Goal: Task Accomplishment & Management: Complete application form

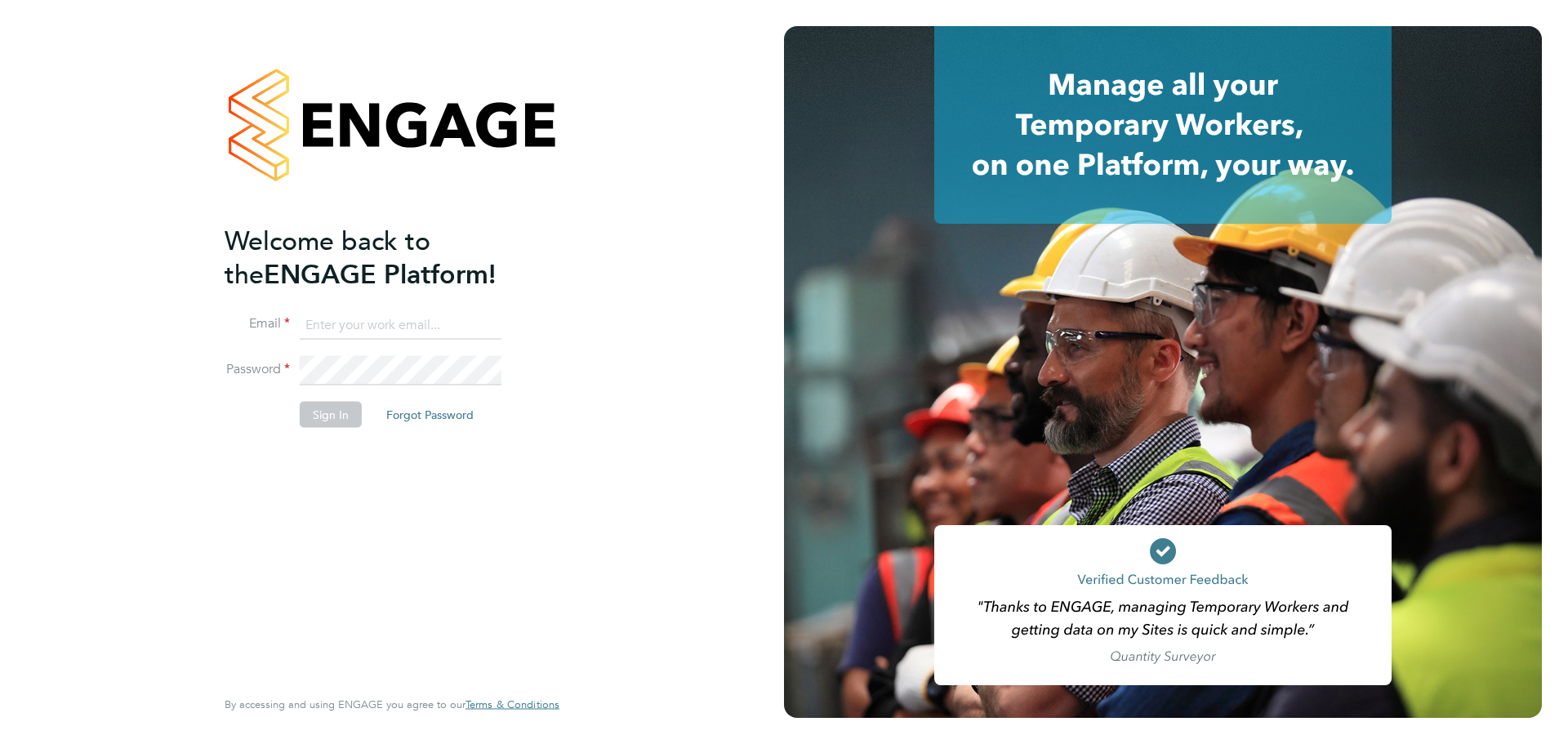
type input "mark@xede.co.uk"
click at [435, 327] on input "mark@xede.co.uk" at bounding box center [401, 324] width 202 height 30
click at [333, 408] on button "Sign In" at bounding box center [330, 413] width 62 height 26
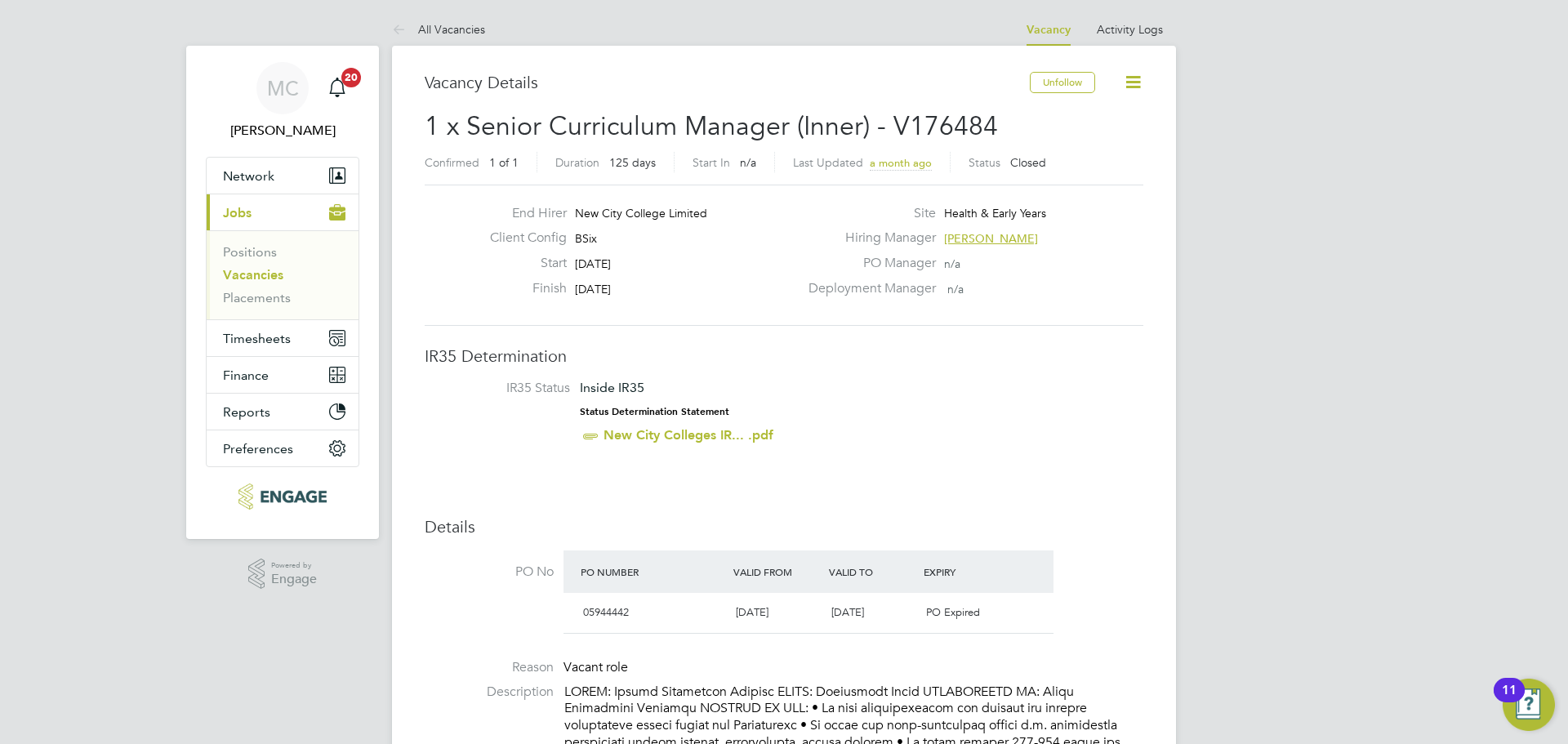
click at [253, 277] on link "Vacancies" at bounding box center [253, 275] width 60 height 15
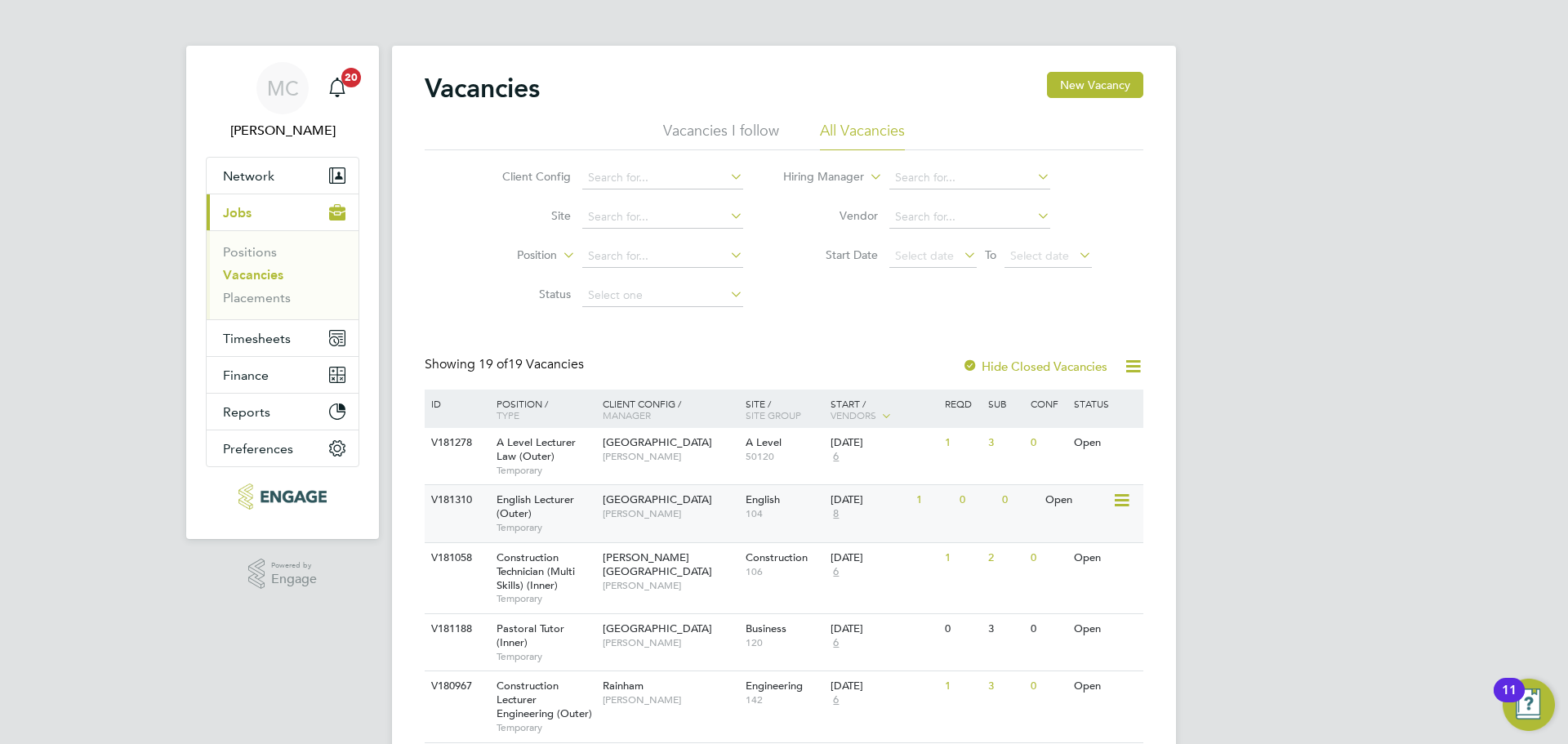
click at [583, 519] on div "English Lecturer (Outer) Temporary" at bounding box center [542, 513] width 114 height 56
click at [584, 497] on div "English Lecturer (Outer) Temporary" at bounding box center [542, 513] width 114 height 56
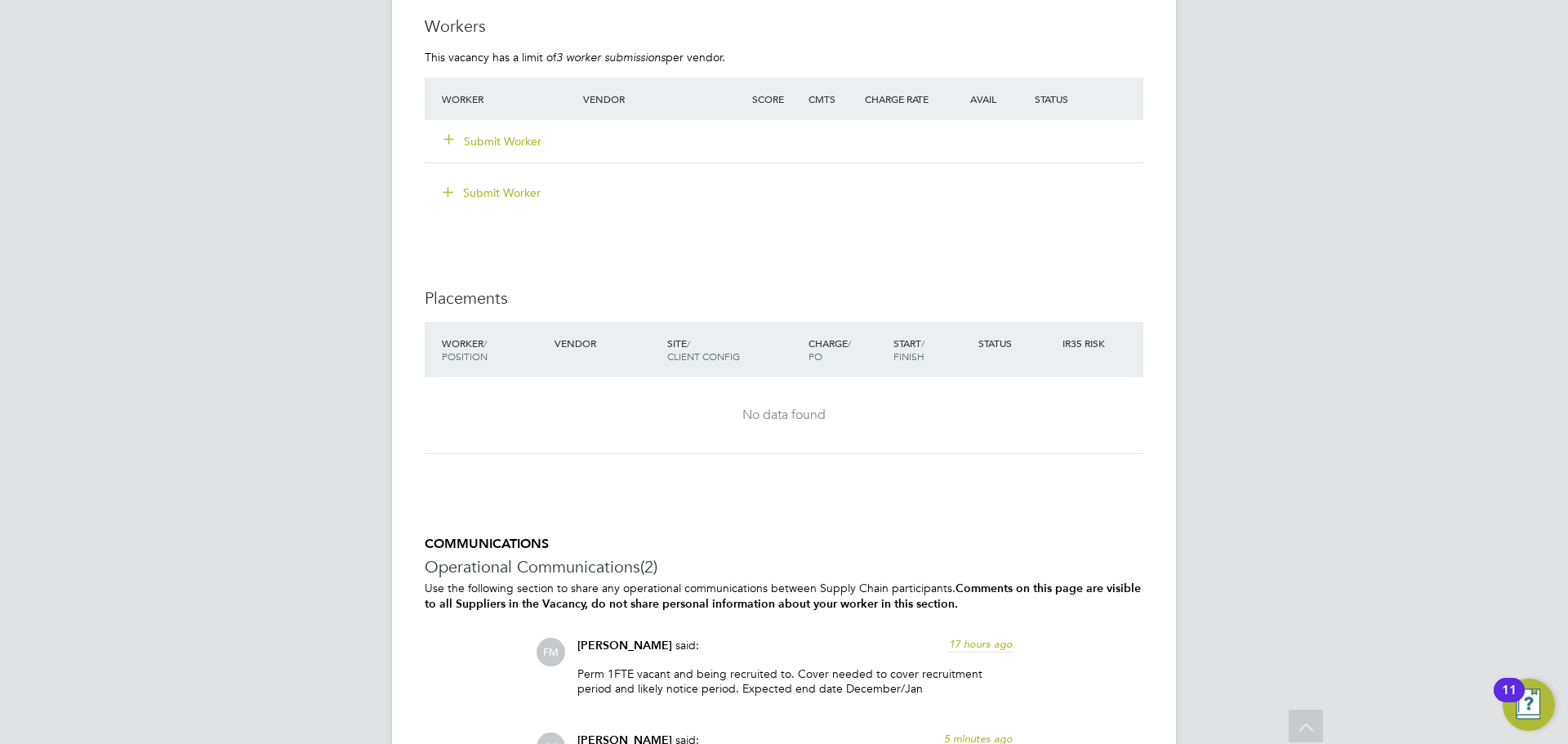
scroll to position [2368, 0]
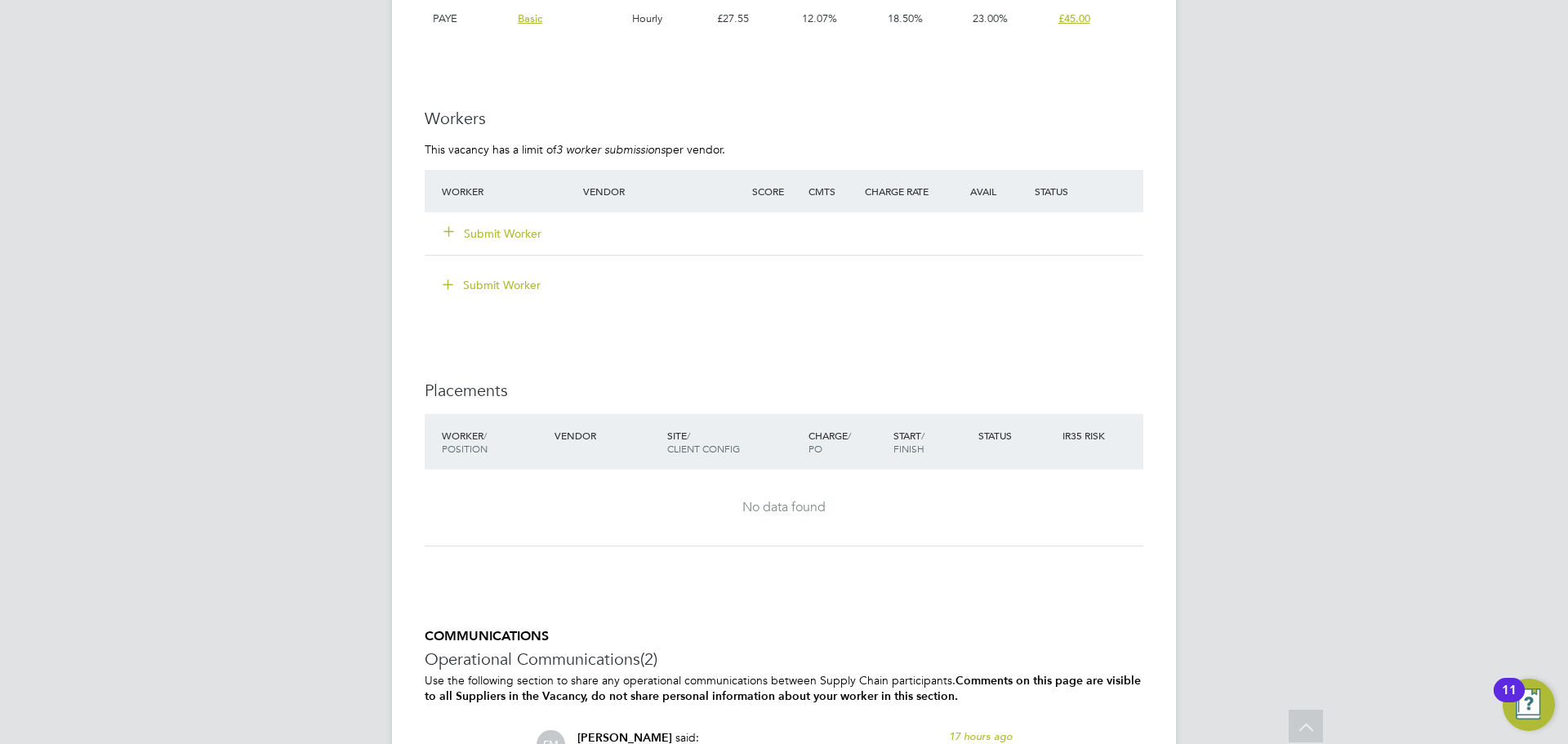
click at [505, 239] on button "Submit Worker" at bounding box center [493, 233] width 98 height 16
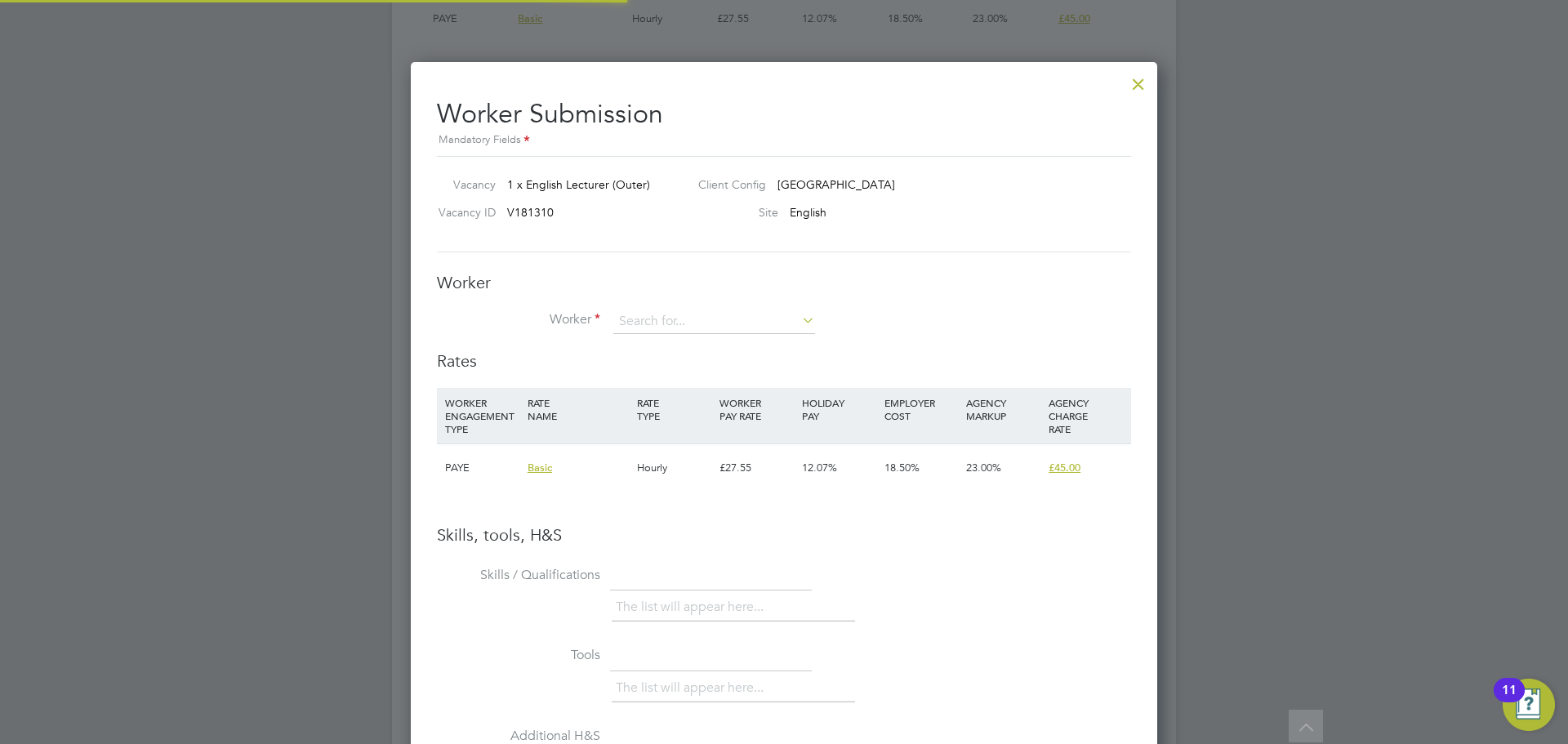
scroll to position [1032, 748]
click at [666, 310] on input at bounding box center [714, 322] width 202 height 25
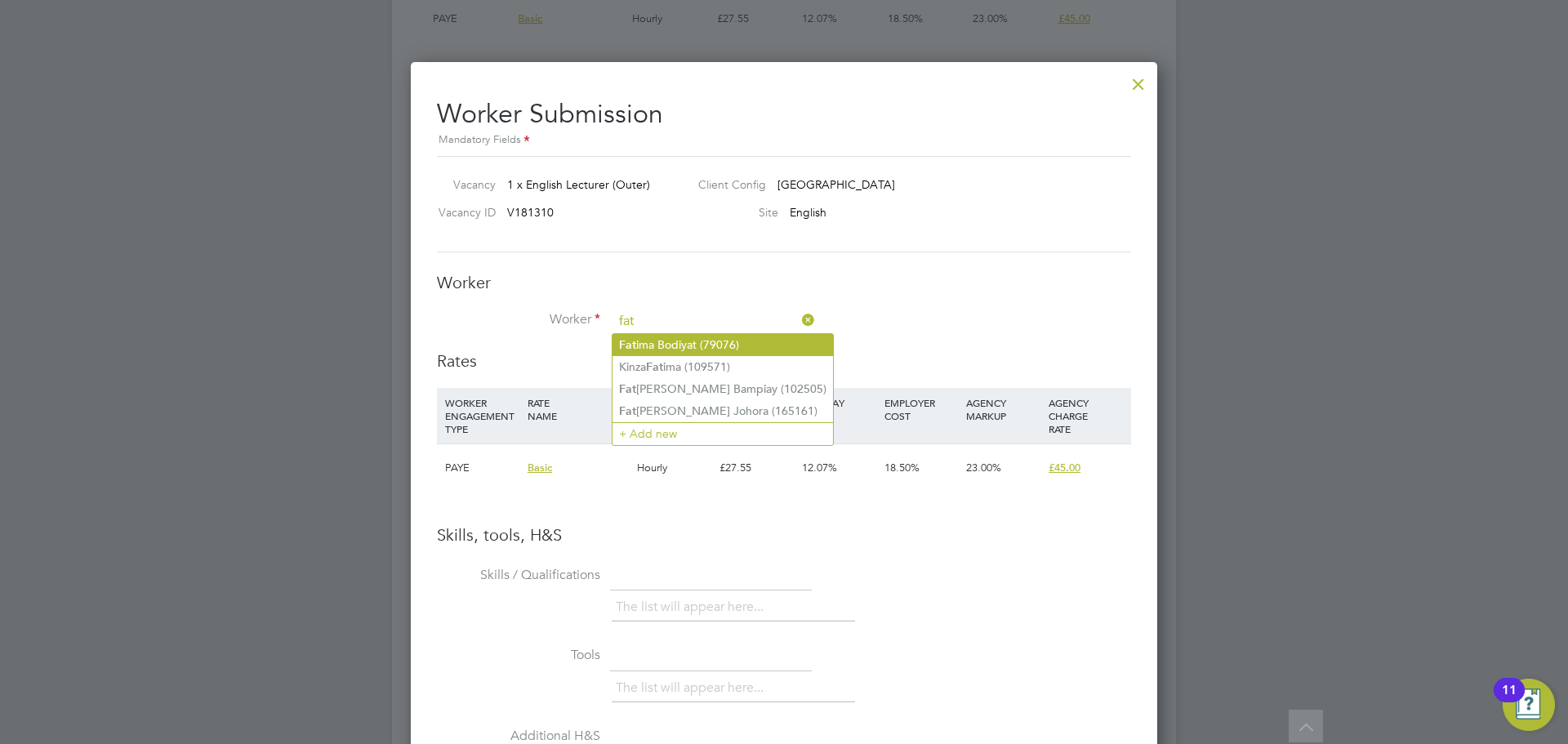
click at [686, 339] on li "Fat ima Bodiyat (79076)" at bounding box center [722, 344] width 220 height 22
type input "Fatima Bodiyat (79076)"
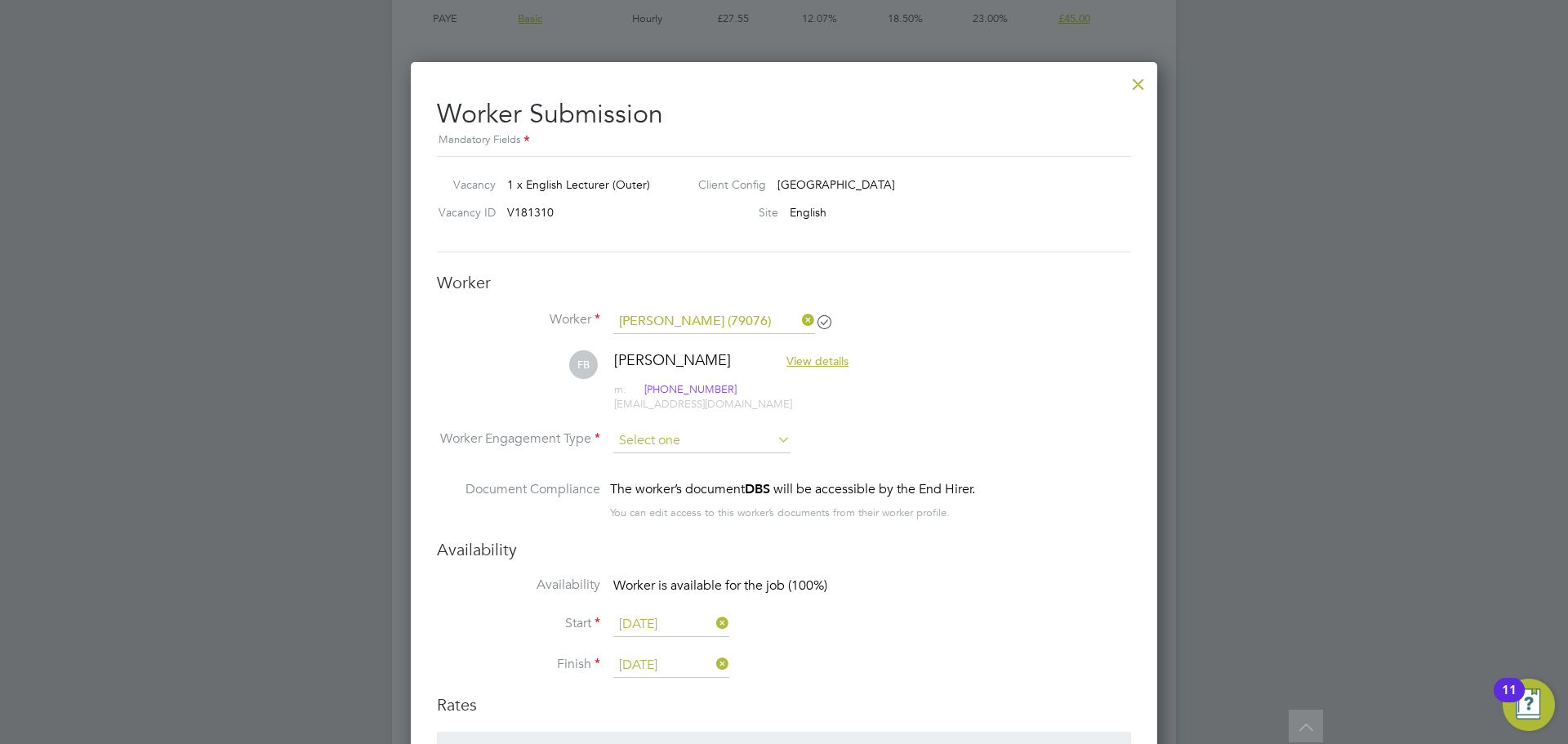
click at [629, 442] on input at bounding box center [702, 442] width 177 height 25
click at [646, 478] on li "PAYE" at bounding box center [702, 485] width 179 height 21
type input "PAYE"
click at [1077, 426] on li "FB Fatima Bodiyat View details m: +44 7538 497 802 m: +44 7538 497 802 fatima_b…" at bounding box center [784, 389] width 694 height 78
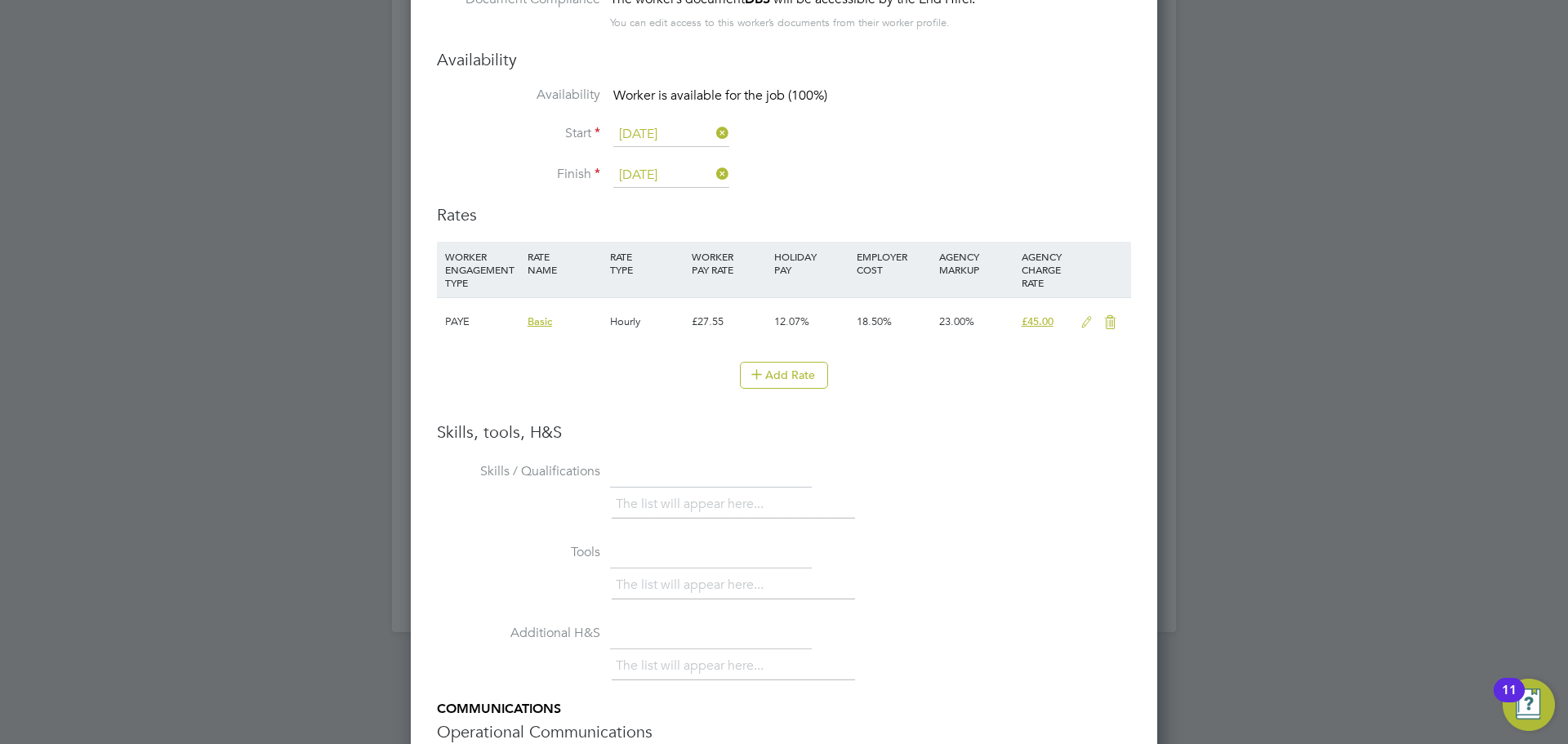
click at [1087, 327] on icon at bounding box center [1086, 322] width 20 height 13
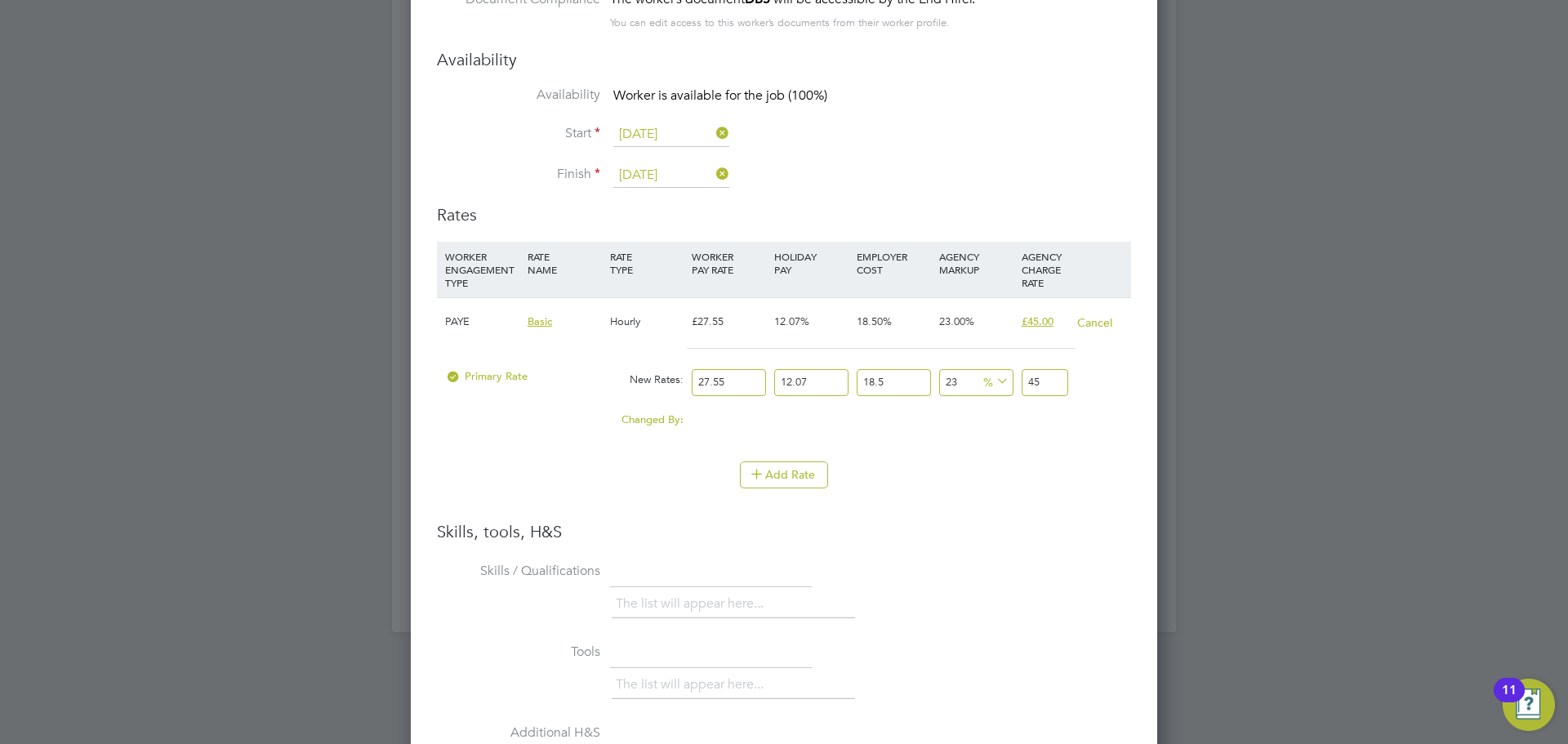
click at [743, 383] on input "27.55" at bounding box center [729, 382] width 74 height 27
drag, startPoint x: 748, startPoint y: 382, endPoint x: 654, endPoint y: 378, distance: 94.1
click at [654, 378] on div "Primary Rate New Rates: 27.55 12.07 n/a 18.5 n/a 23 0 % 45" at bounding box center [784, 382] width 694 height 43
type input "3"
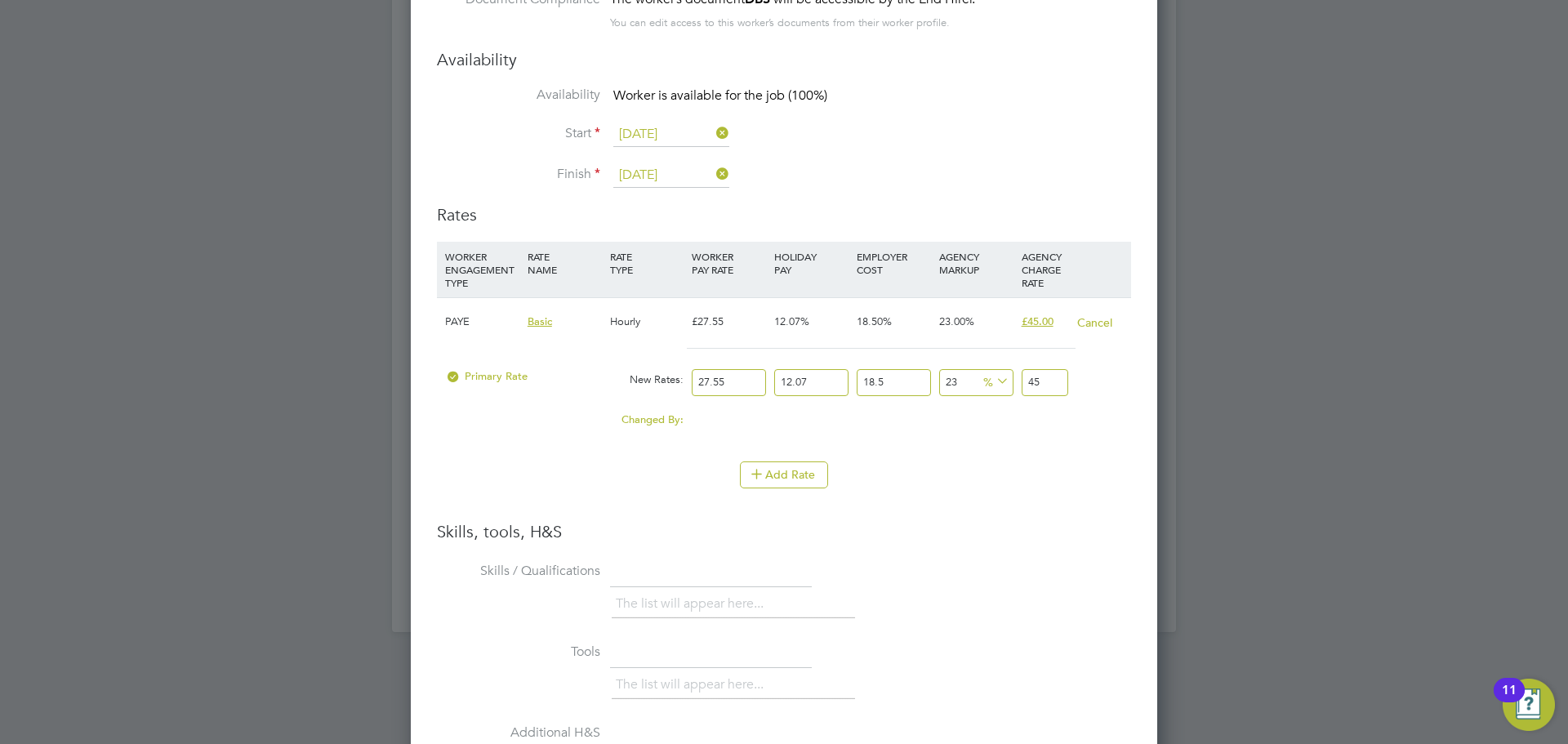
type input "4.900428855"
type input "30"
type input "49.00428855"
type input "30"
click at [870, 470] on div "Add Rate" at bounding box center [784, 474] width 694 height 26
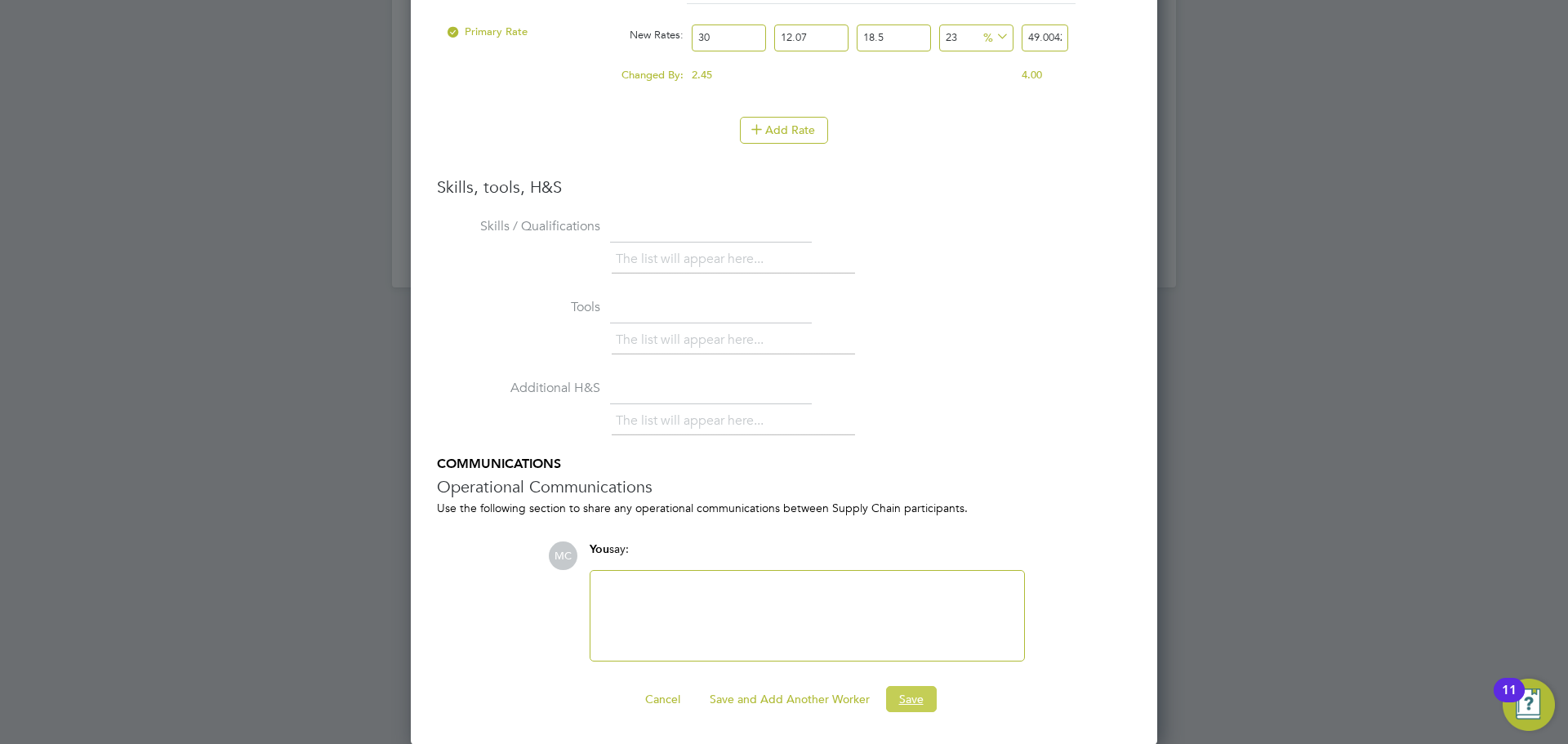
click at [921, 706] on button "Save" at bounding box center [911, 698] width 51 height 26
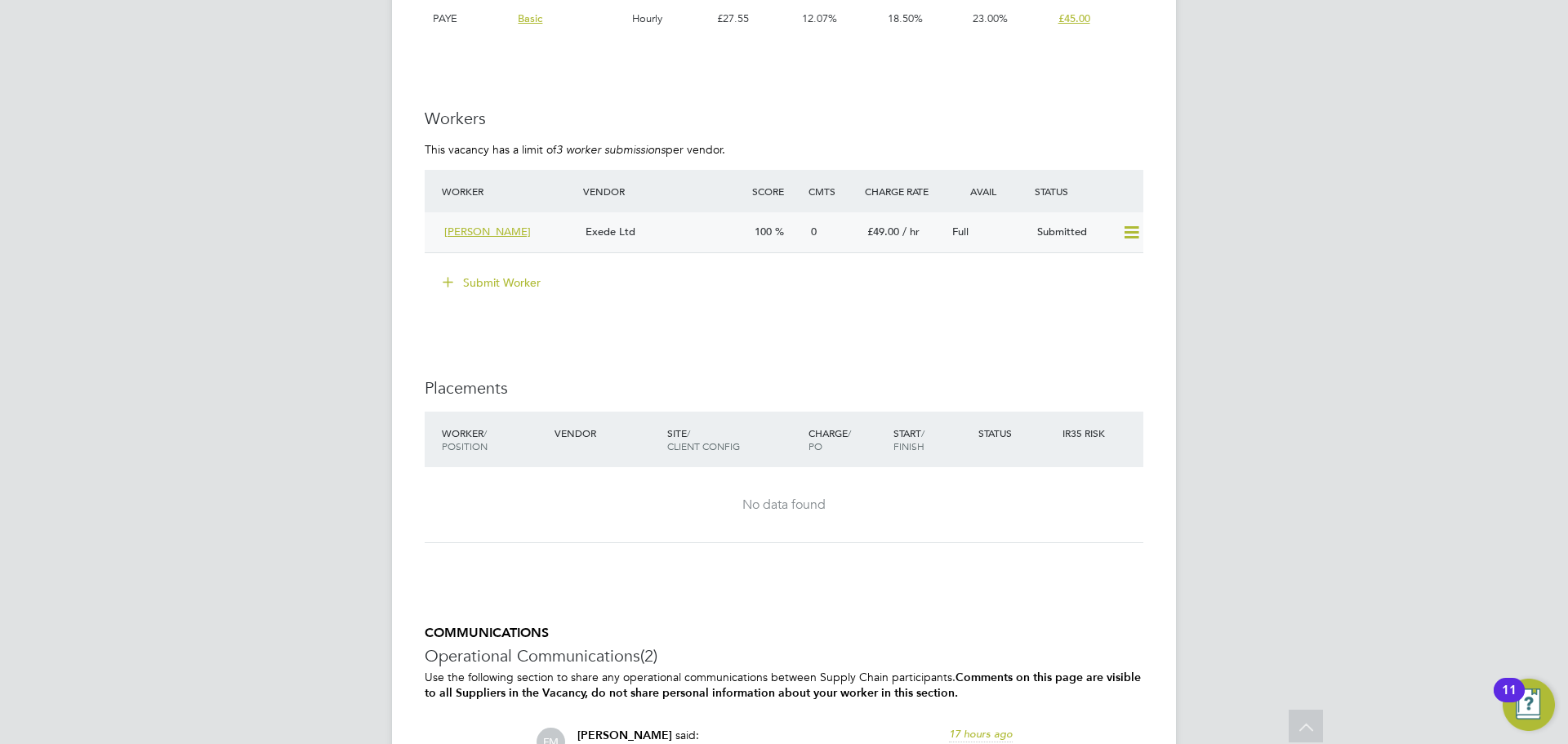
click at [718, 238] on div "Exede Ltd" at bounding box center [663, 232] width 169 height 27
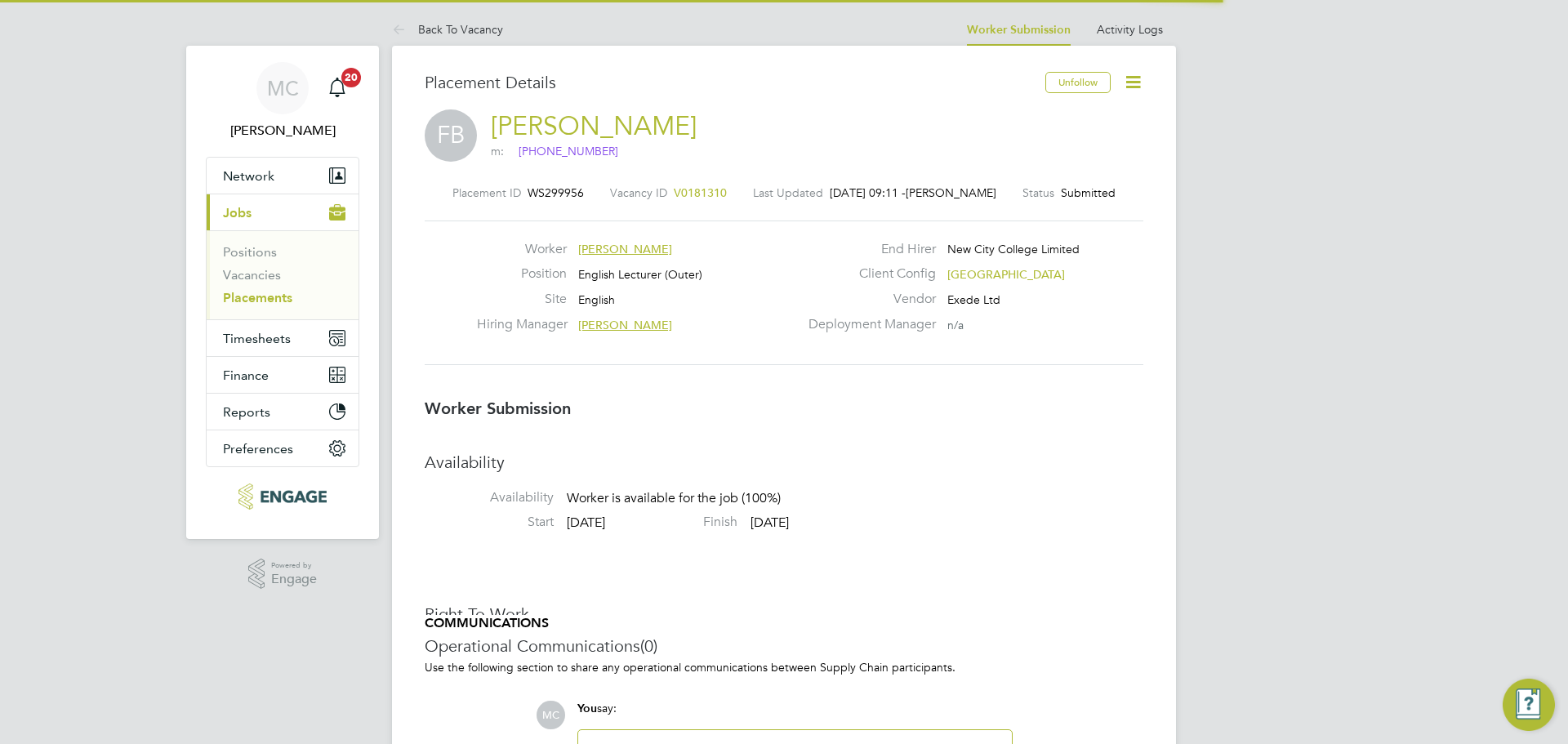
scroll to position [9, 9]
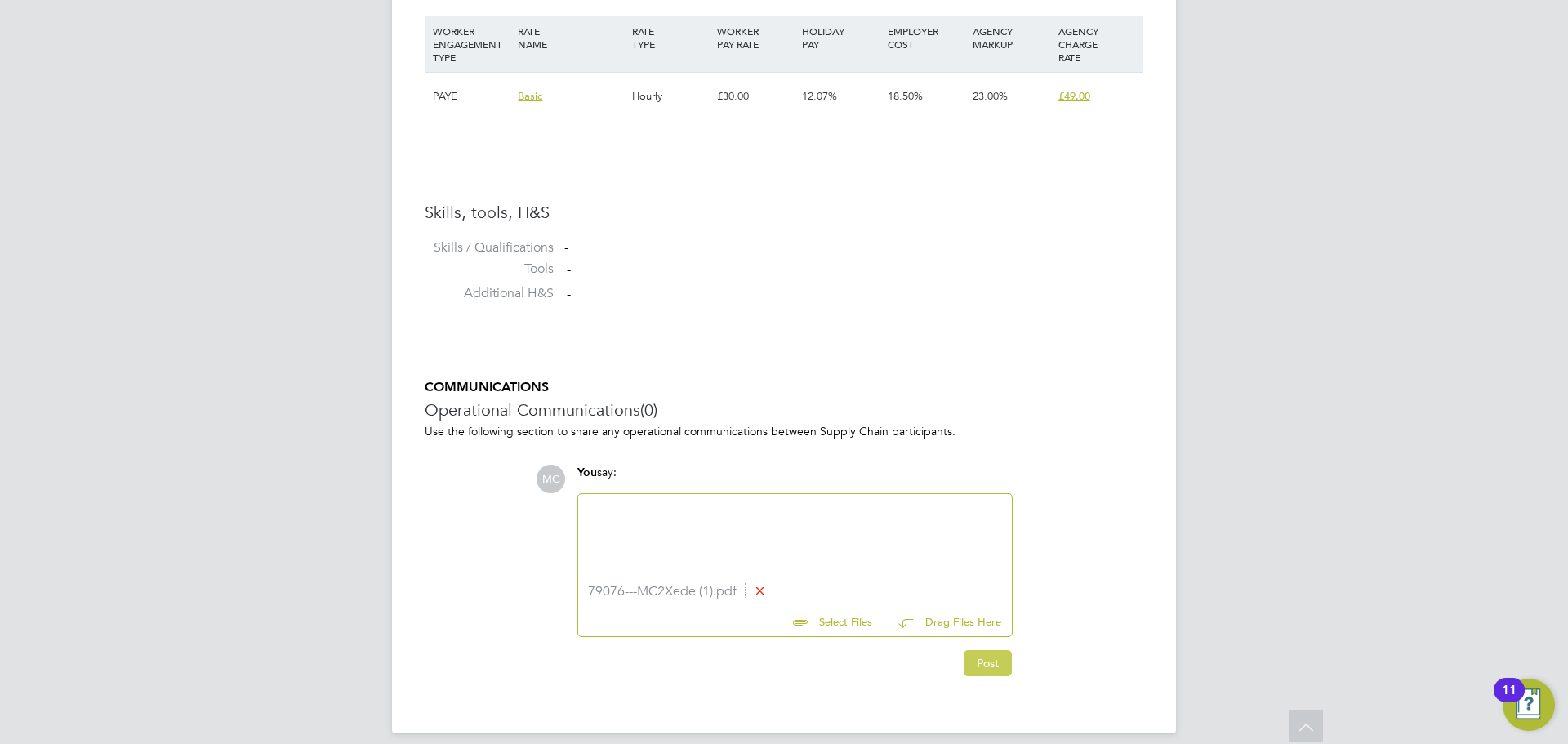
click at [975, 660] on button "Post" at bounding box center [987, 663] width 49 height 26
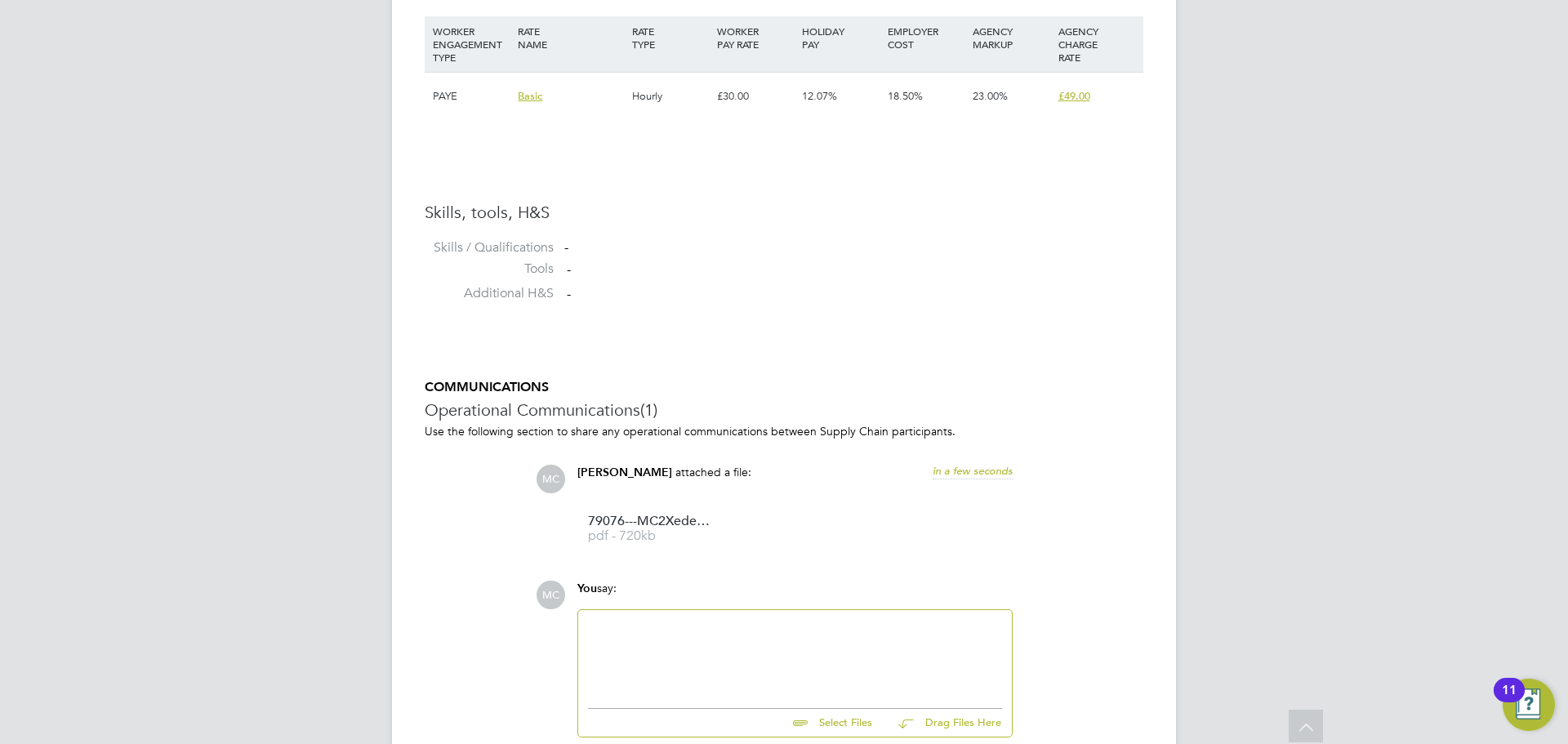
click at [643, 686] on div at bounding box center [795, 655] width 414 height 71
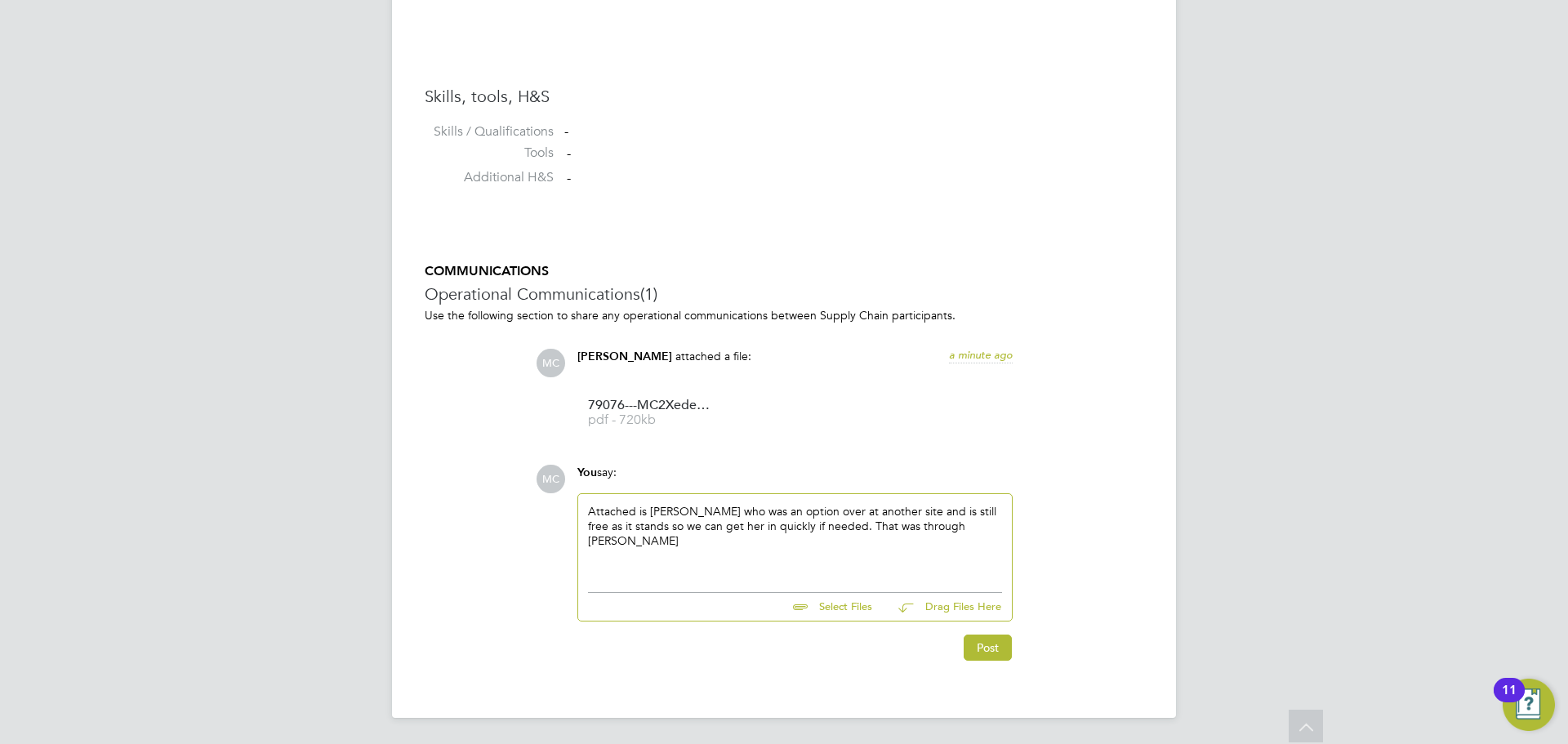
click at [961, 645] on div "Post" at bounding box center [794, 647] width 435 height 26
click at [984, 645] on button "Post" at bounding box center [987, 647] width 49 height 26
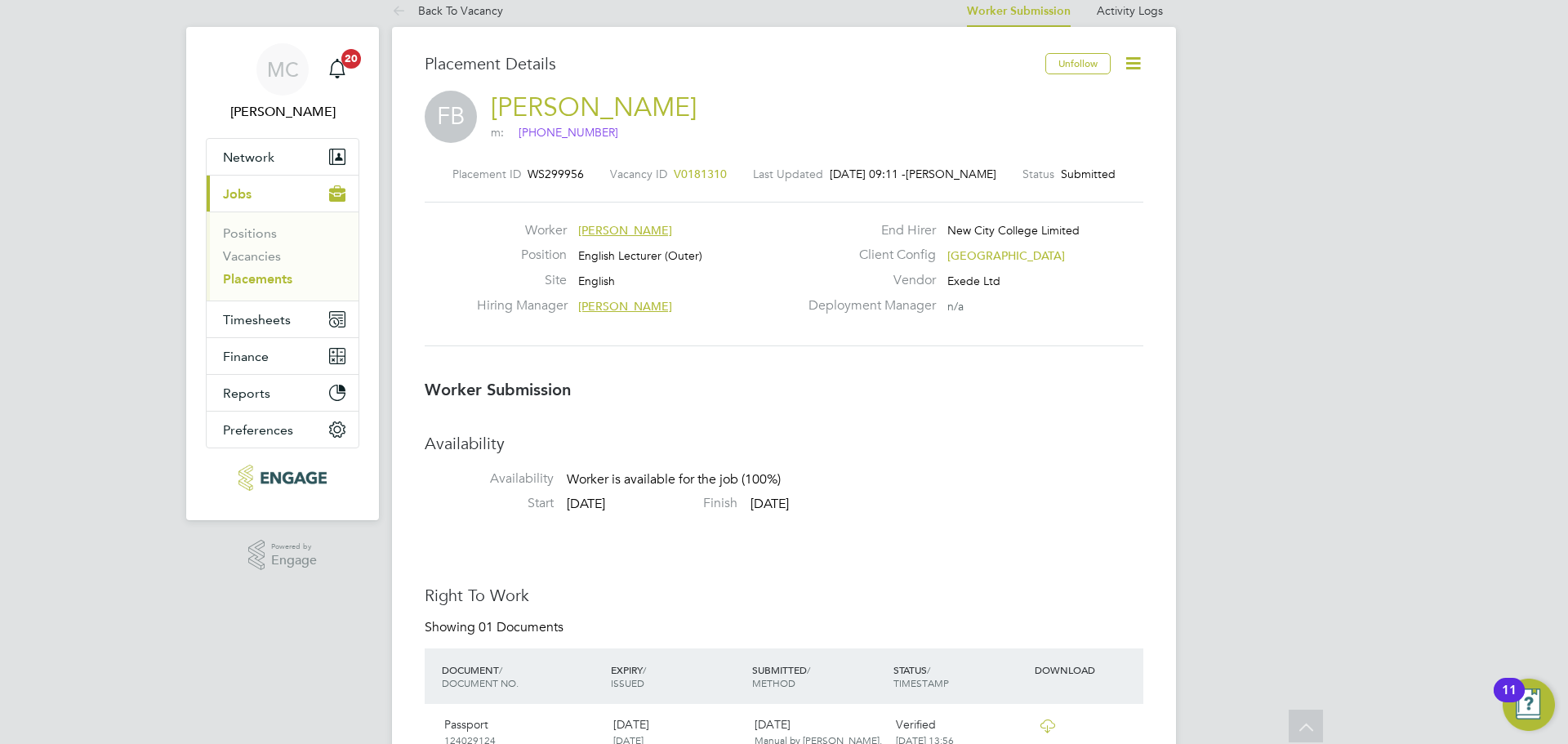
scroll to position [0, 0]
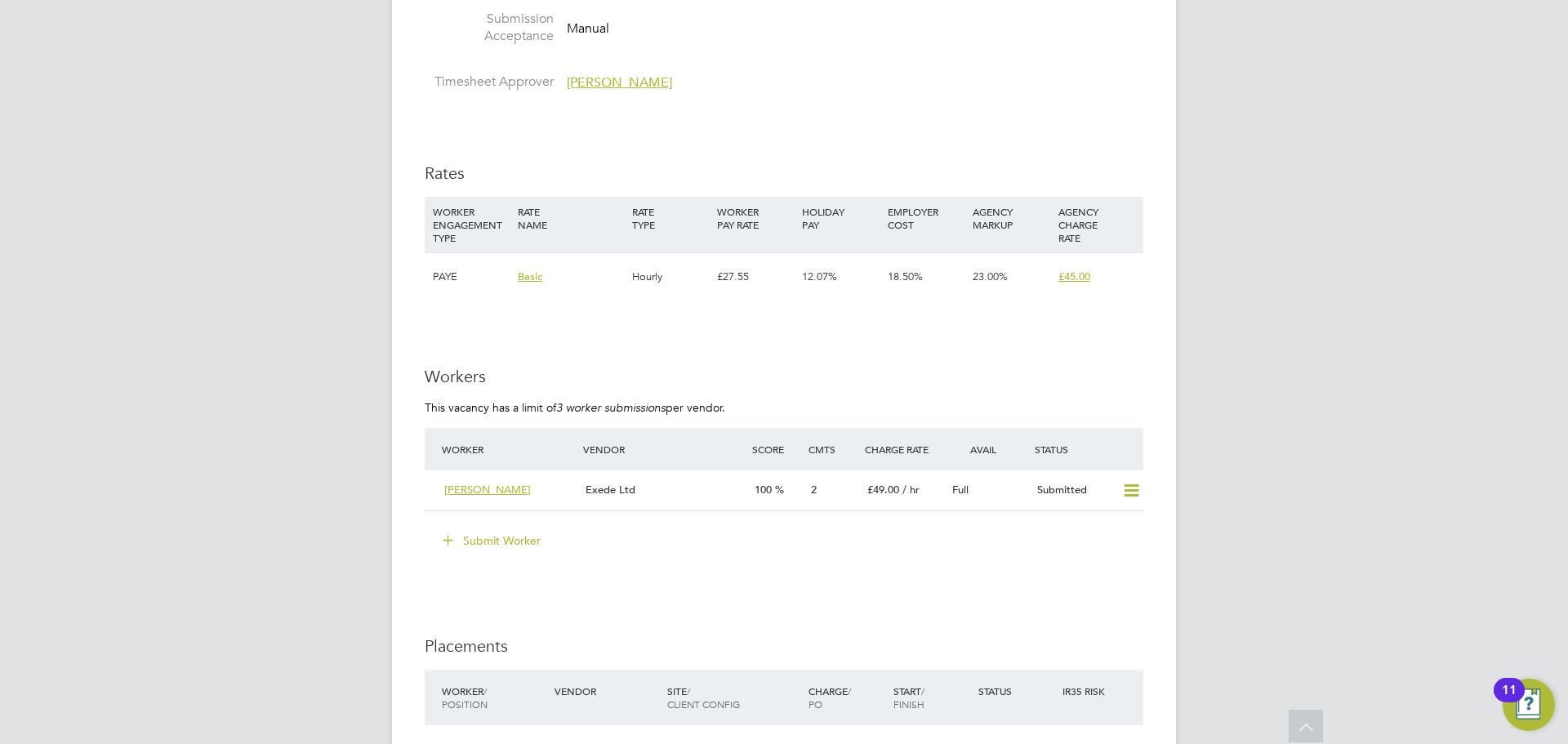
scroll to position [2196, 0]
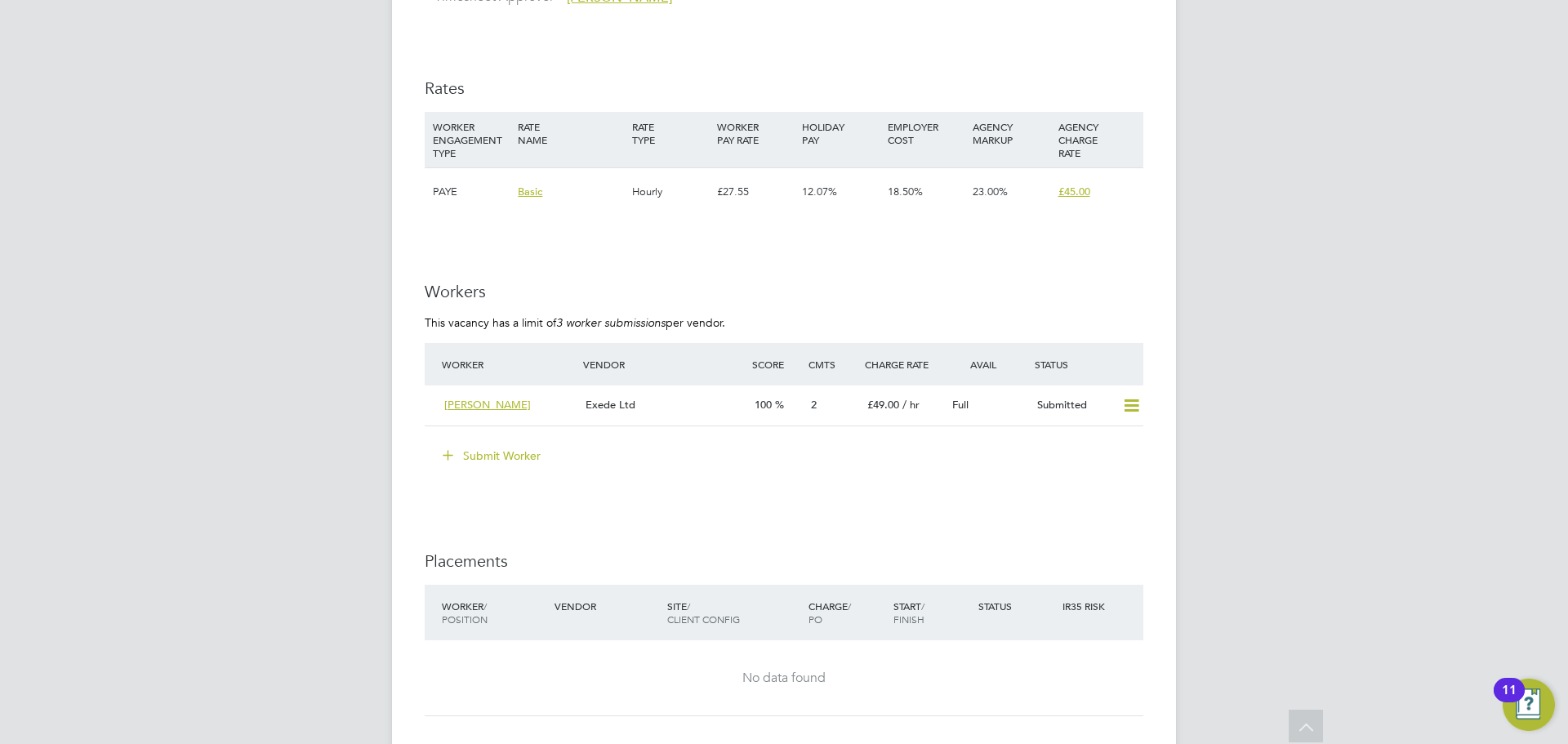
click at [497, 457] on button "Submit Worker" at bounding box center [492, 455] width 122 height 26
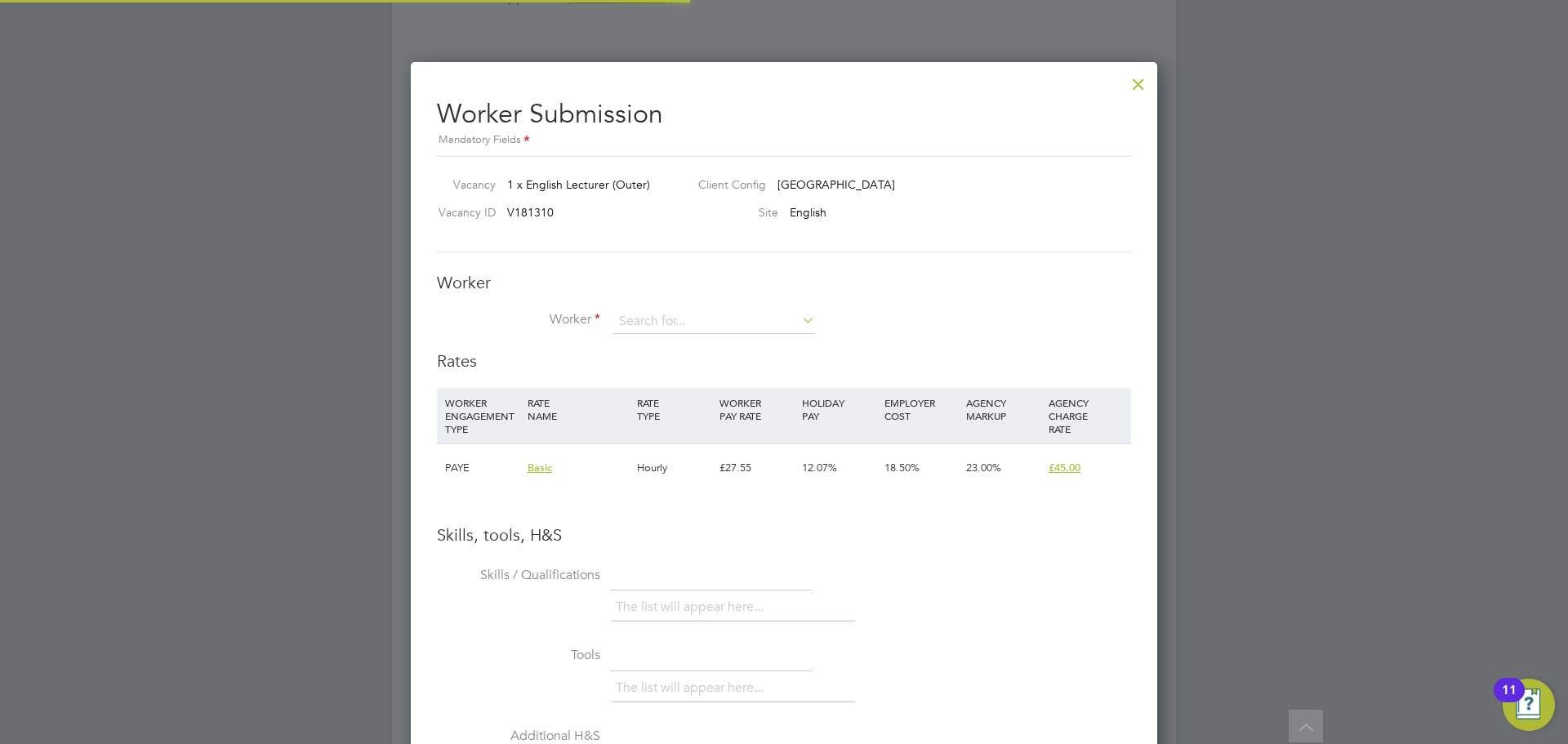
scroll to position [49, 111]
click at [638, 327] on input at bounding box center [714, 322] width 202 height 25
type input "p"
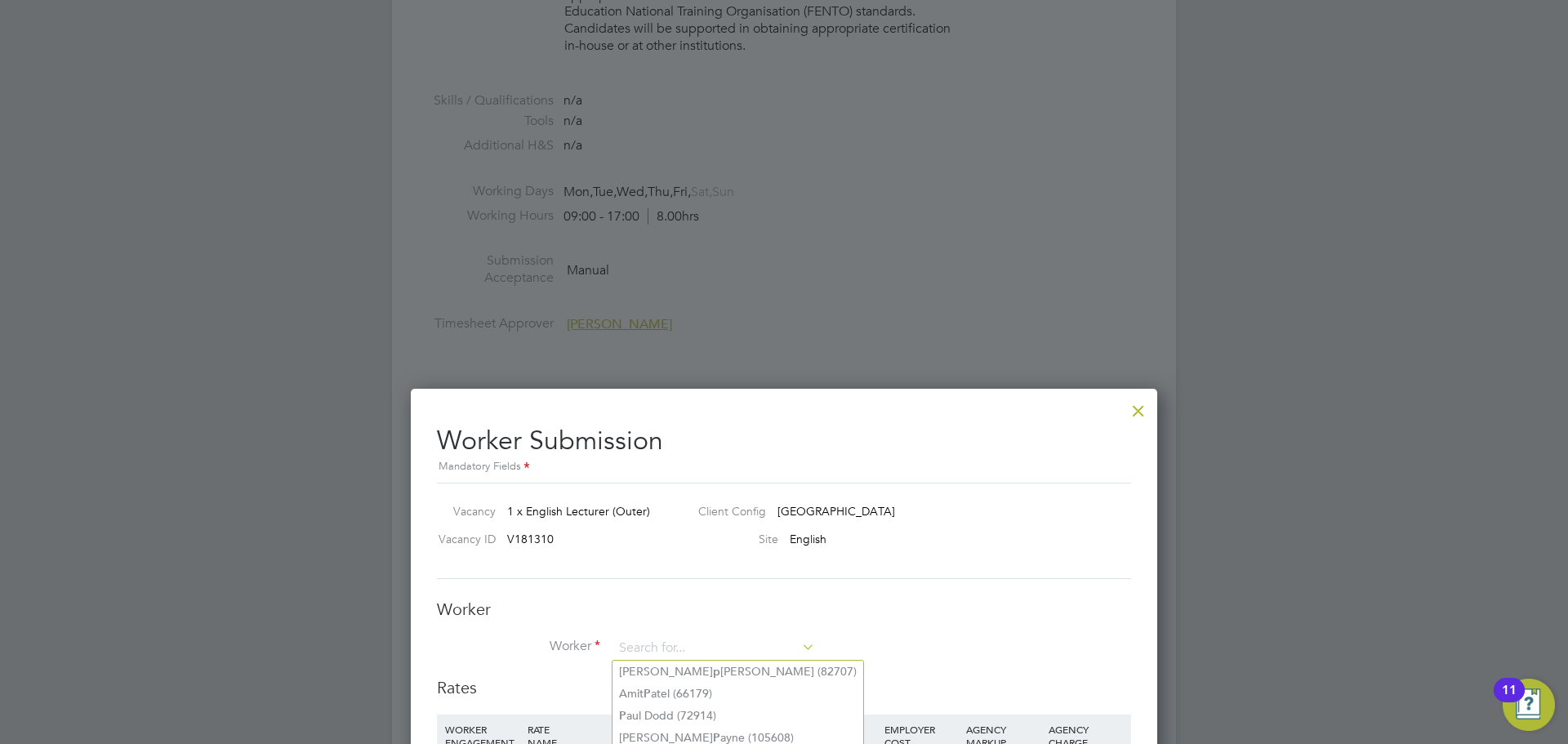
click at [1140, 412] on div at bounding box center [1138, 406] width 30 height 30
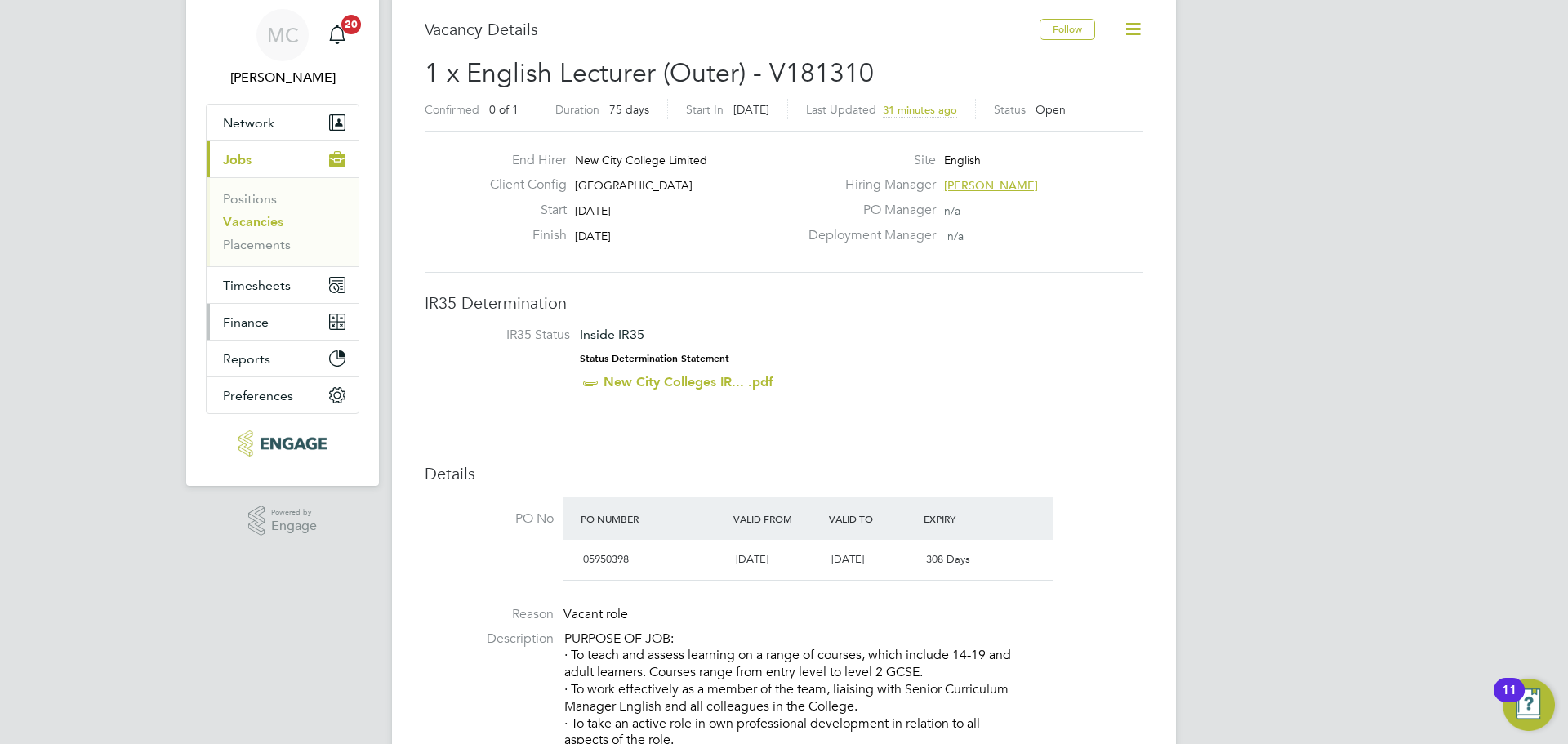
scroll to position [82, 0]
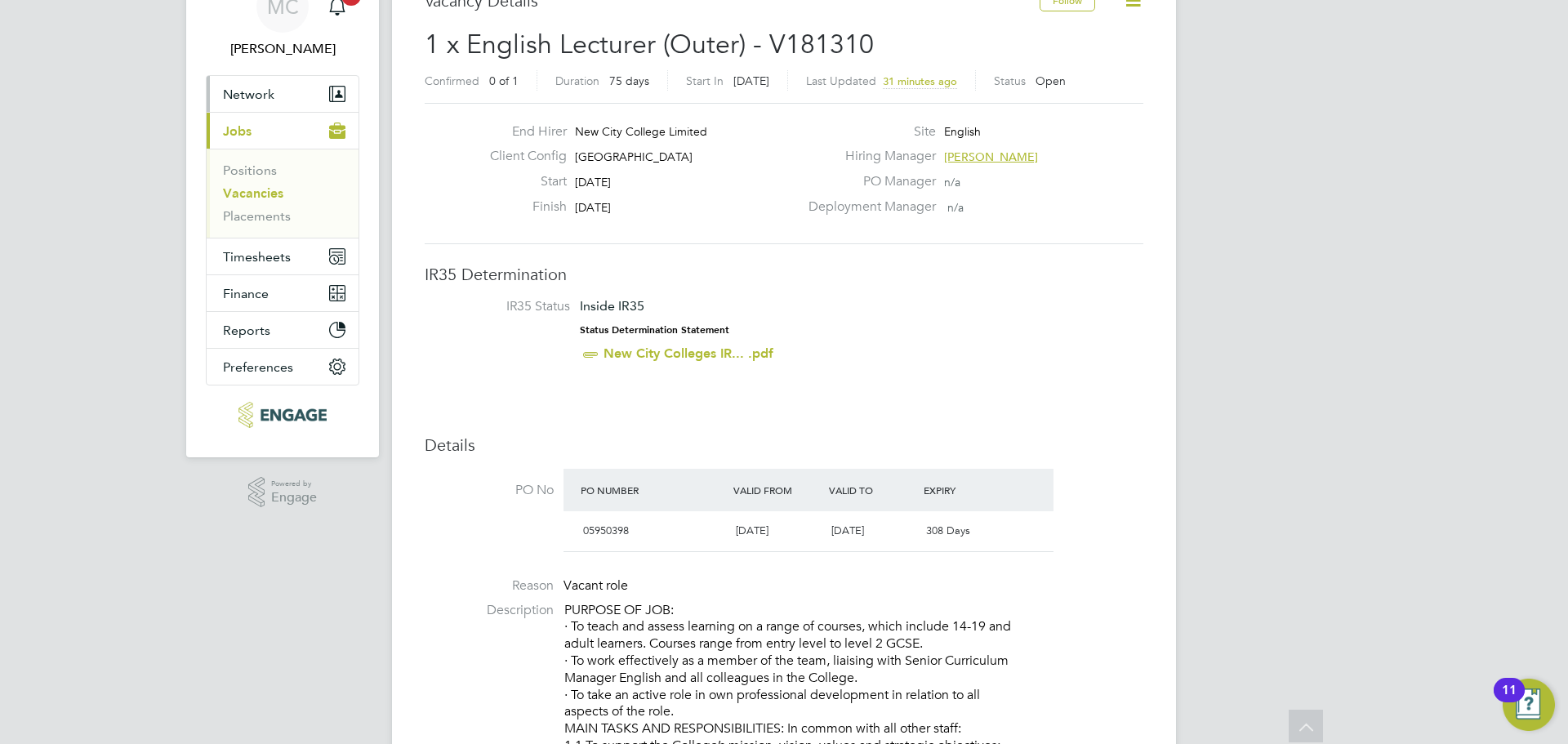
click at [224, 87] on button "Network" at bounding box center [282, 94] width 152 height 36
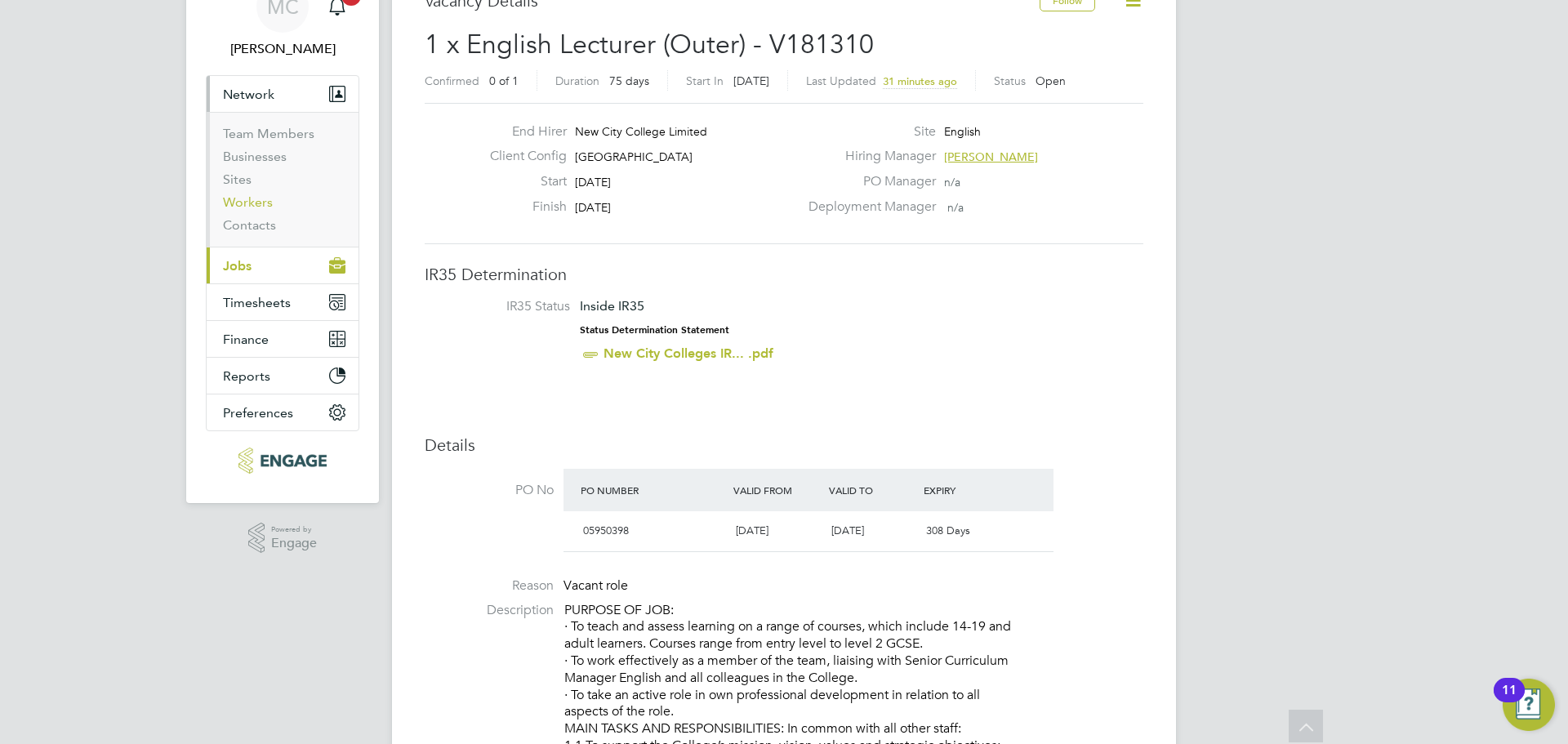
click at [244, 204] on link "Workers" at bounding box center [248, 202] width 50 height 15
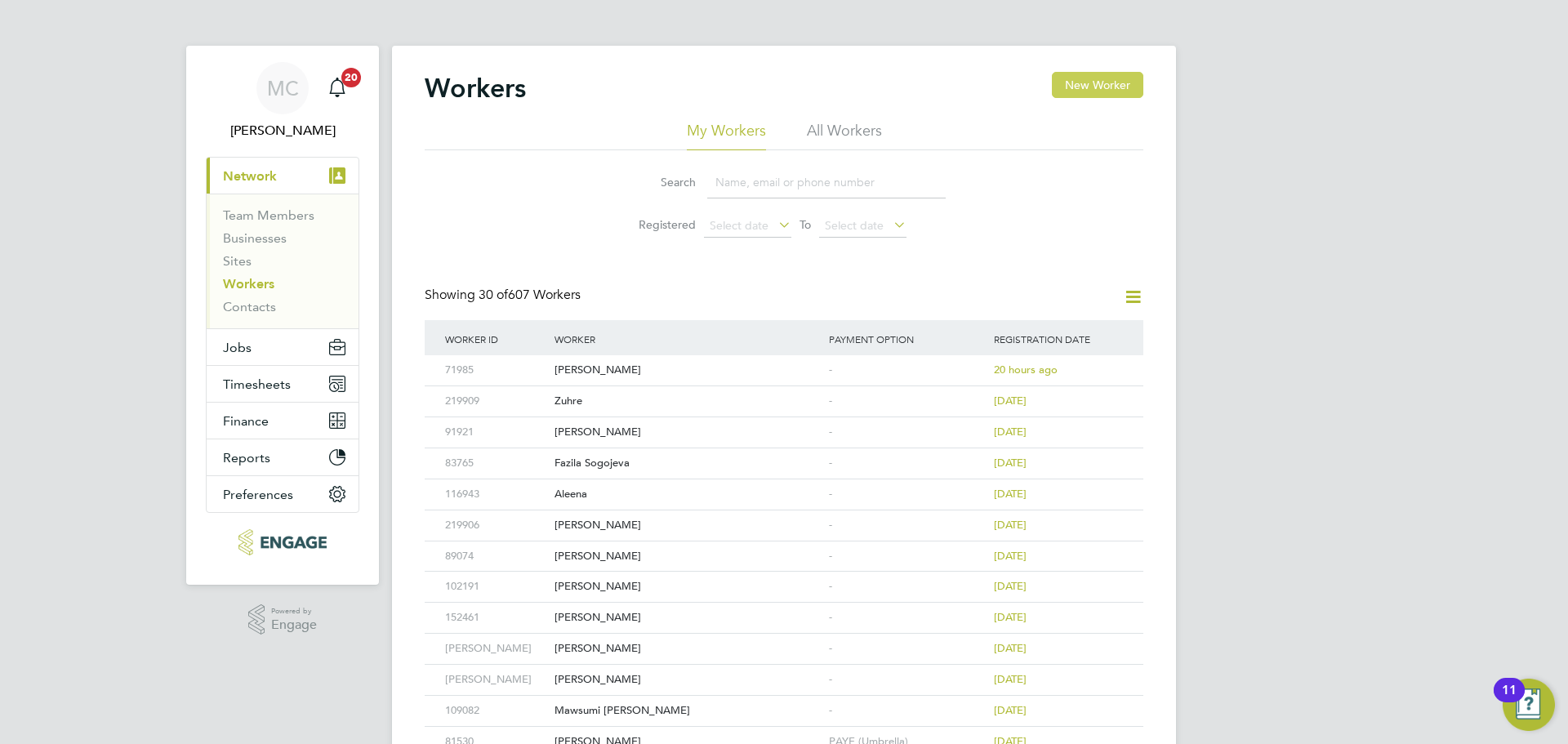
drag, startPoint x: 1106, startPoint y: 76, endPoint x: 1085, endPoint y: 79, distance: 21.2
click at [1106, 76] on button "New Worker" at bounding box center [1098, 84] width 92 height 26
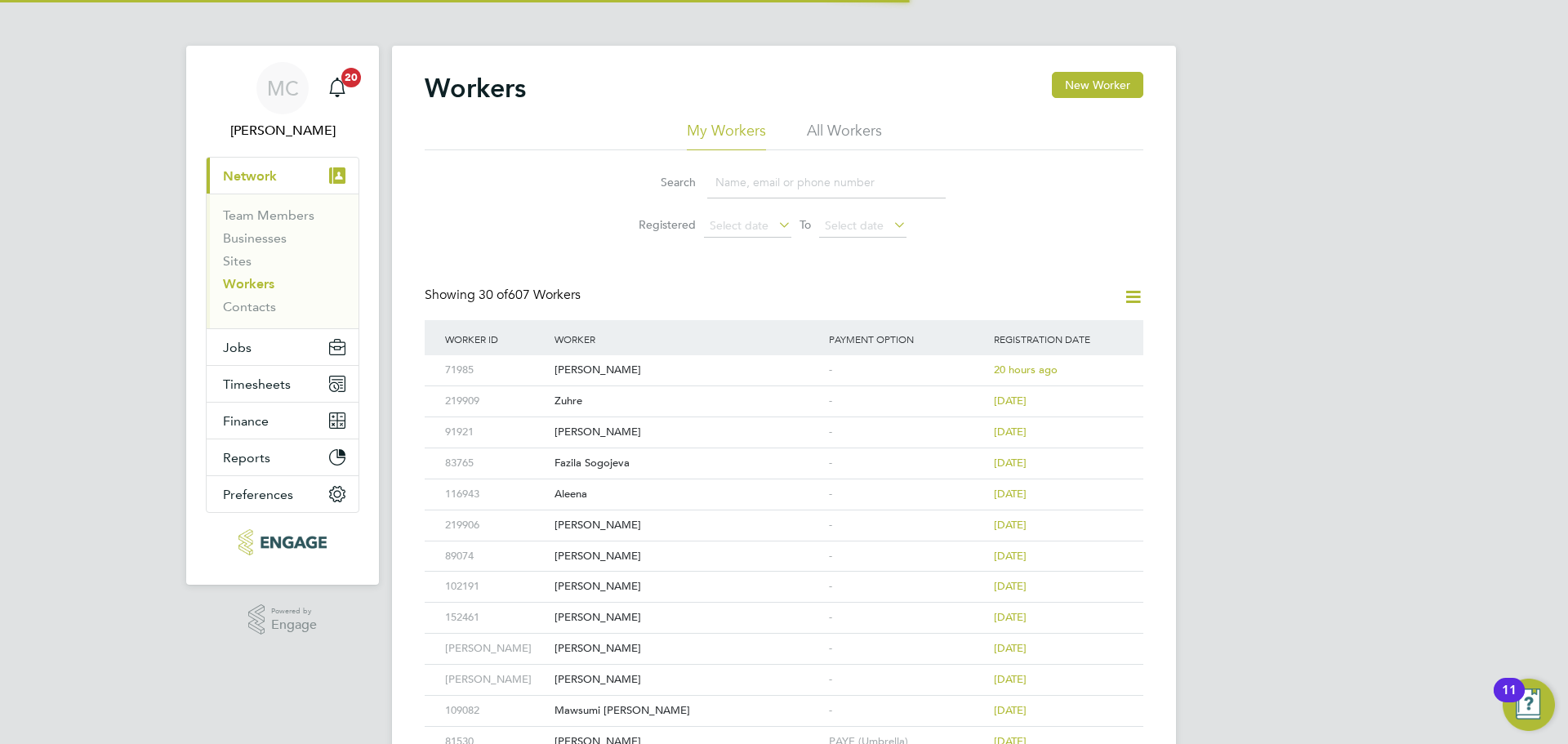
scroll to position [1382, 433]
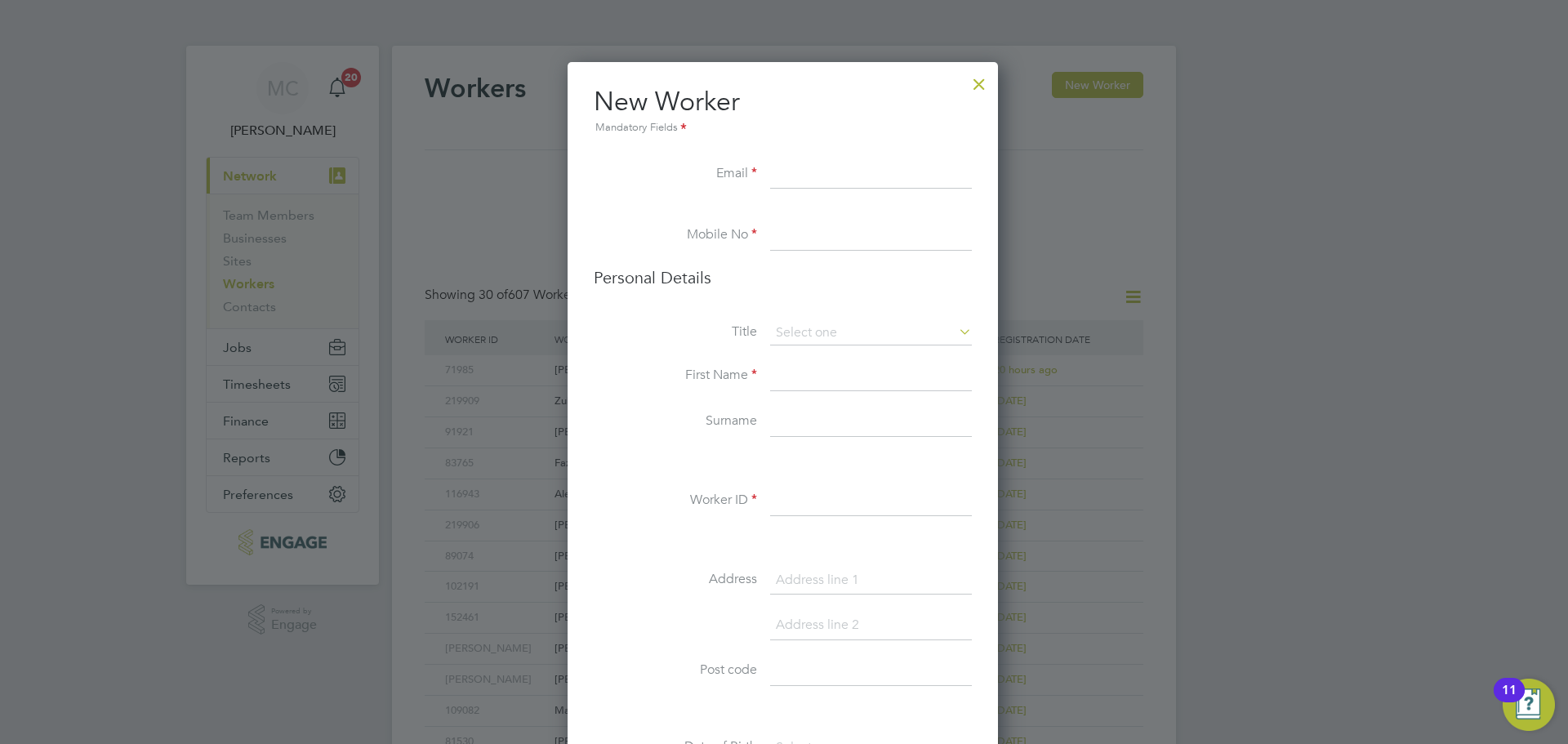
paste input "paulettgordon@gmail.com"
type input "paulettgordon@gmail.com"
click at [785, 240] on input at bounding box center [871, 236] width 202 height 30
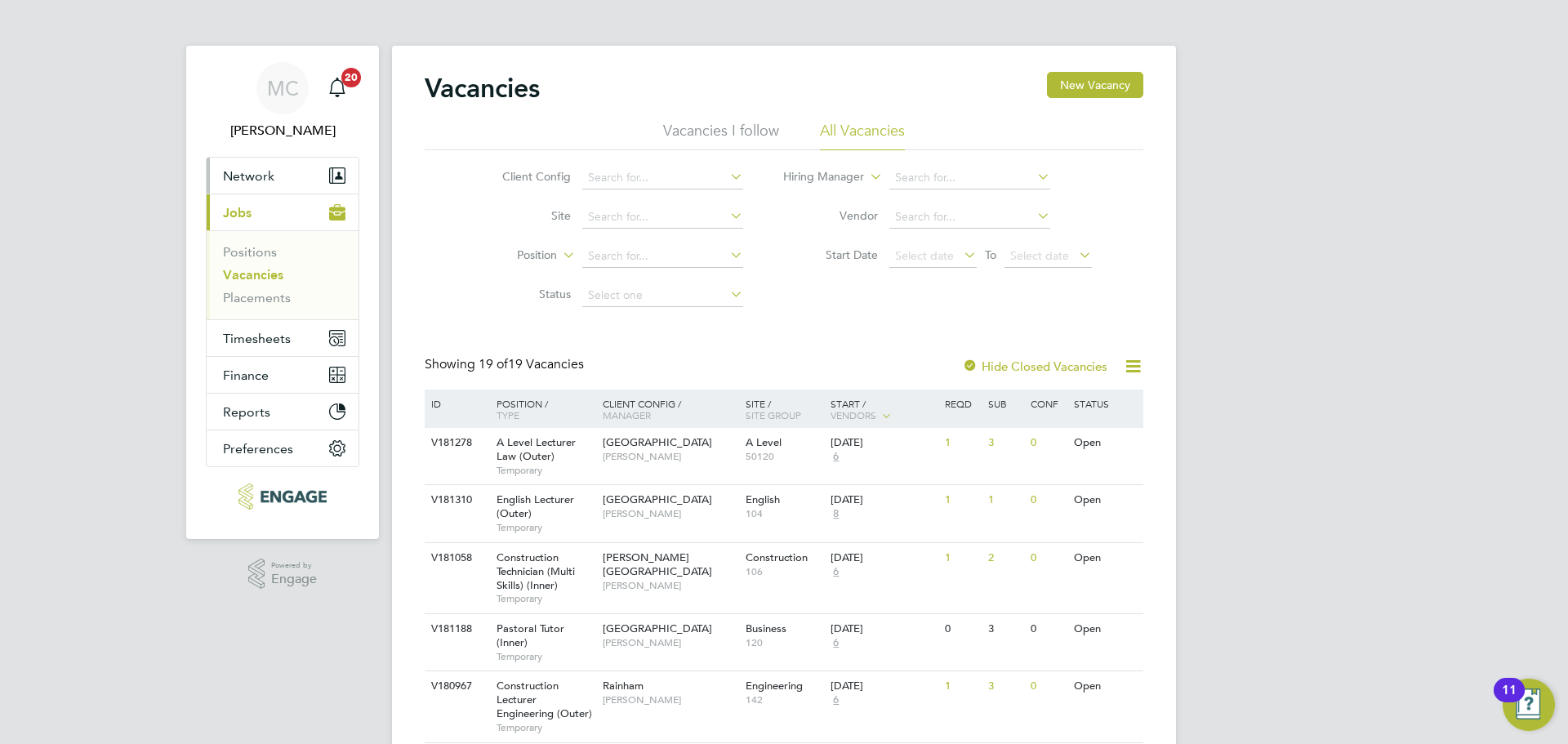
click at [264, 179] on span "Network" at bounding box center [249, 176] width 52 height 15
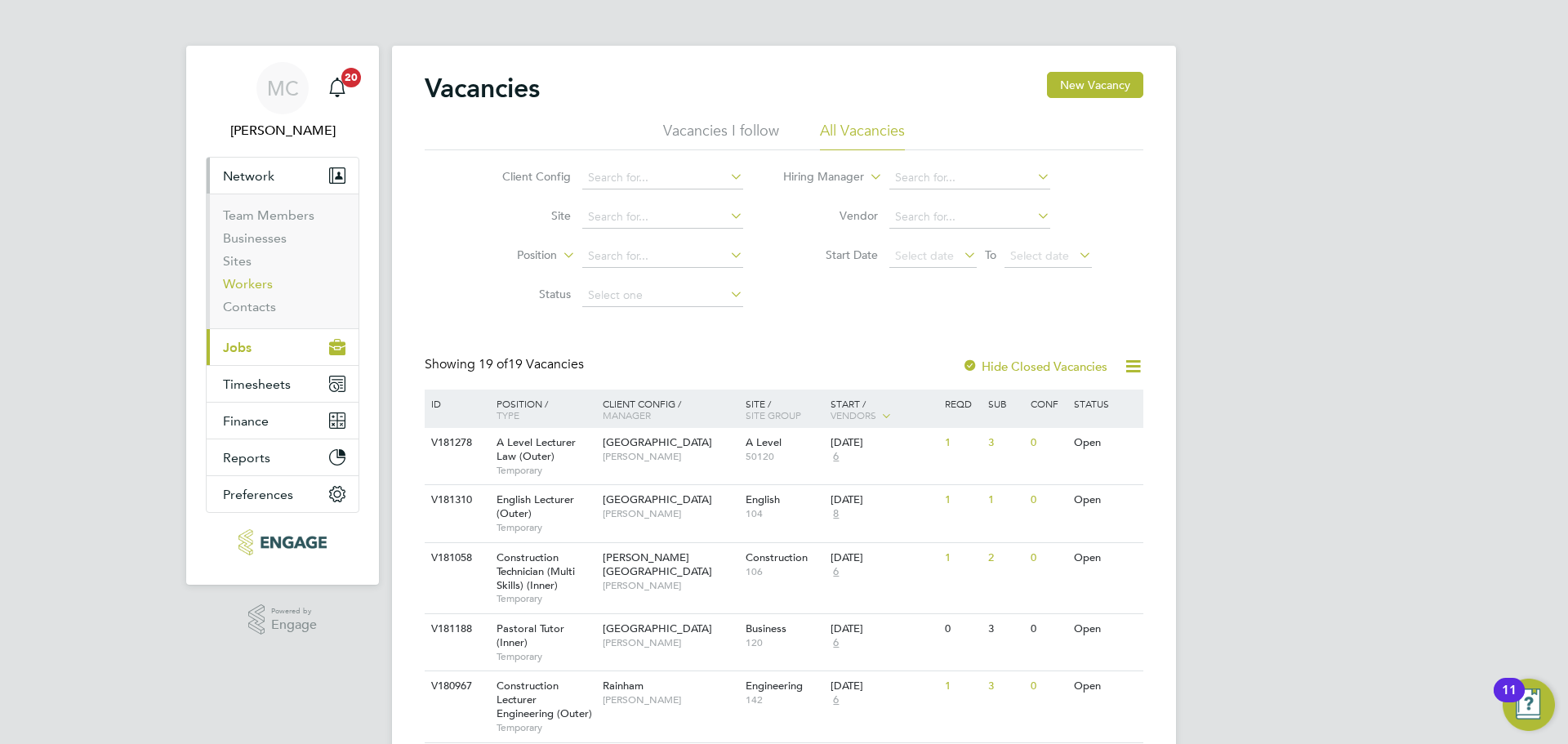
click at [249, 279] on link "Workers" at bounding box center [248, 283] width 50 height 15
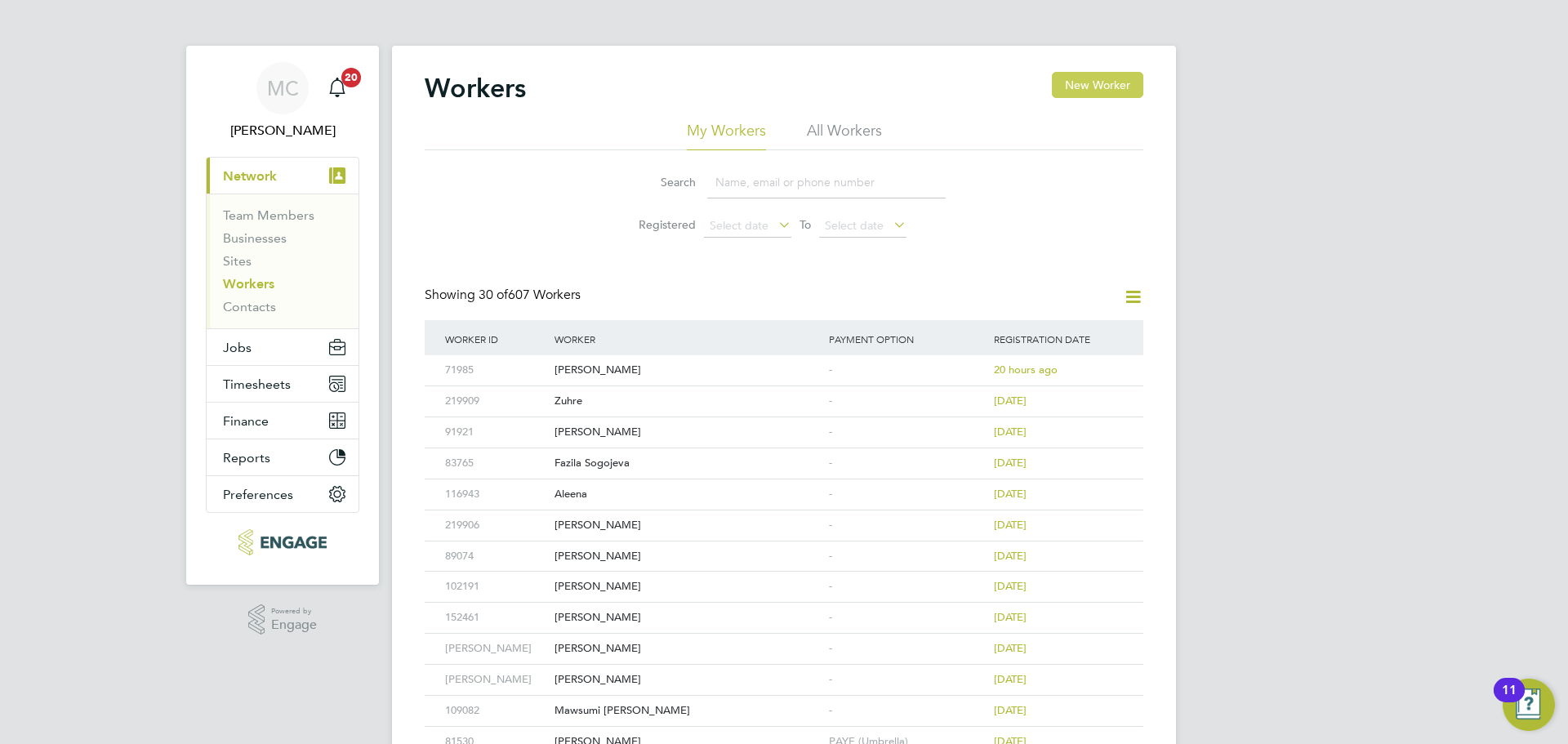
click at [1077, 89] on button "New Worker" at bounding box center [1098, 84] width 92 height 26
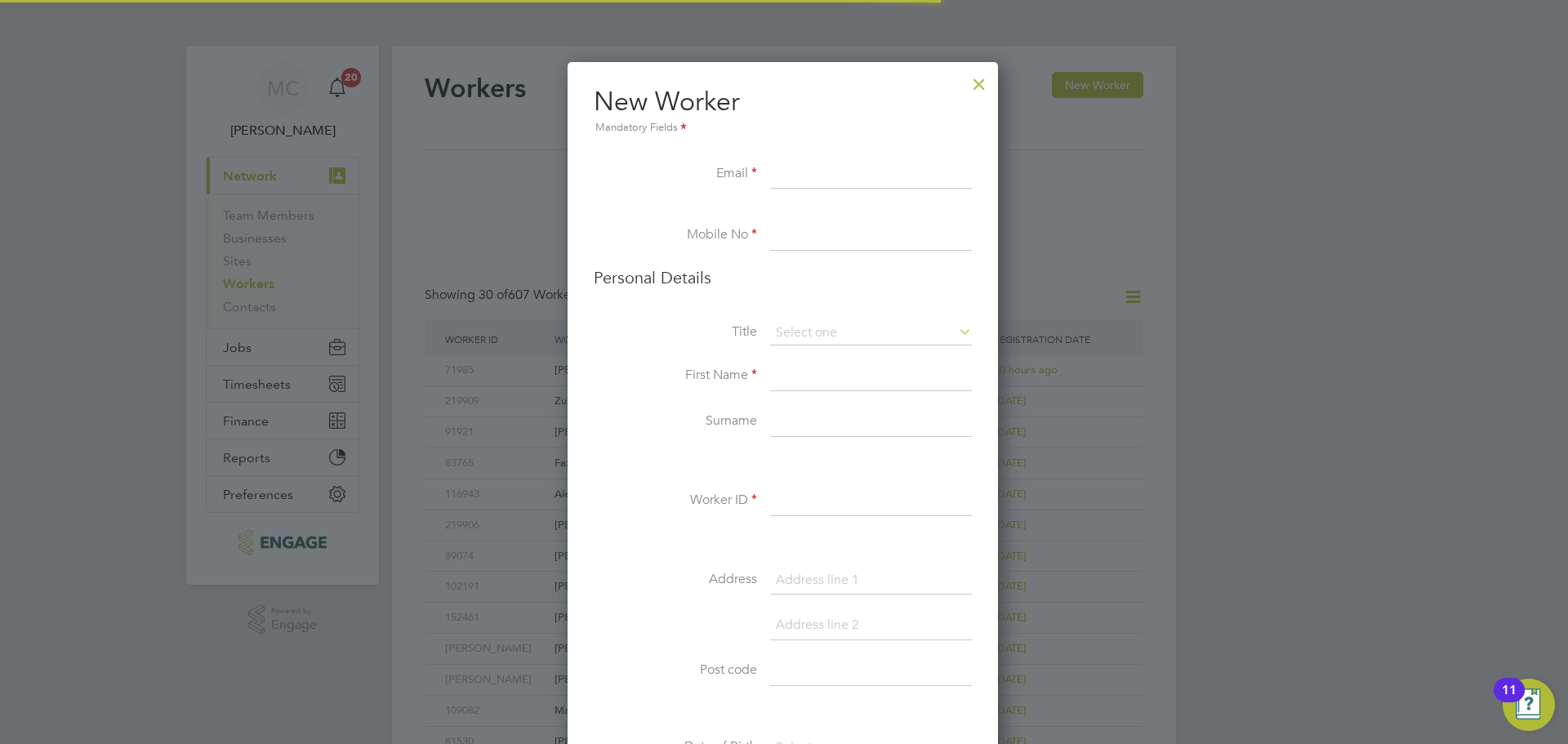
scroll to position [1382, 433]
click at [788, 202] on li "Email" at bounding box center [783, 183] width 378 height 46
click at [785, 226] on input at bounding box center [871, 236] width 202 height 30
paste input "7752 045 781"
type input "07752 045 781"
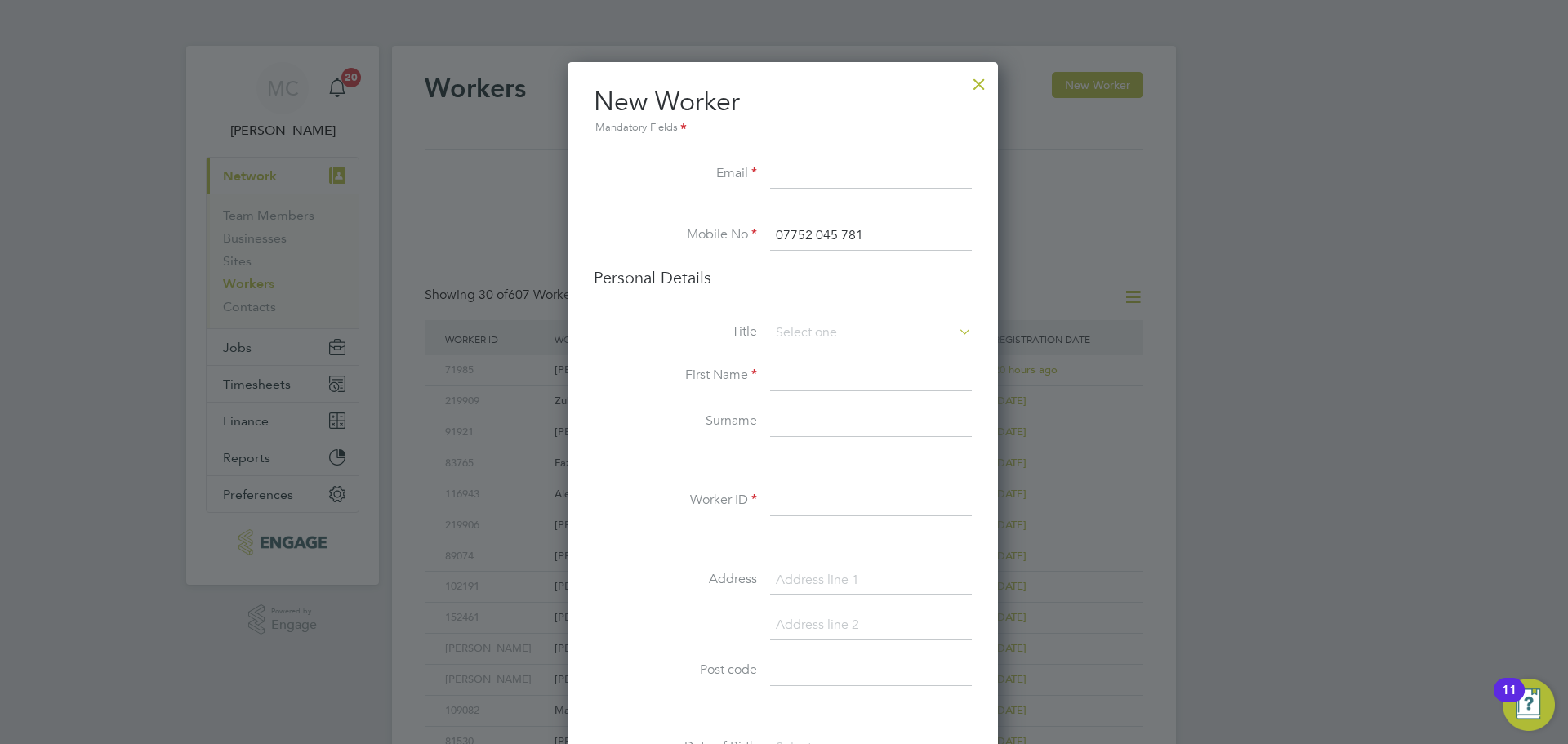
click at [842, 189] on input at bounding box center [871, 175] width 202 height 30
type input "p"
paste input "paulettgordon@gmail.com"
type input "paulettgordon@gmail.com"
click at [804, 331] on input at bounding box center [871, 334] width 202 height 25
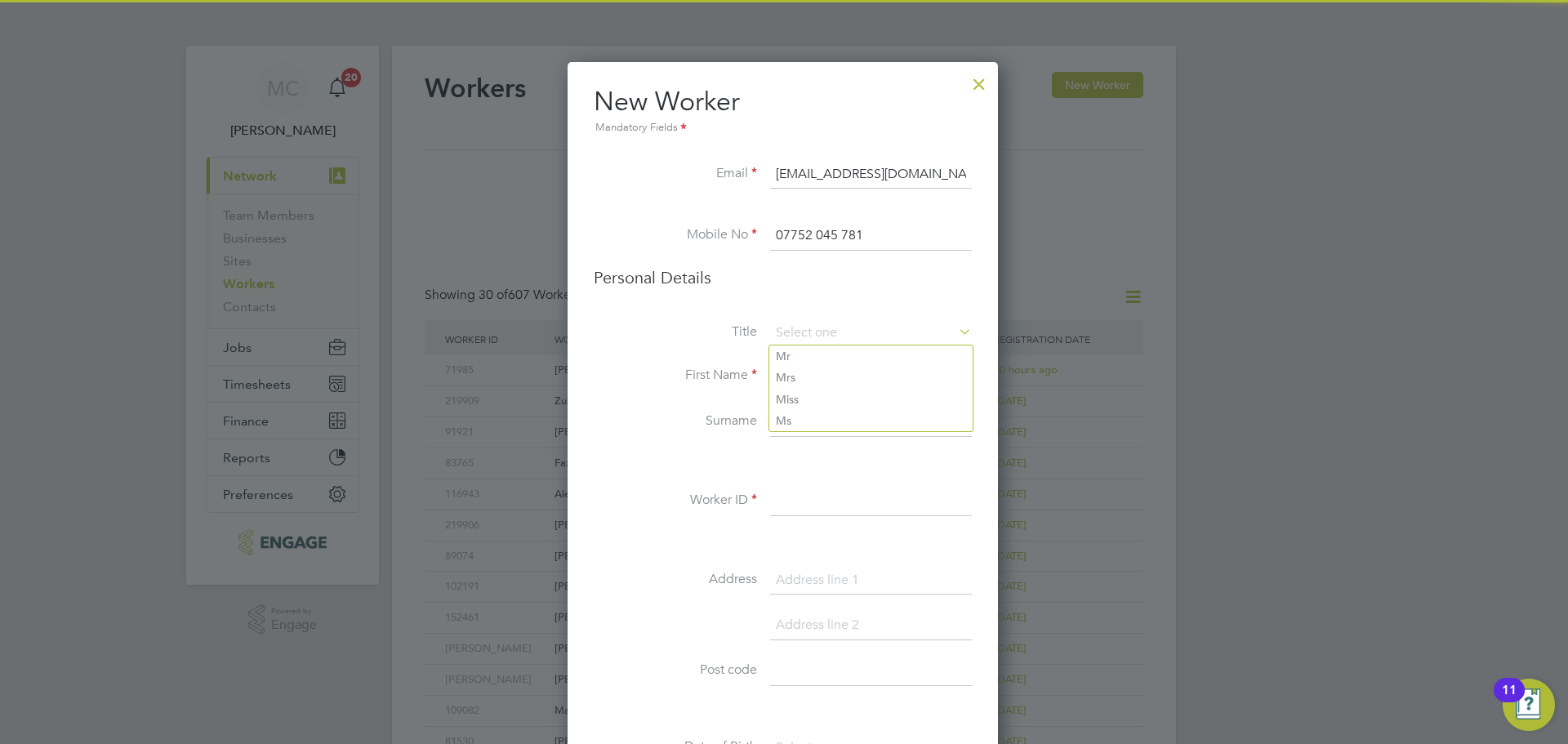
drag, startPoint x: 691, startPoint y: 346, endPoint x: 753, endPoint y: 379, distance: 70.2
click at [699, 356] on li "Title" at bounding box center [783, 341] width 378 height 41
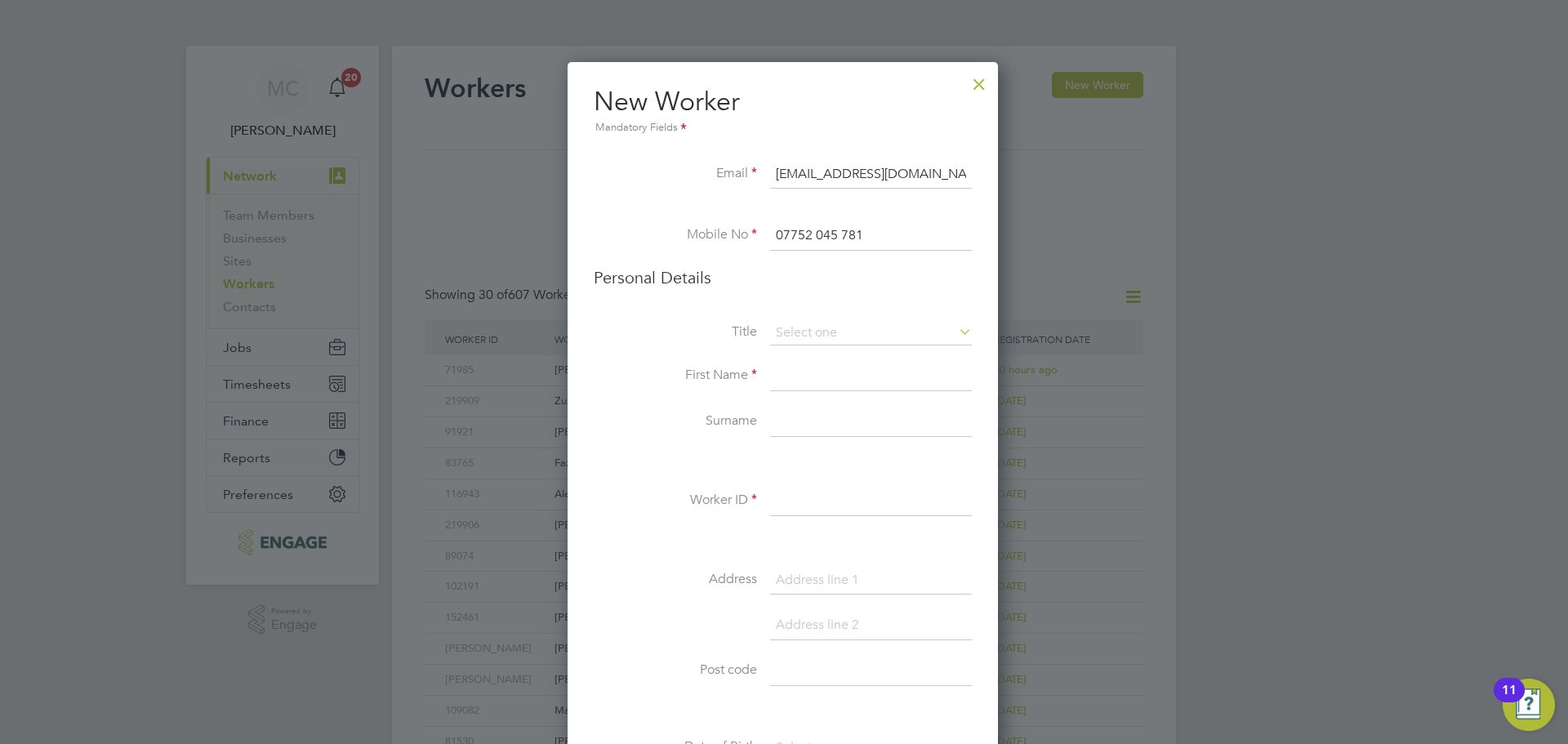
drag, startPoint x: 780, startPoint y: 376, endPoint x: 787, endPoint y: 368, distance: 10.6
click at [780, 376] on input at bounding box center [871, 376] width 202 height 30
type input "Paulett"
type input "Gordon"
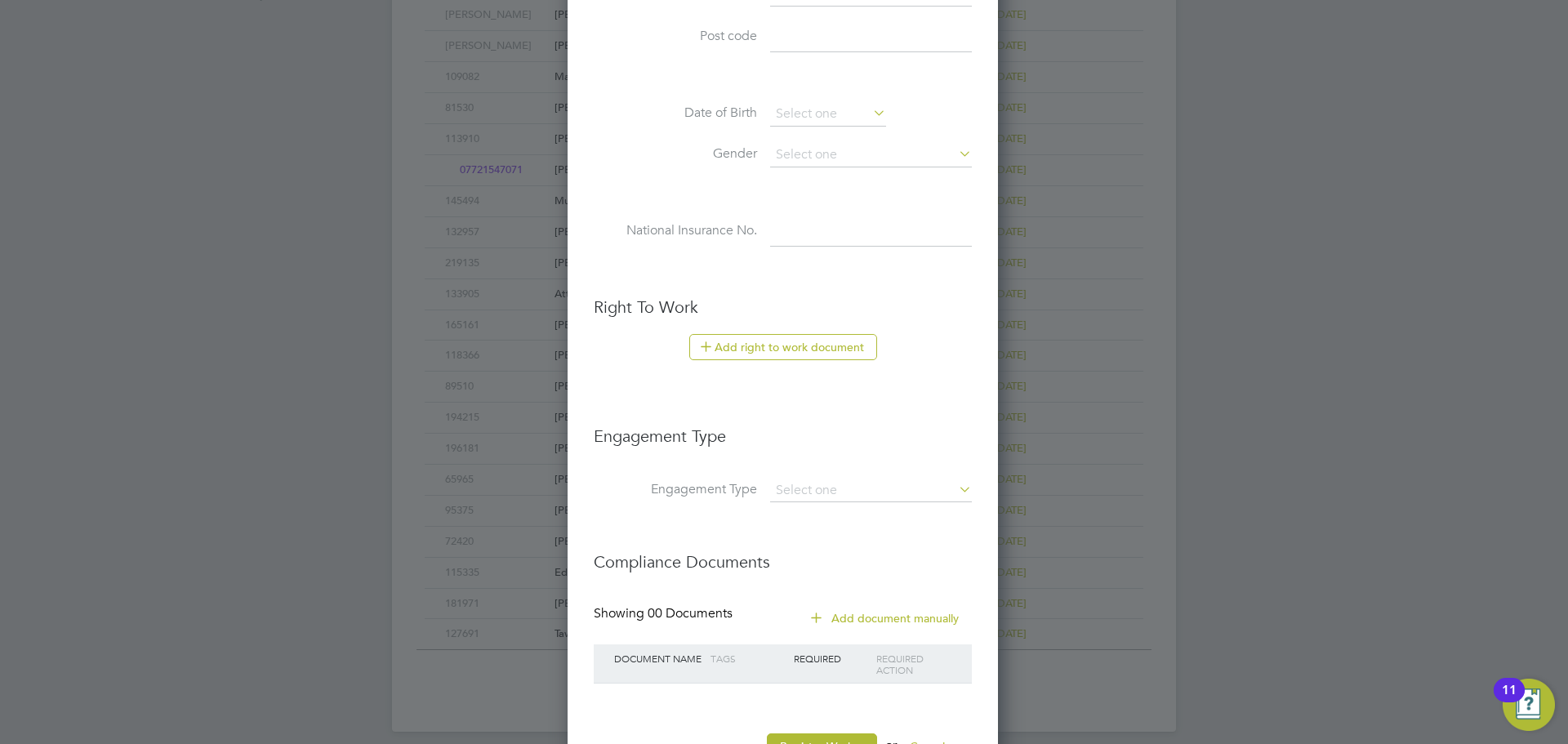
scroll to position [698, 0]
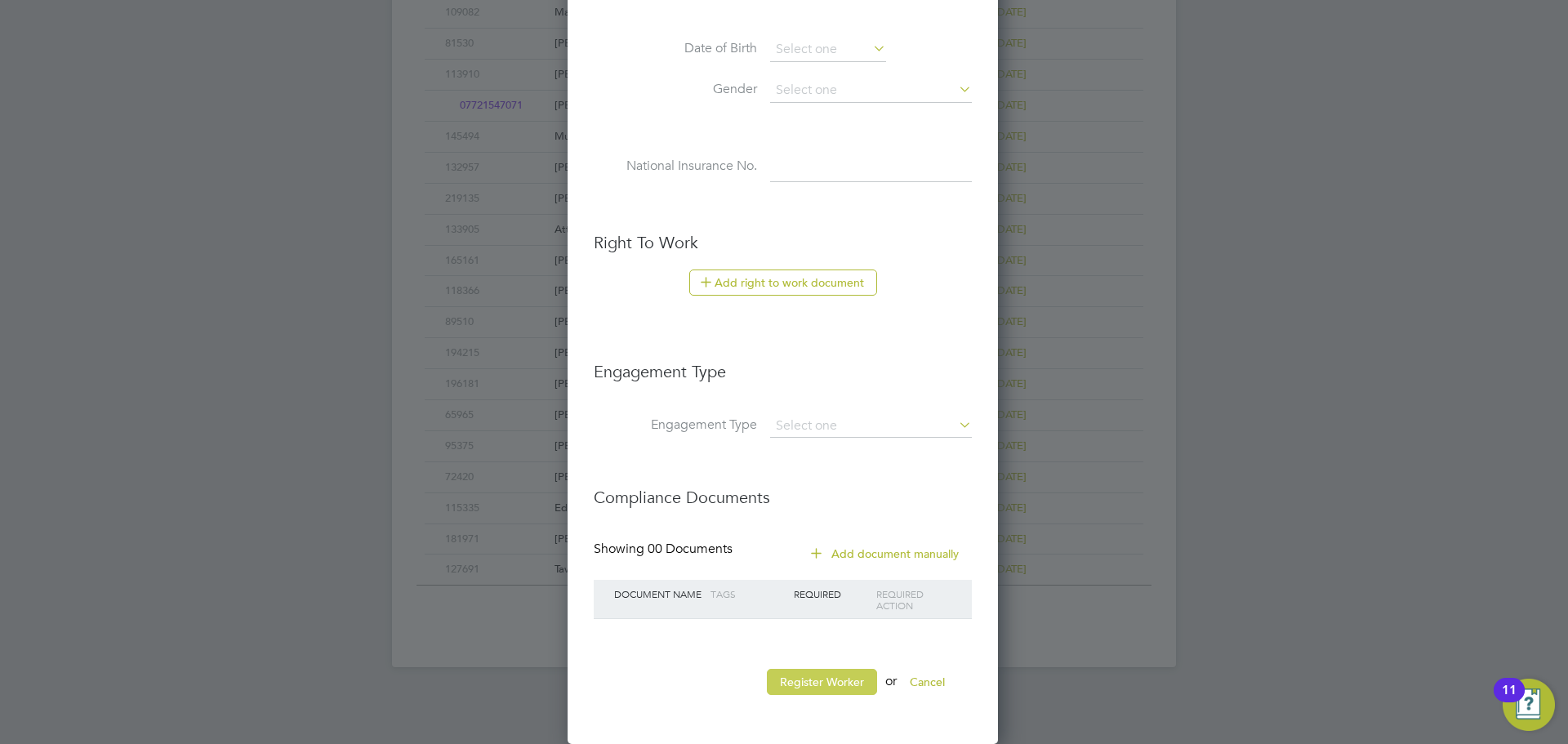
type input "Paulett"
click at [837, 683] on button "Register Worker" at bounding box center [822, 681] width 111 height 26
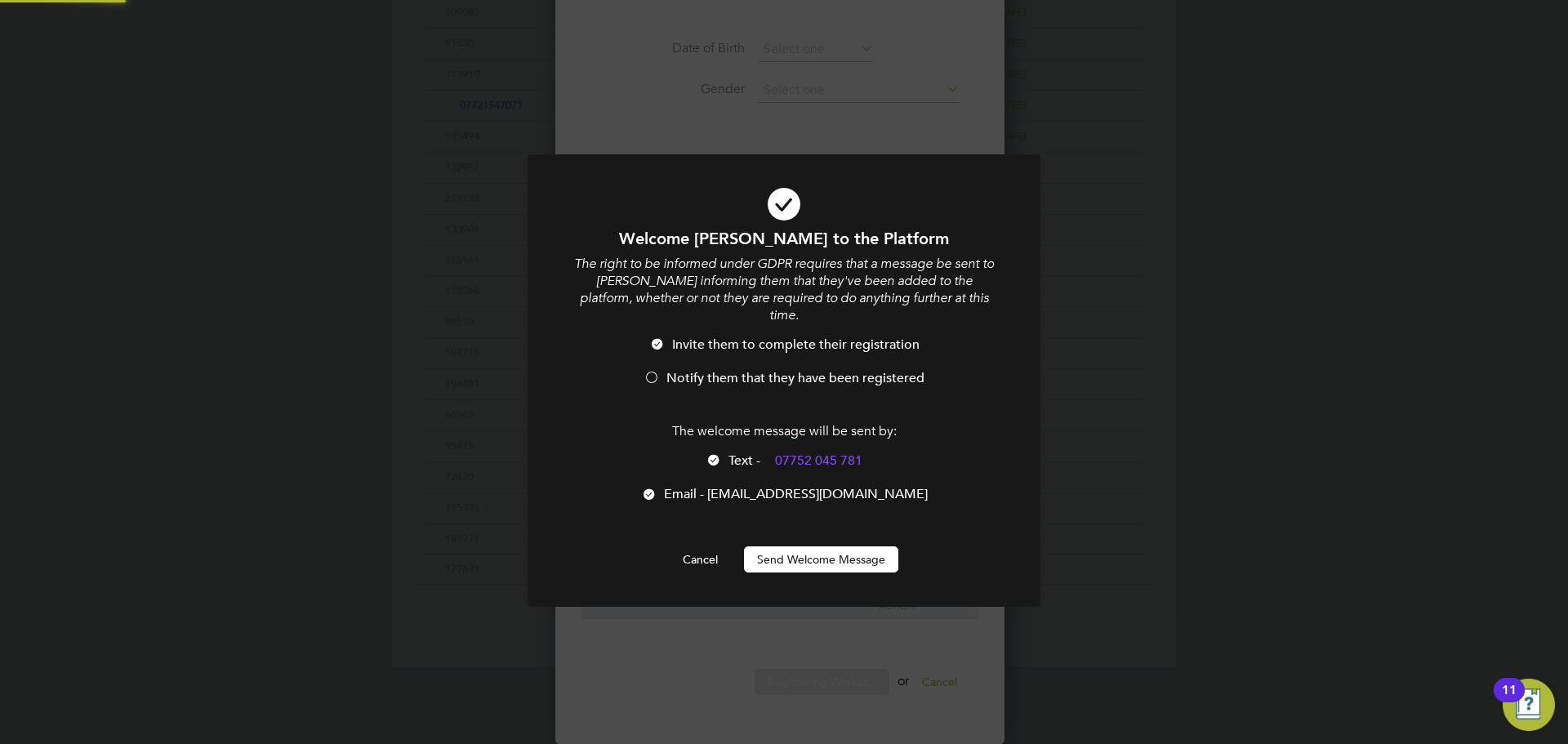
scroll to position [0, 0]
click at [685, 370] on span "Notify them that they have been registered" at bounding box center [795, 378] width 258 height 16
click at [771, 547] on button "Send Welcome Message" at bounding box center [821, 559] width 155 height 26
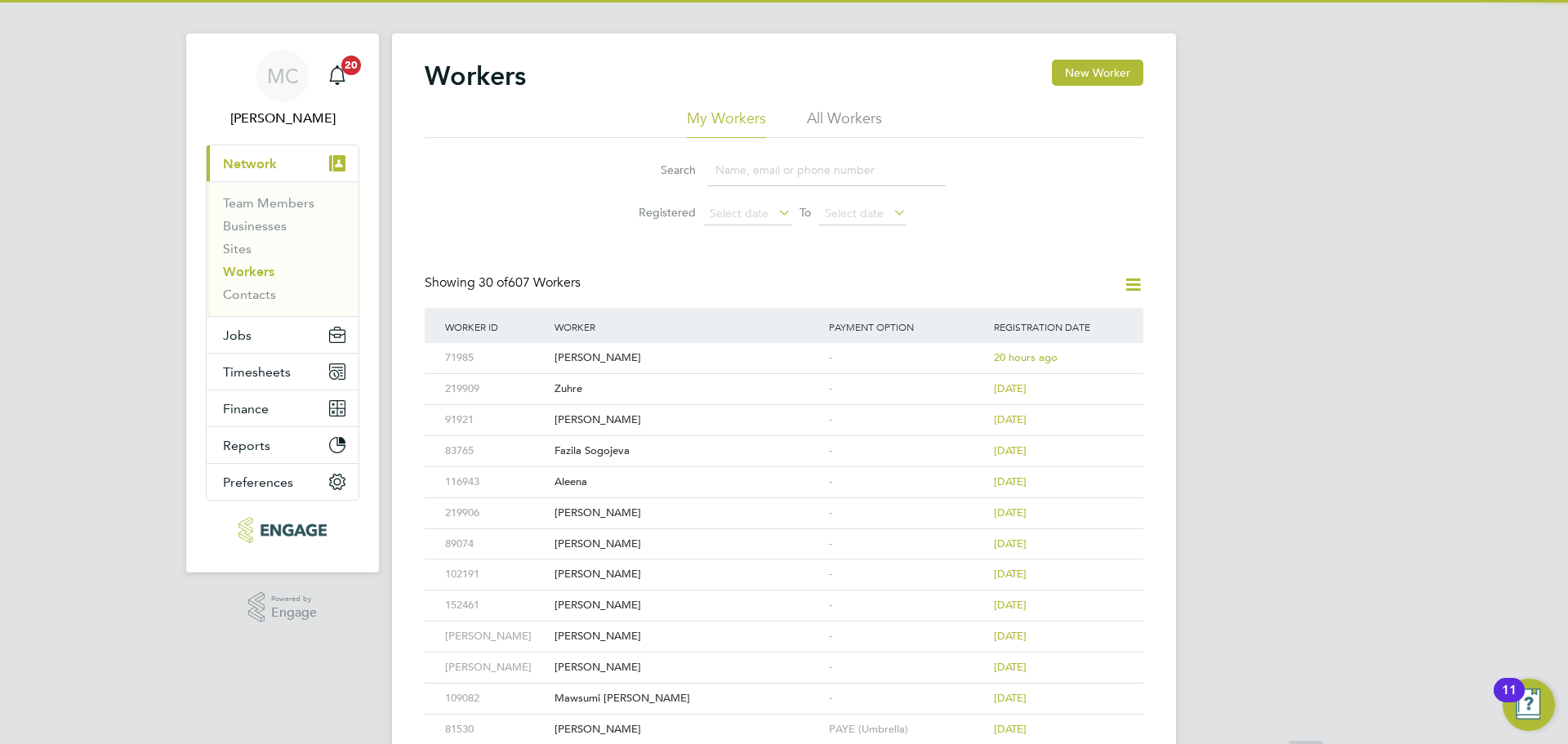
scroll to position [0, 0]
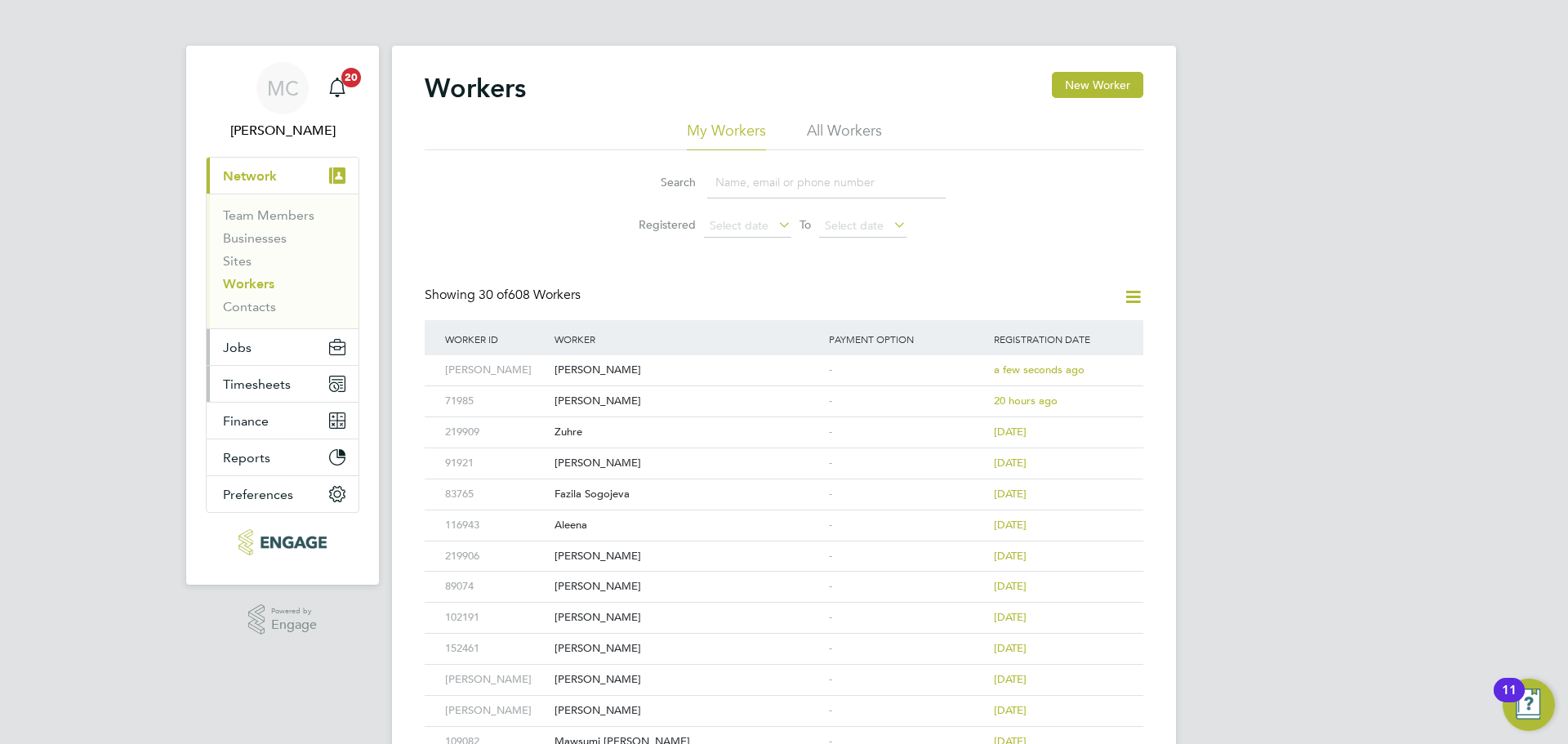
drag, startPoint x: 247, startPoint y: 362, endPoint x: 247, endPoint y: 371, distance: 9.0
click at [247, 362] on button "Jobs" at bounding box center [282, 347] width 152 height 36
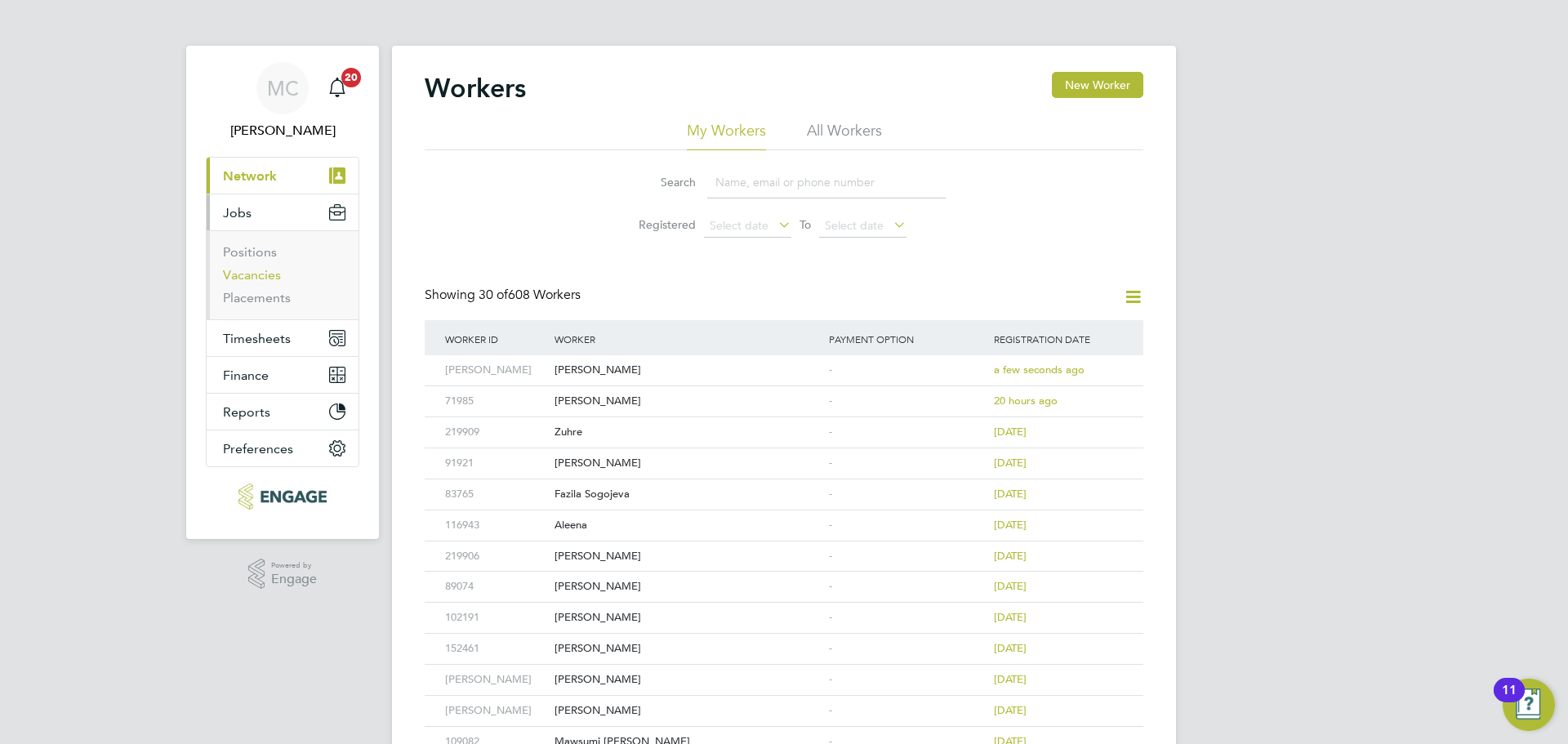
click at [267, 280] on link "Vacancies" at bounding box center [252, 275] width 58 height 15
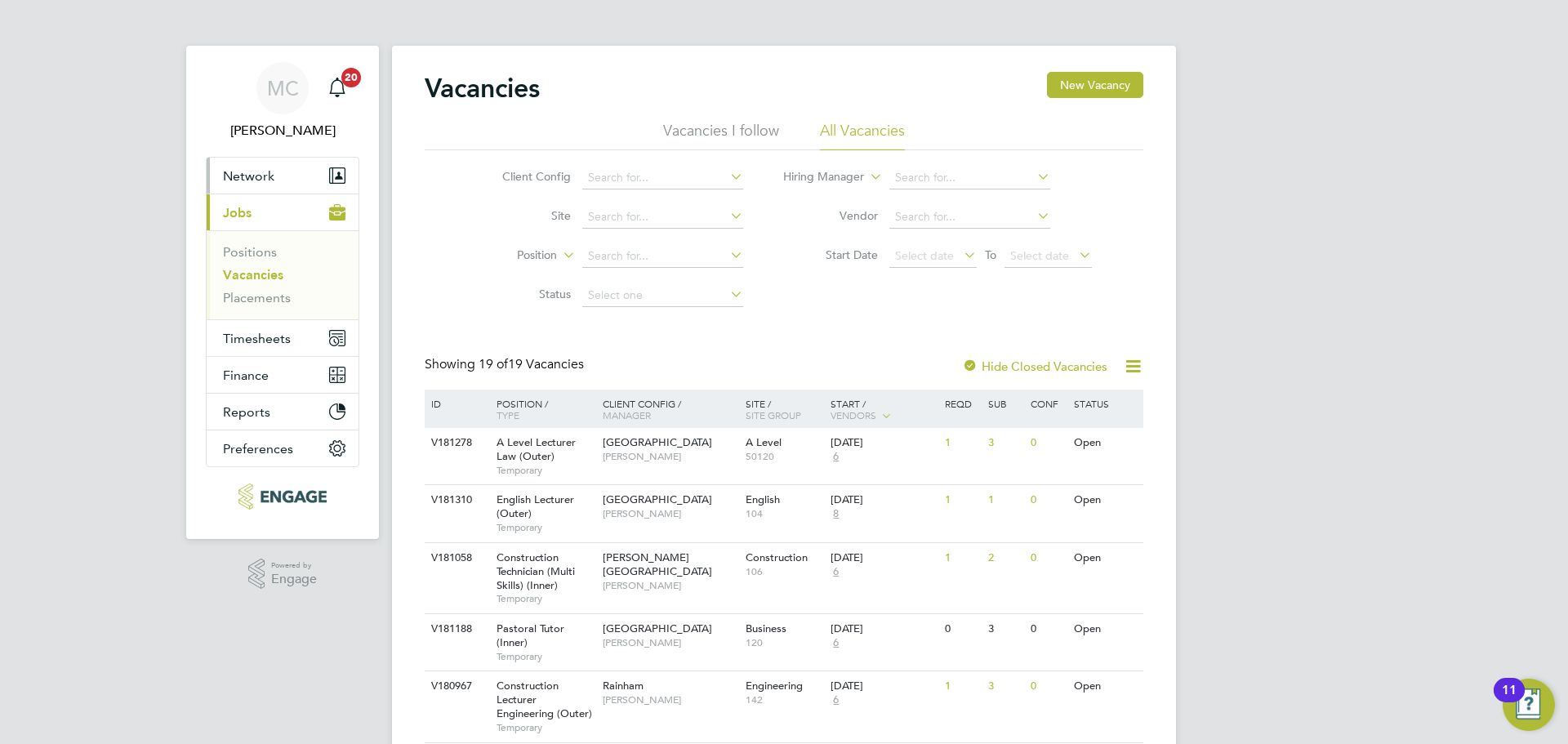
click at [248, 168] on span "Network" at bounding box center [249, 176] width 52 height 15
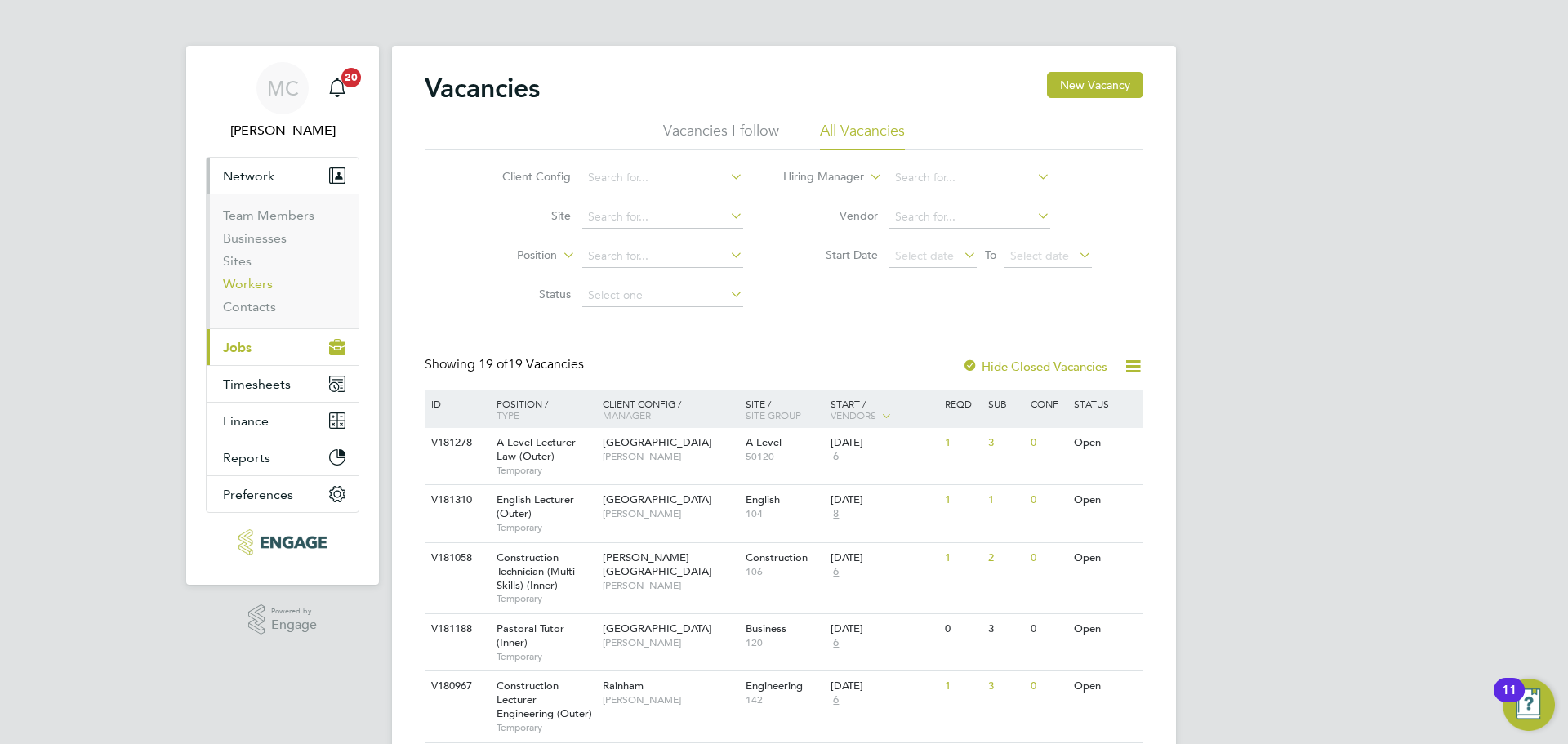
click at [246, 279] on link "Workers" at bounding box center [248, 283] width 50 height 15
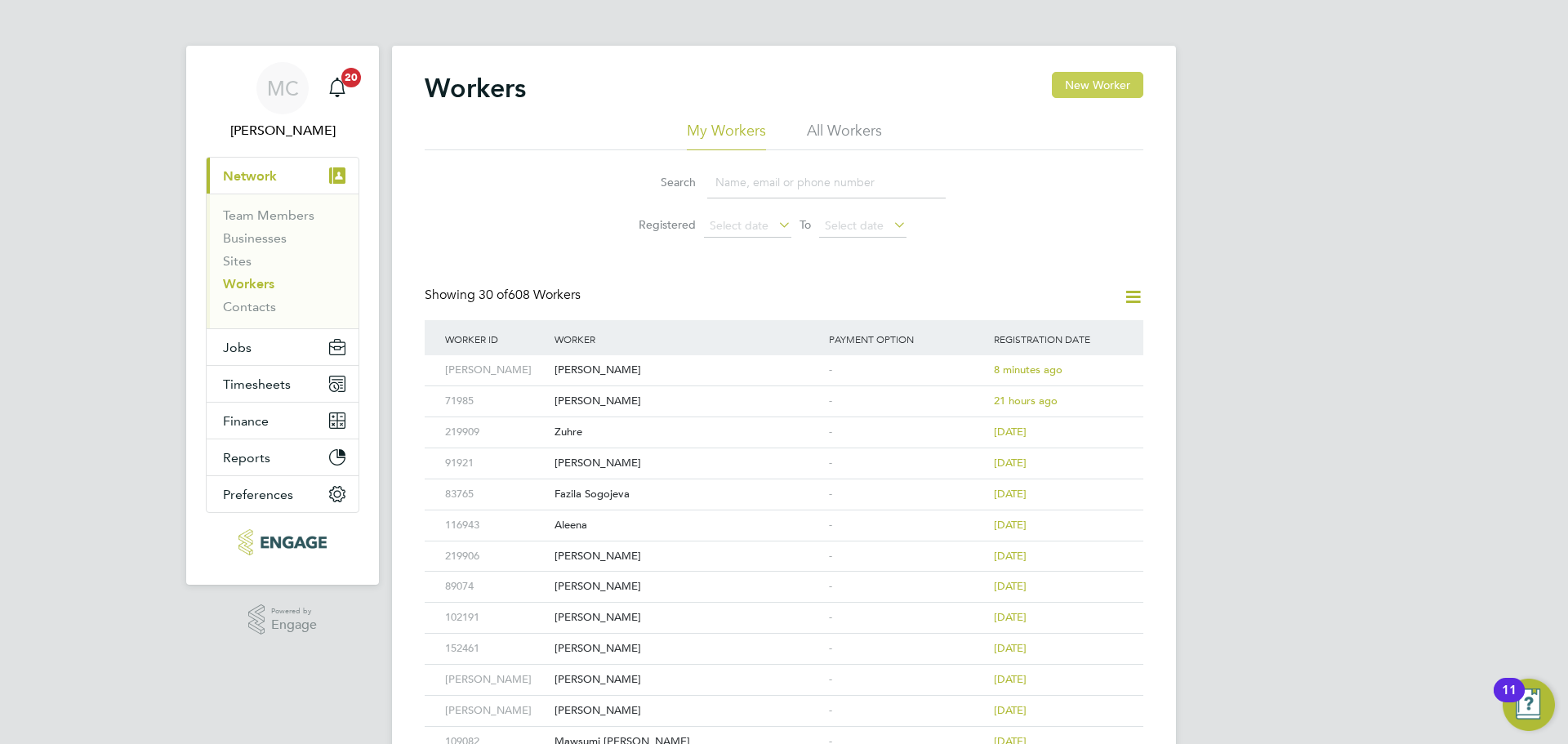
click at [1100, 83] on button "New Worker" at bounding box center [1098, 84] width 92 height 26
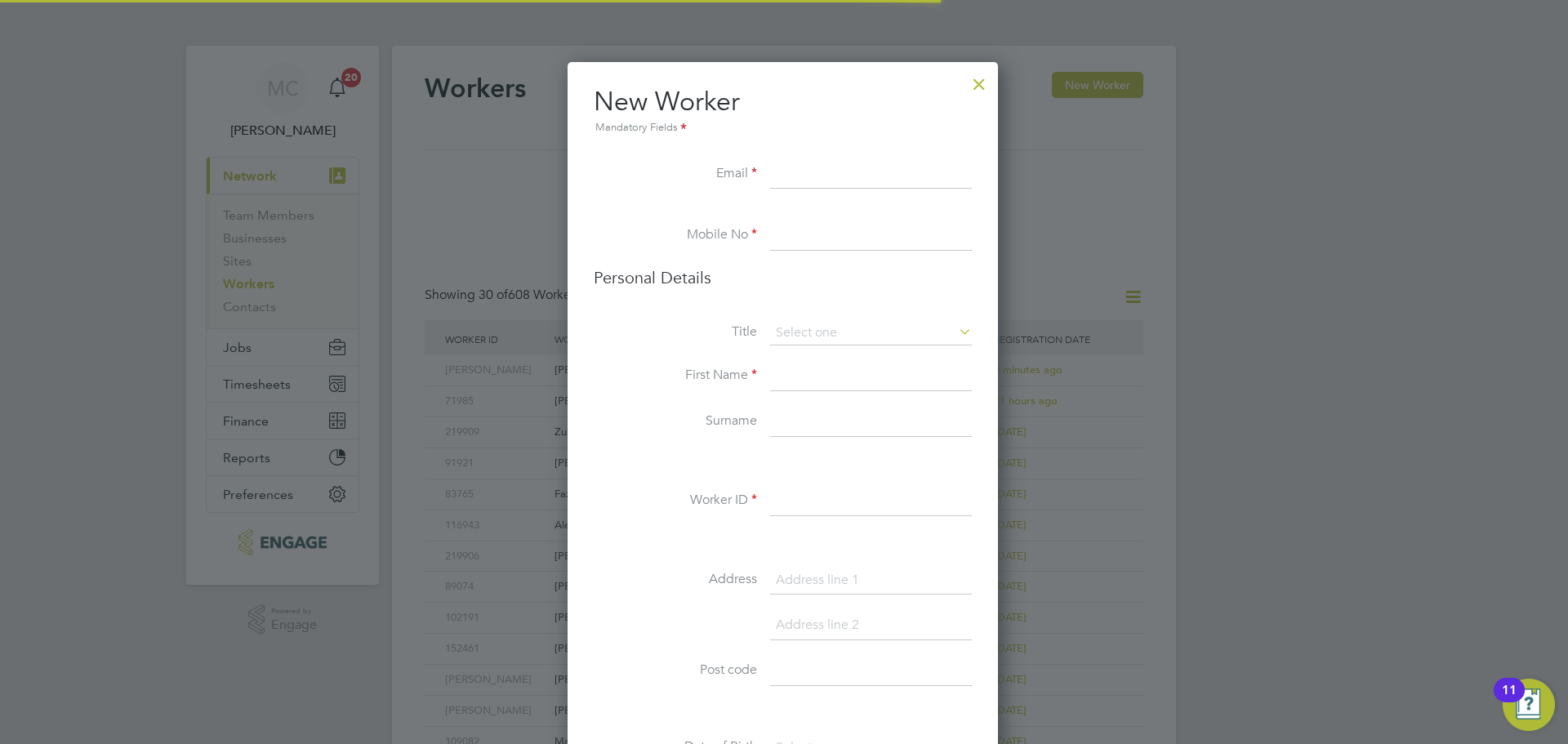
scroll to position [1382, 433]
paste input "louisa.griffin@live.co.uk"
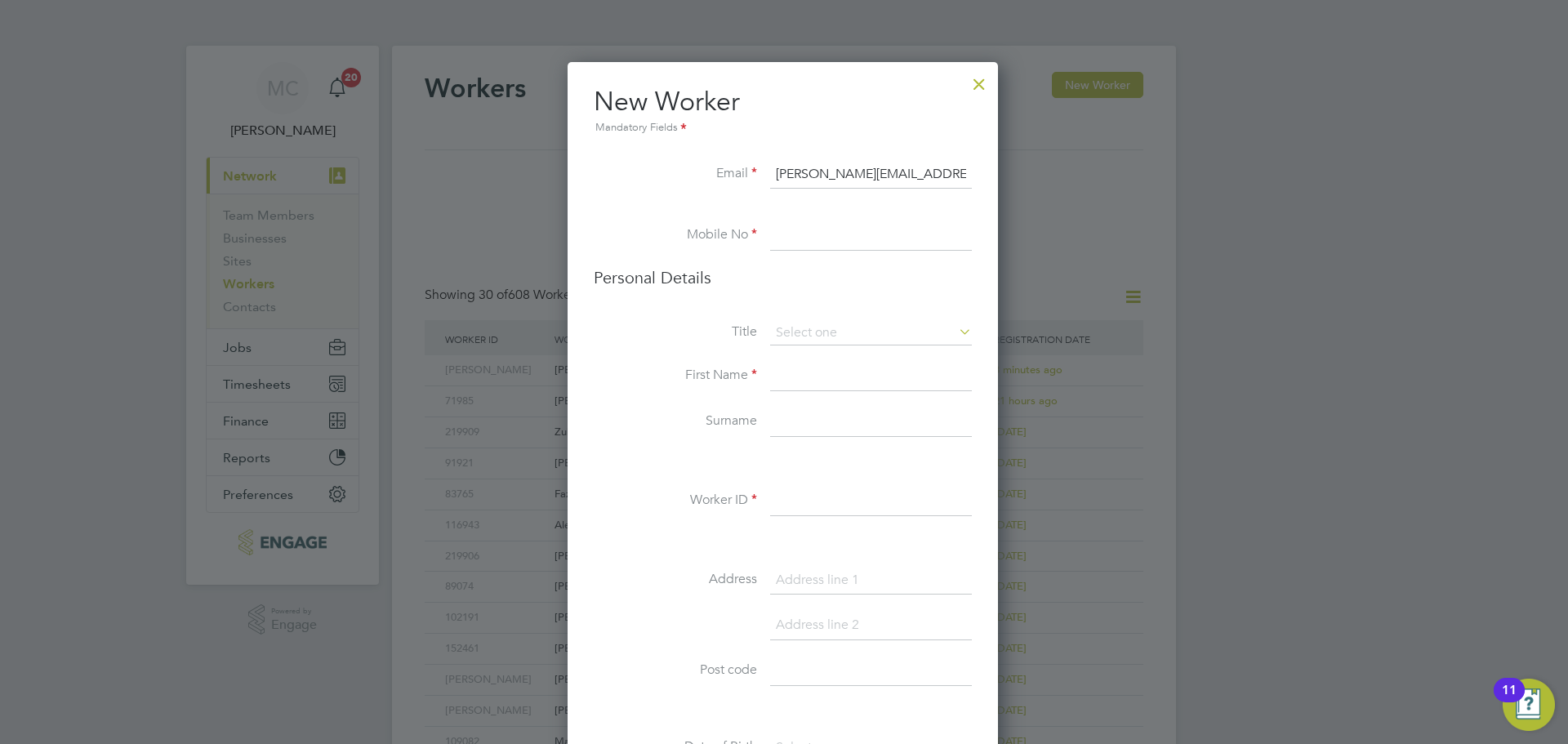
type input "louisa.griffin@live.co.uk"
click at [787, 227] on input at bounding box center [871, 236] width 202 height 30
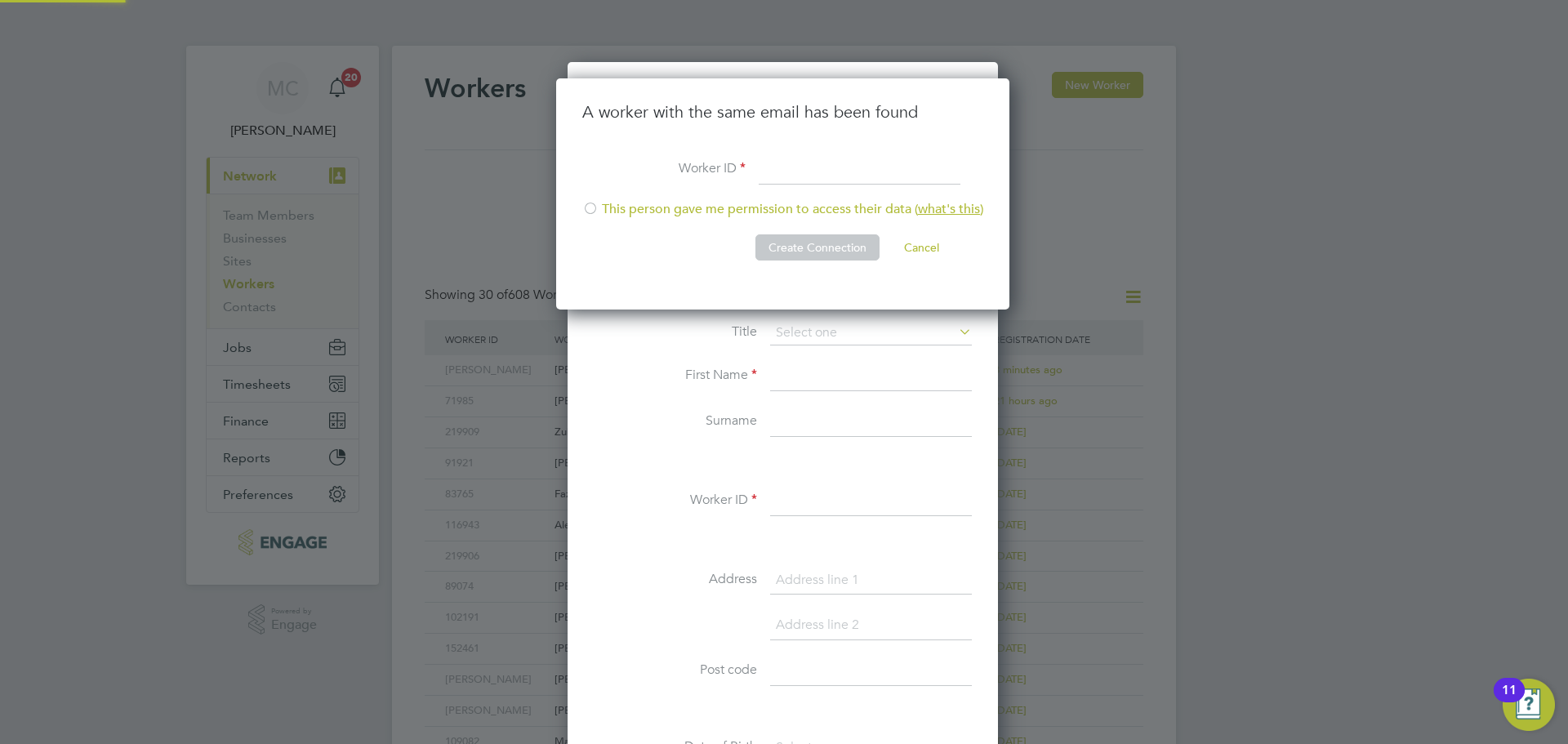
scroll to position [232, 456]
click at [776, 161] on input at bounding box center [860, 170] width 202 height 30
type input "Louisa"
click at [633, 210] on li "This person gave me permission to access their data ( what's this )" at bounding box center [783, 217] width 401 height 33
click at [829, 252] on button "Create Connection" at bounding box center [817, 247] width 124 height 26
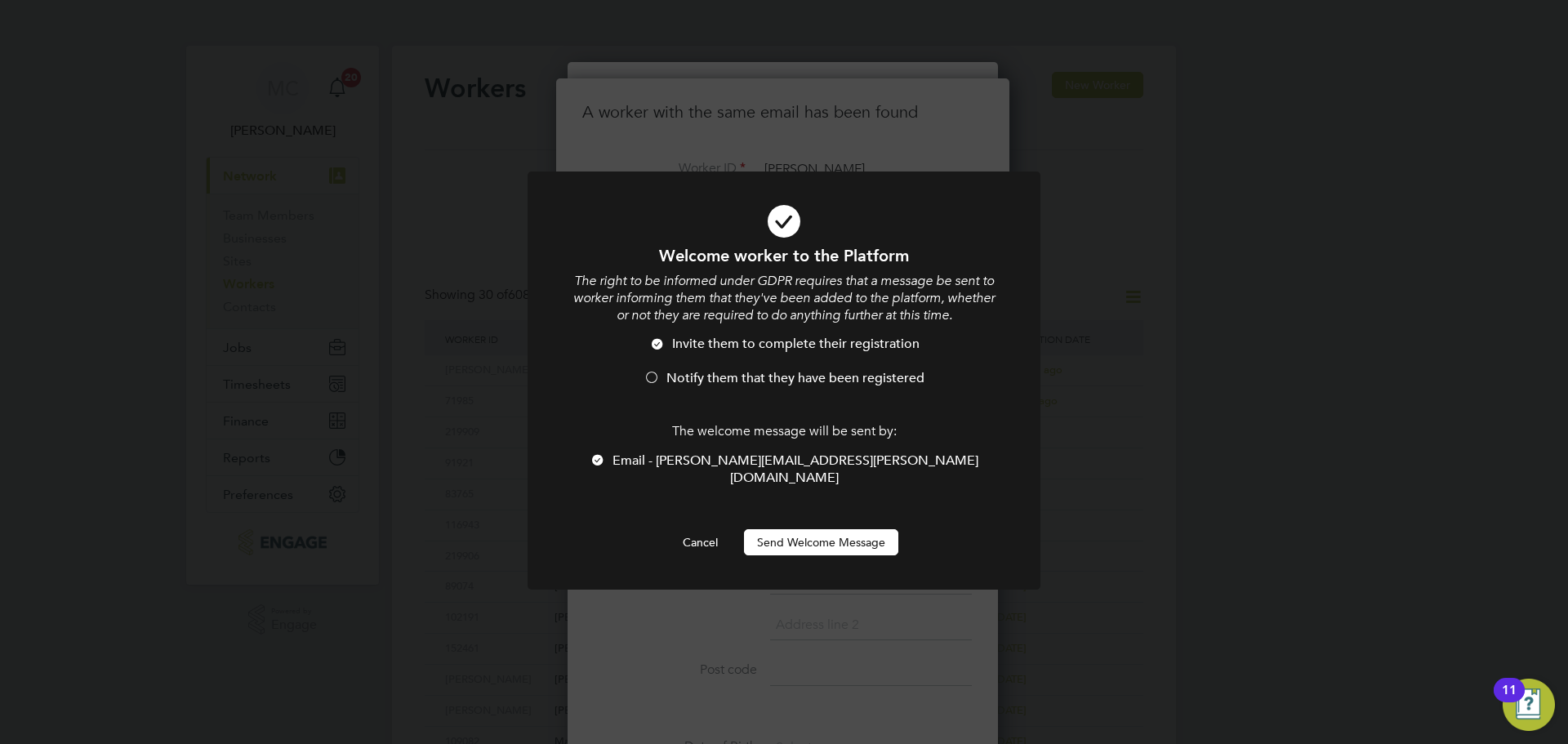
drag, startPoint x: 679, startPoint y: 372, endPoint x: 731, endPoint y: 391, distance: 55.4
click at [685, 372] on span "Notify them that they have been registered" at bounding box center [795, 378] width 258 height 16
click at [859, 529] on button "Send Welcome Message" at bounding box center [821, 542] width 155 height 26
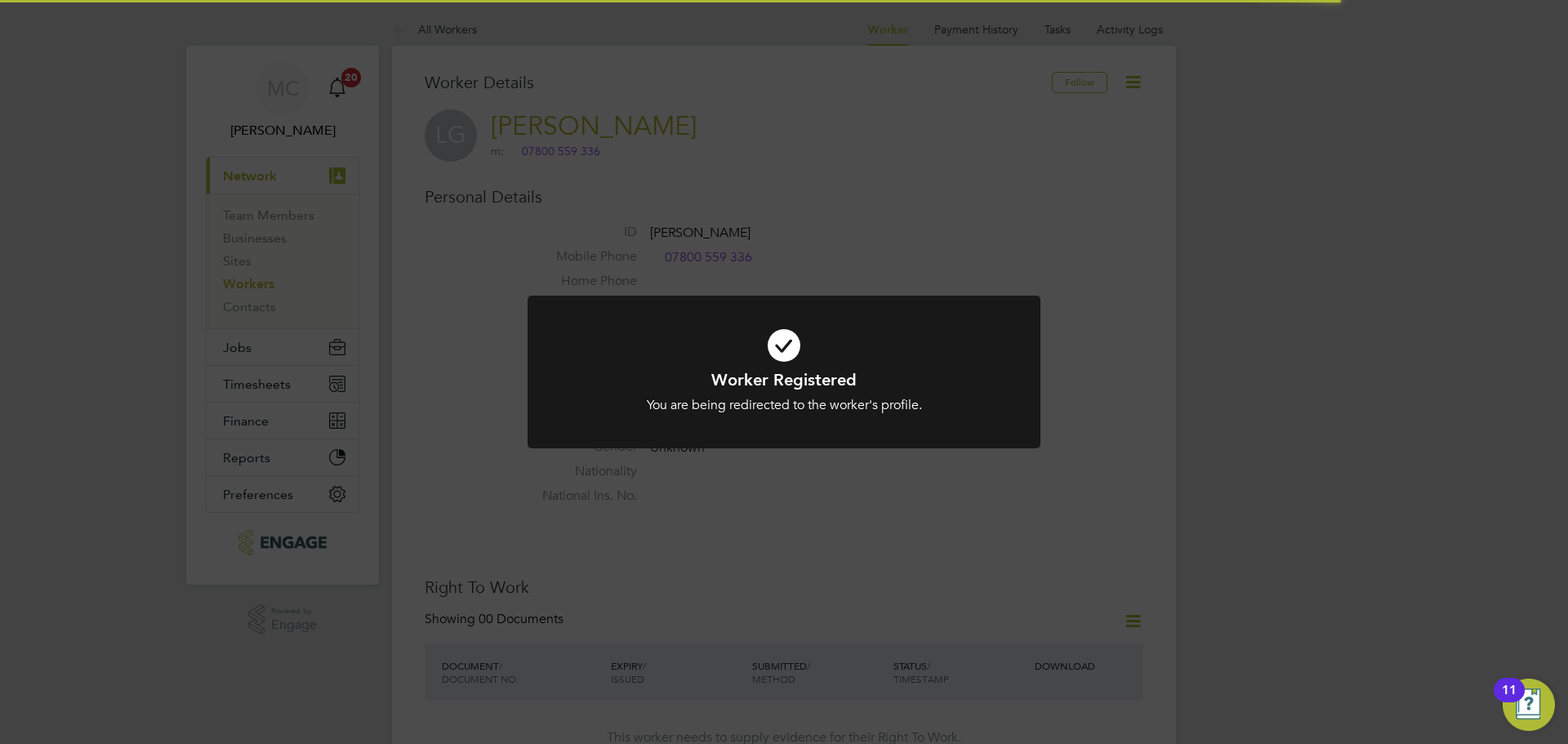
click at [796, 497] on div "Worker Registered You are being redirected to the worker's profile. Cancel Okay" at bounding box center [784, 372] width 1568 height 744
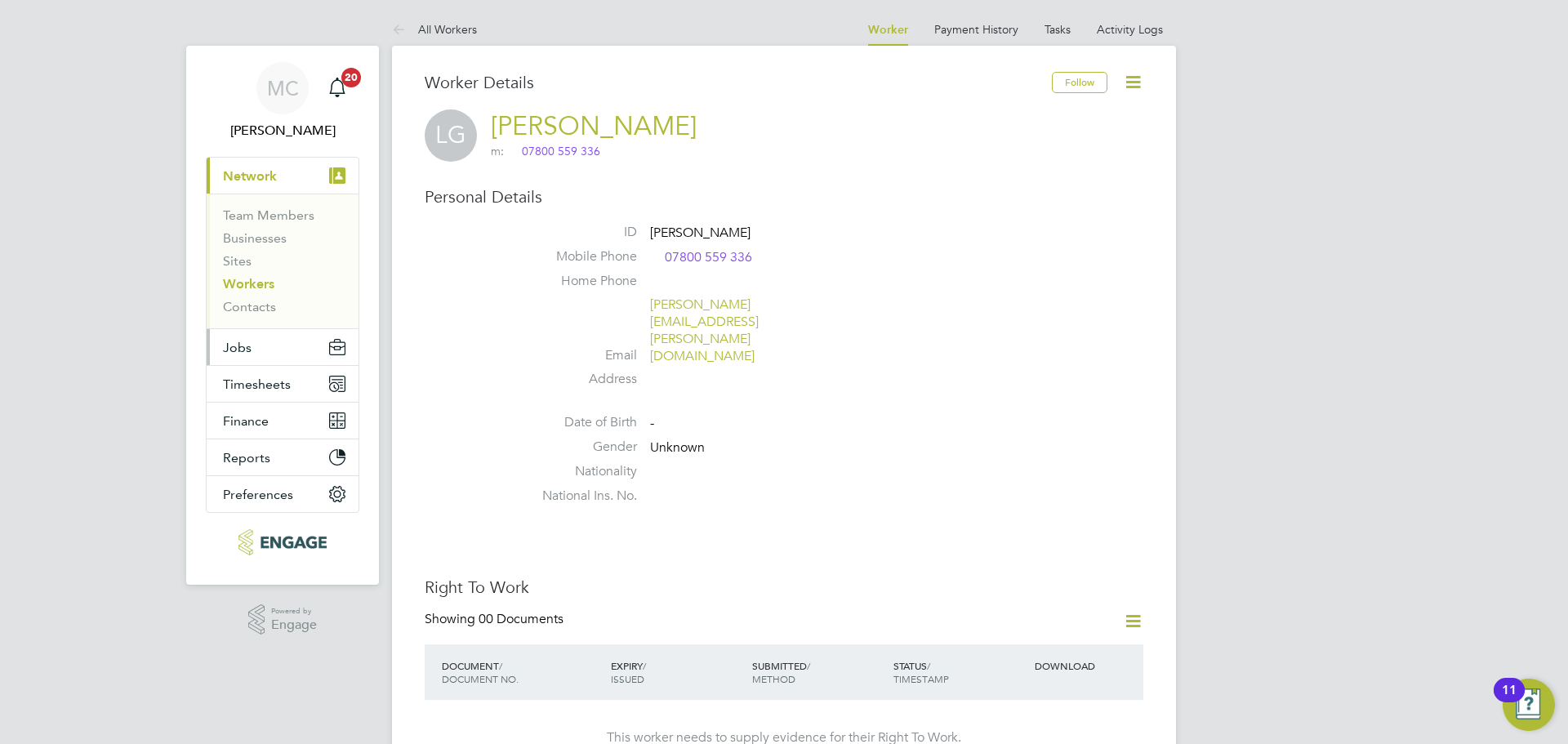
click at [253, 350] on button "Jobs" at bounding box center [282, 347] width 152 height 36
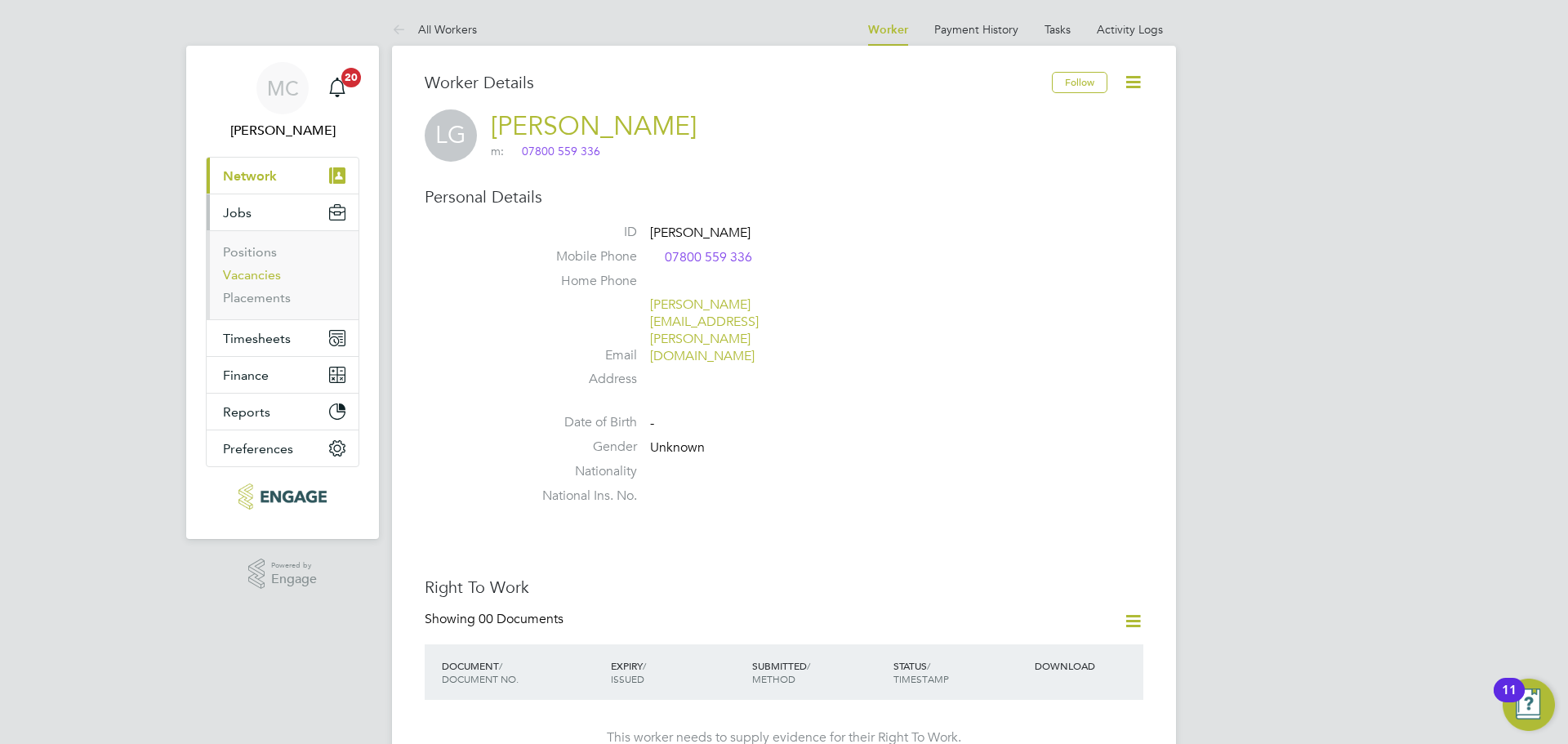
click at [271, 271] on link "Vacancies" at bounding box center [252, 275] width 58 height 15
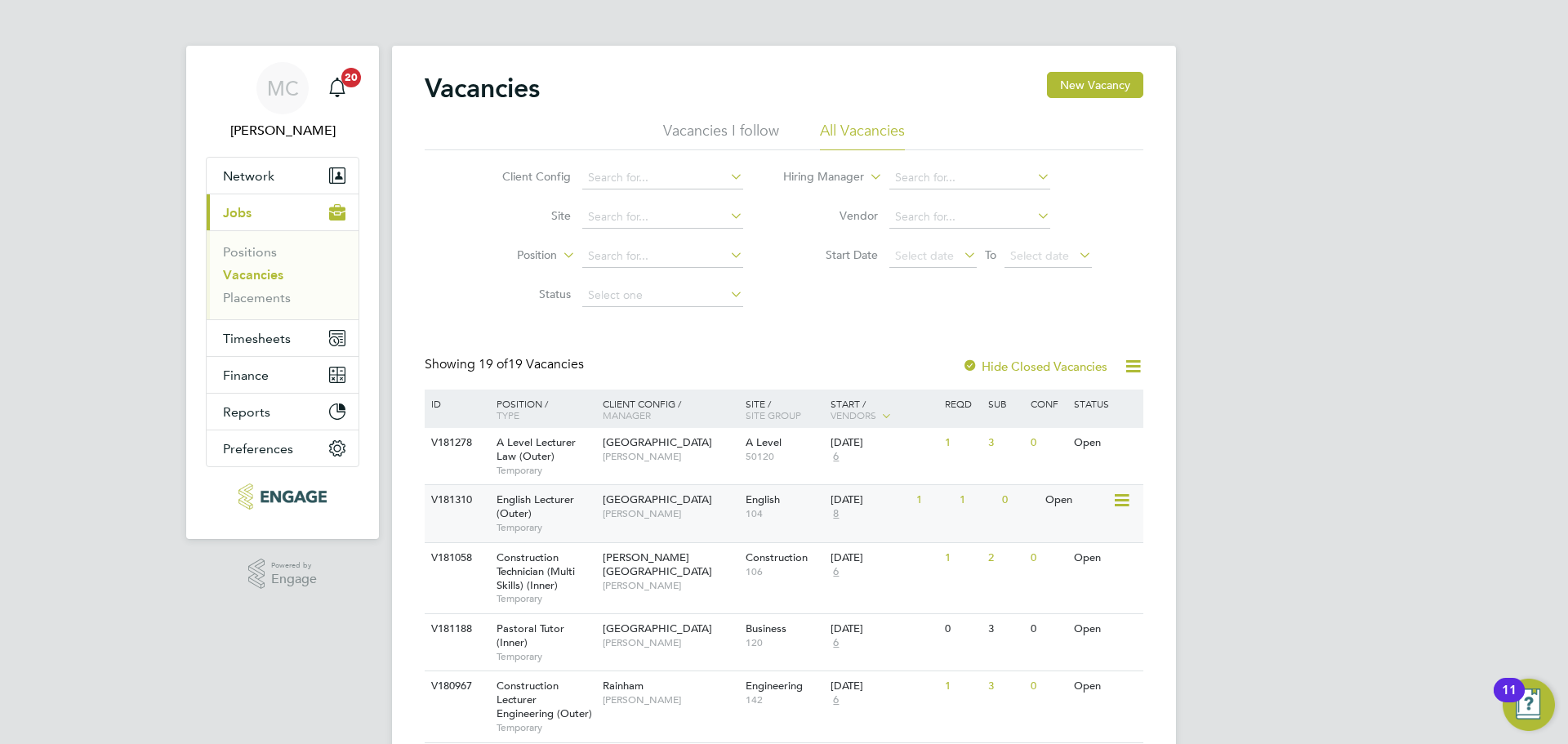
click at [567, 514] on div "English Lecturer (Outer) Temporary" at bounding box center [542, 513] width 114 height 56
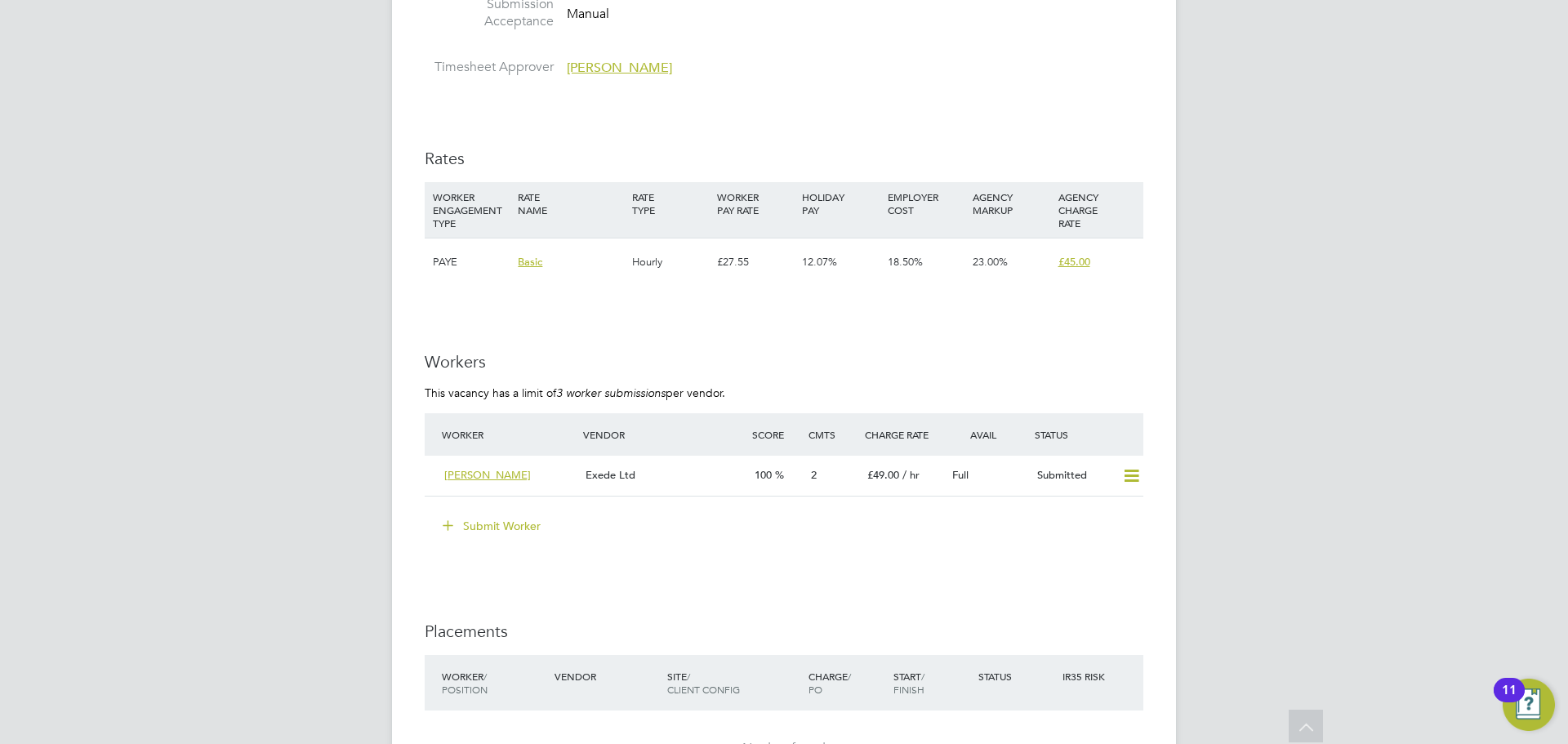
scroll to position [2123, 0]
click at [509, 537] on button "Submit Worker" at bounding box center [492, 527] width 122 height 26
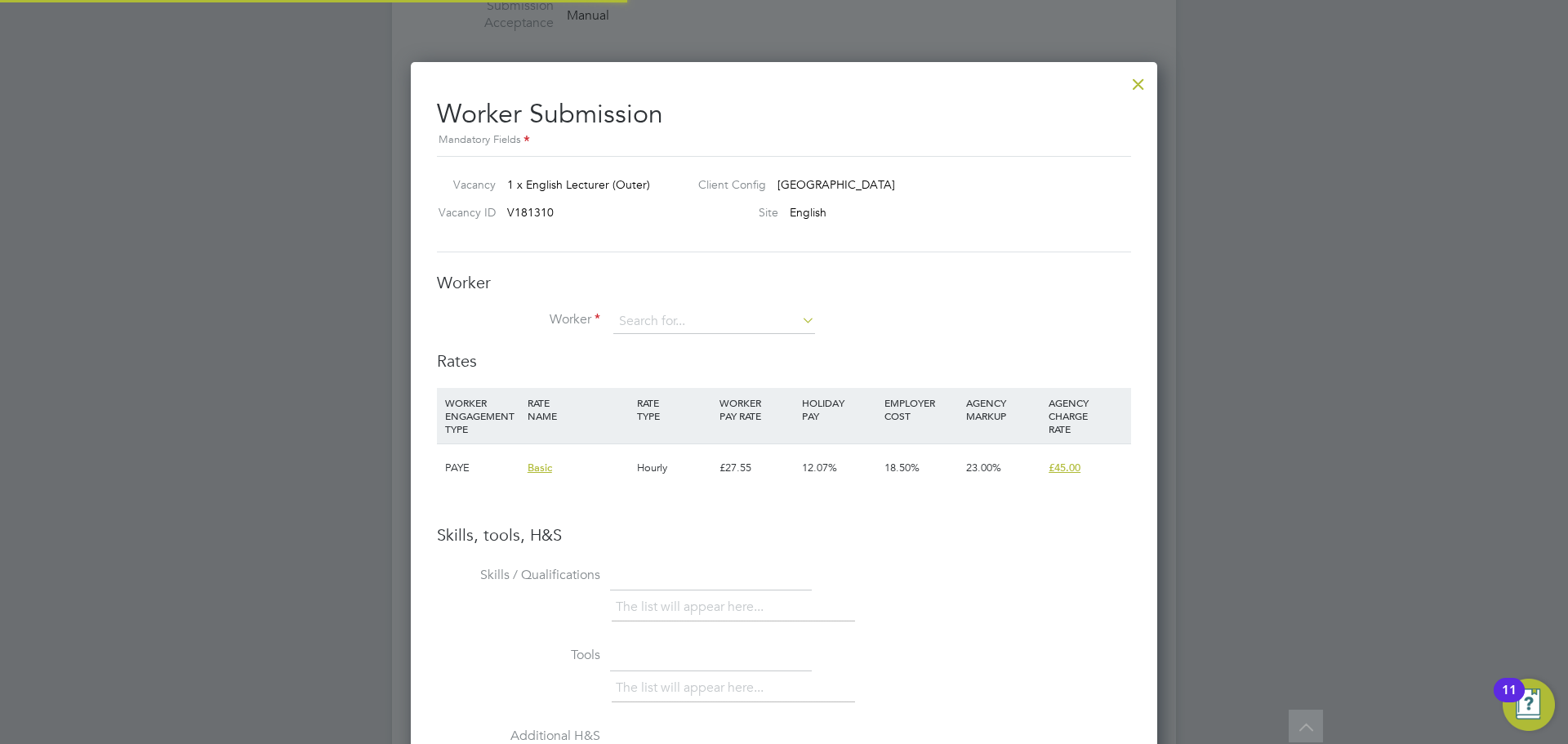
scroll to position [1032, 748]
click at [637, 322] on input at bounding box center [714, 322] width 202 height 25
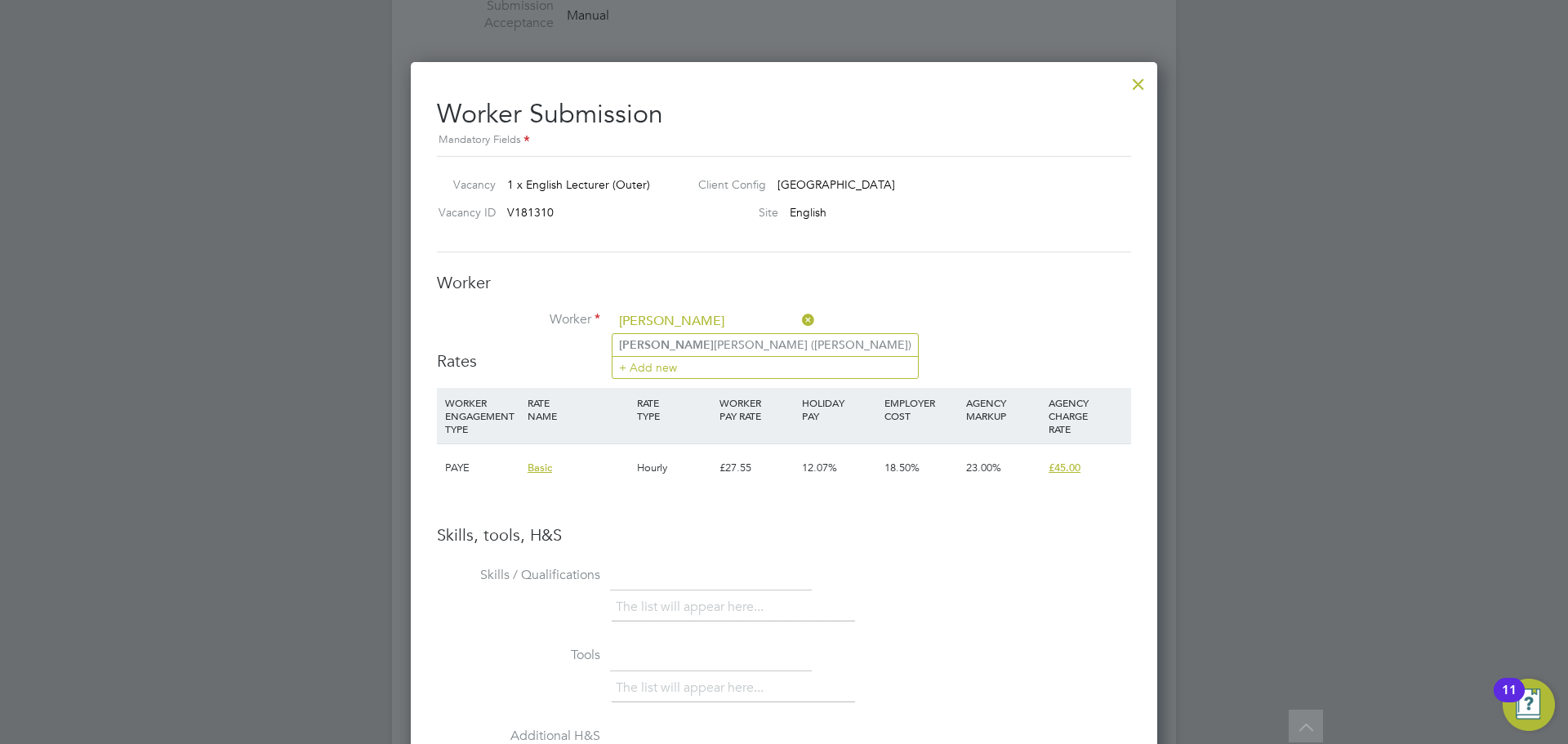
type input "[PERSON_NAME]"
click at [644, 333] on ul "[PERSON_NAME] ([PERSON_NAME]) + Add new" at bounding box center [765, 356] width 307 height 46
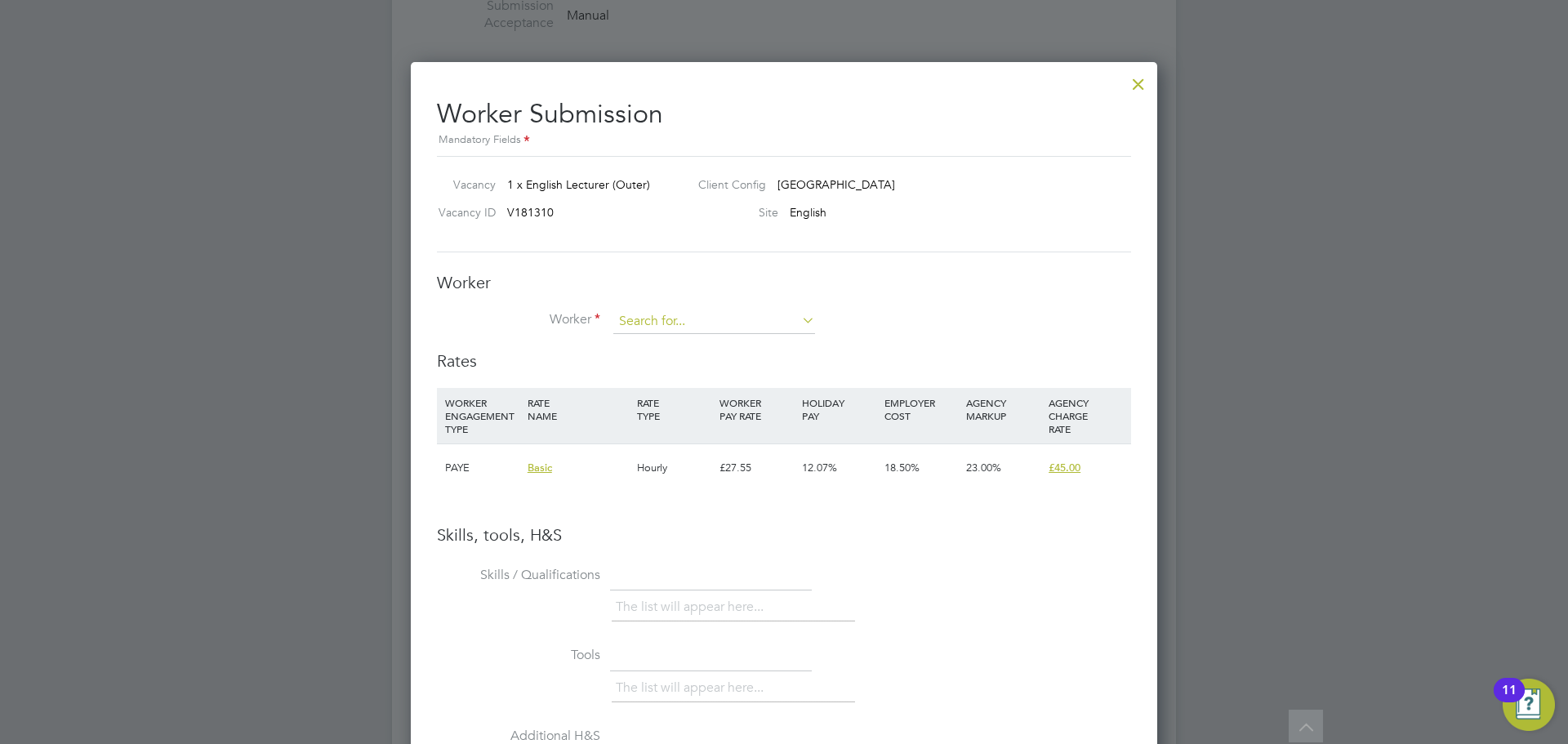
click at [657, 317] on input at bounding box center [714, 322] width 202 height 25
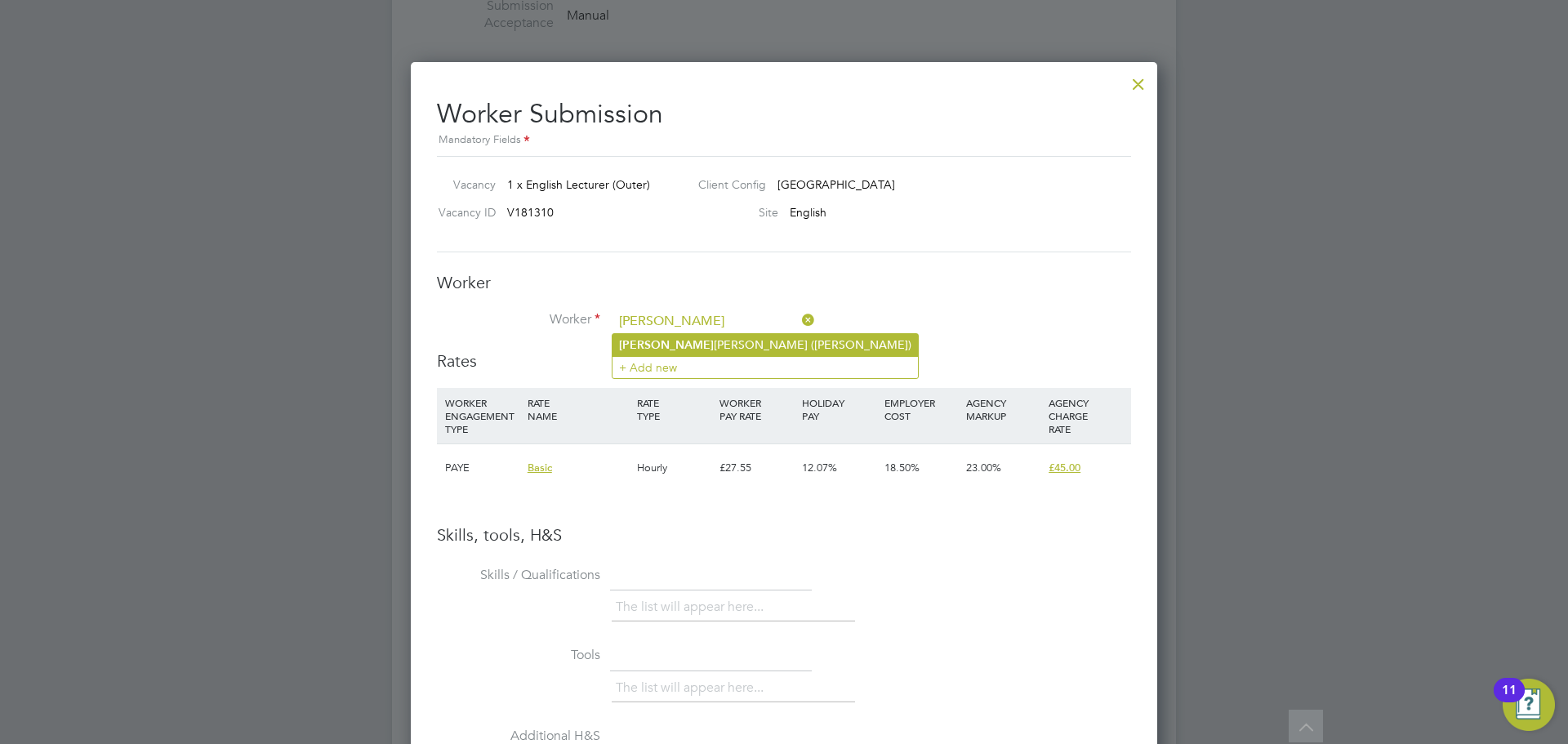
click at [655, 340] on li "[PERSON_NAME] ([PERSON_NAME])" at bounding box center [765, 344] width 305 height 22
type input "[PERSON_NAME] ([PERSON_NAME])"
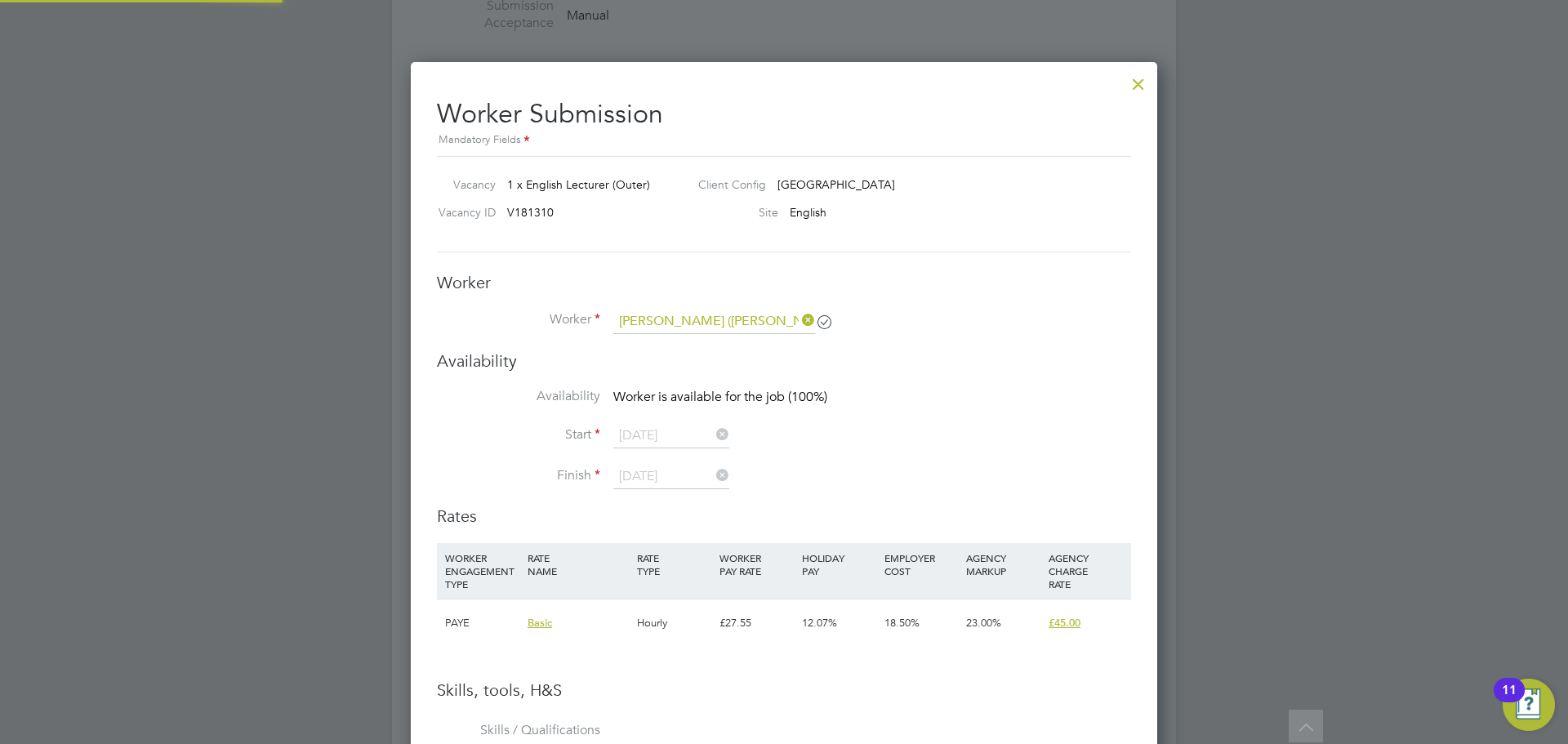
scroll to position [1188, 748]
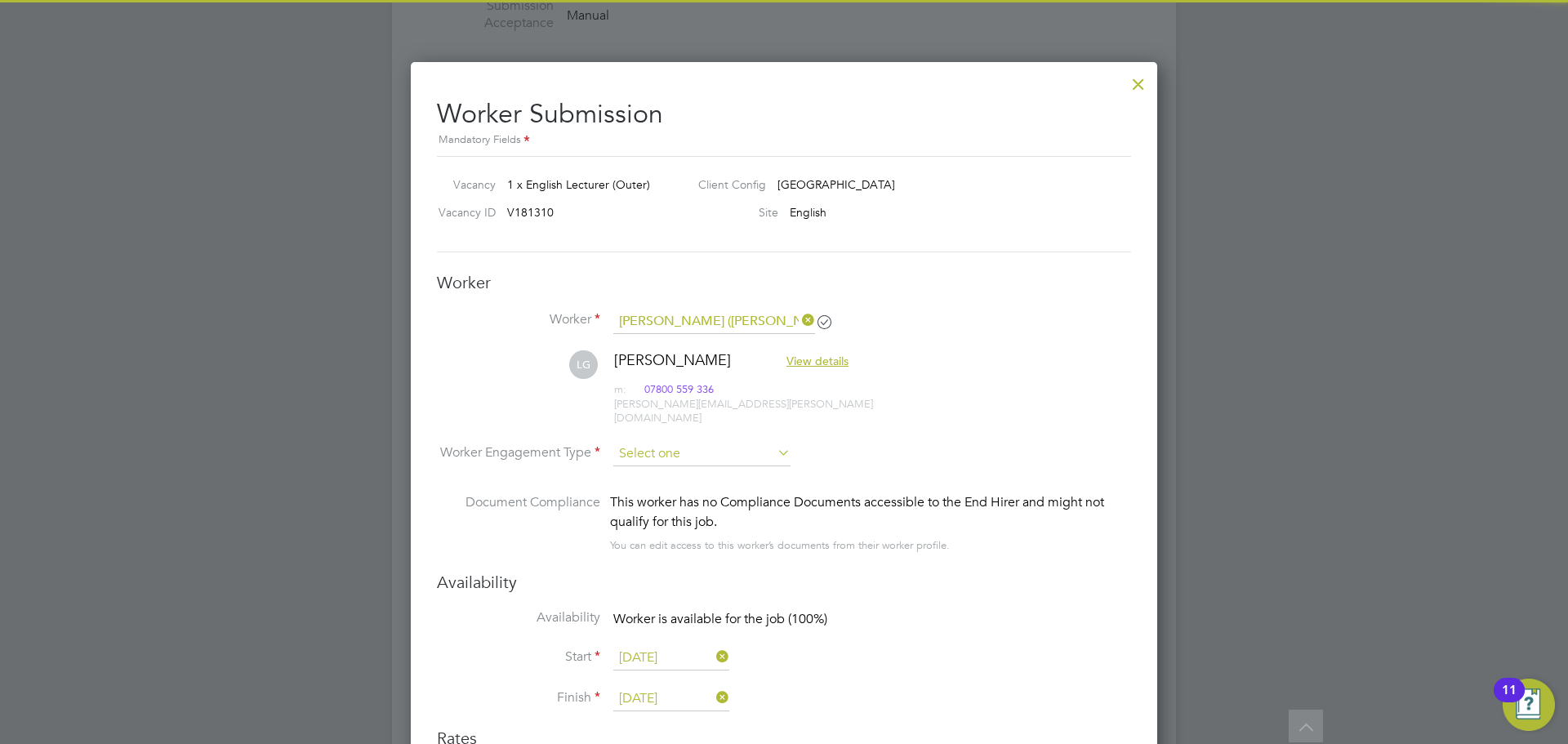
click at [639, 442] on input at bounding box center [702, 454] width 177 height 25
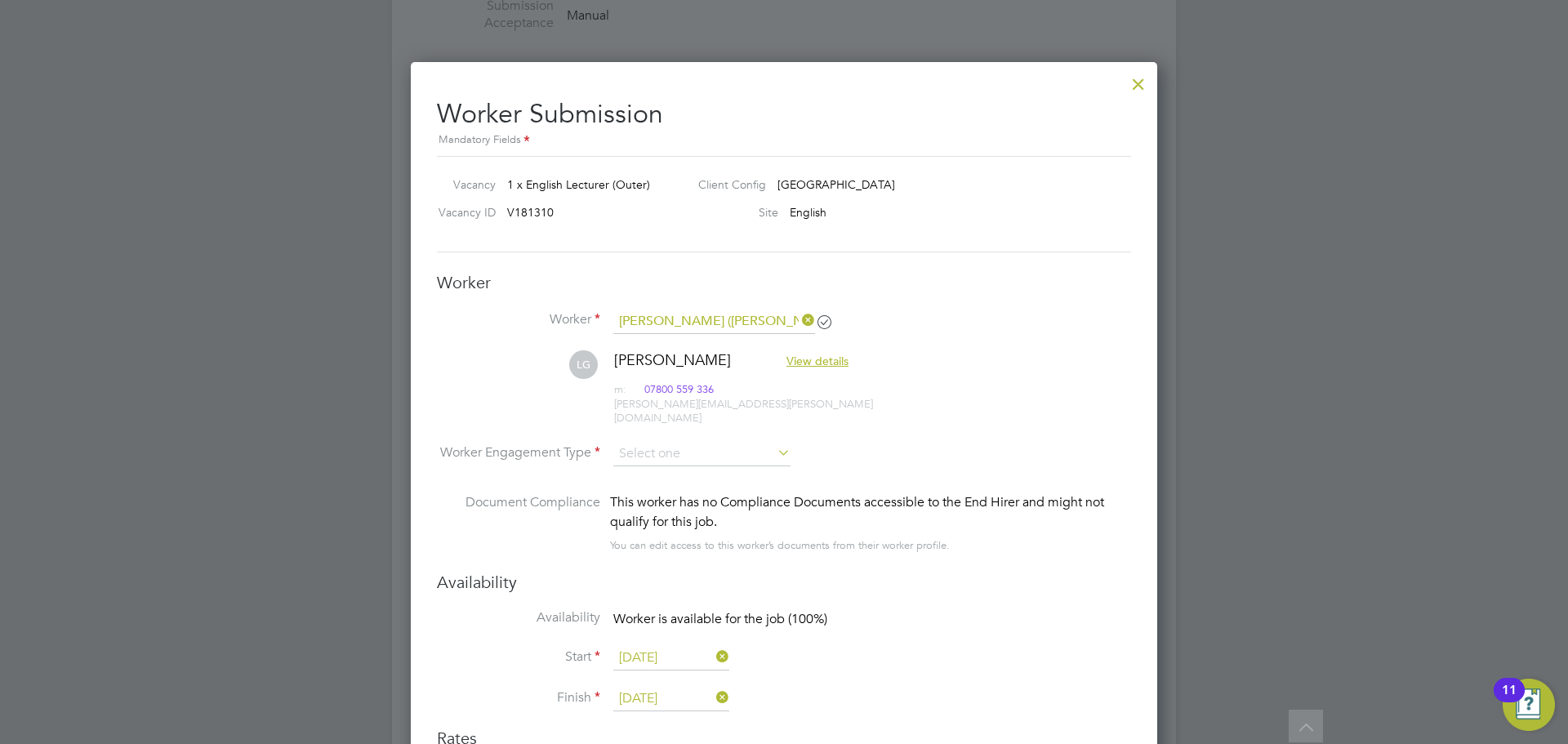
click at [646, 484] on li "PAYE" at bounding box center [702, 485] width 179 height 21
type input "PAYE"
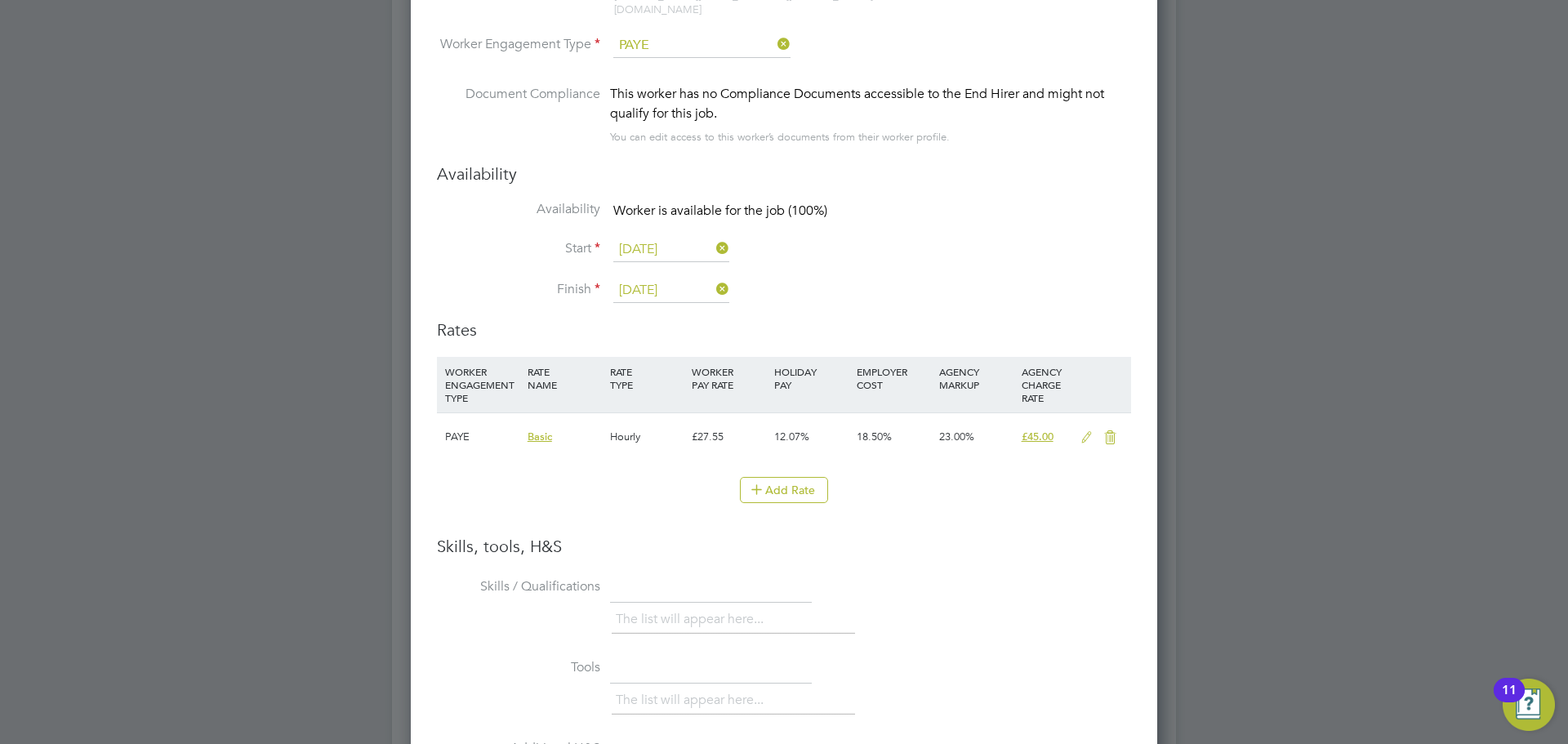
click at [1082, 431] on icon at bounding box center [1086, 438] width 20 height 13
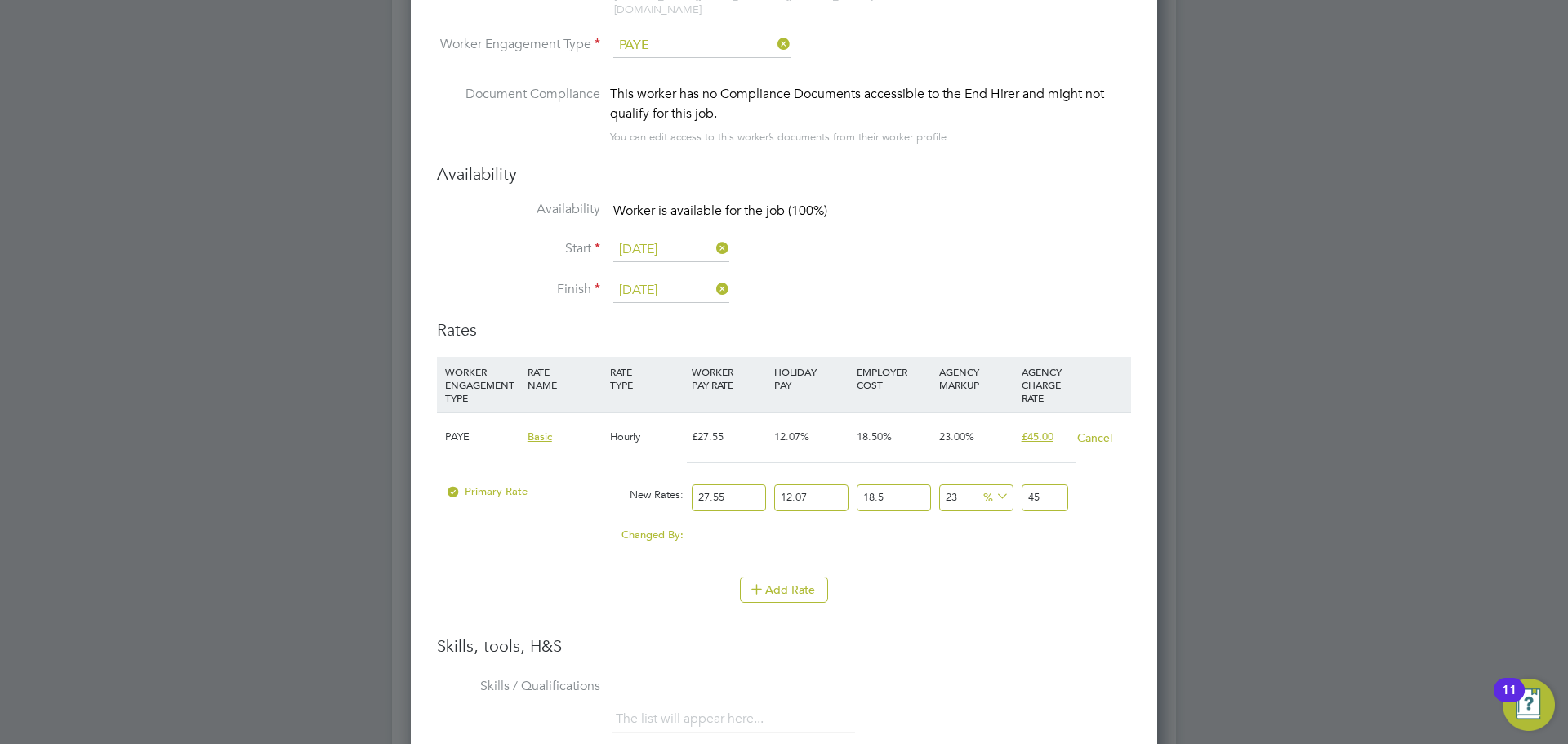
drag, startPoint x: 577, startPoint y: 473, endPoint x: 600, endPoint y: 429, distance: 49.6
click at [603, 441] on div "PAYE Basic Hourly £27.55 12.07% 18.50% 23.00% £45.00 Cancel Primary Rate New Ra…" at bounding box center [784, 486] width 694 height 148
type input "3"
type input "4.900428855"
type input "30"
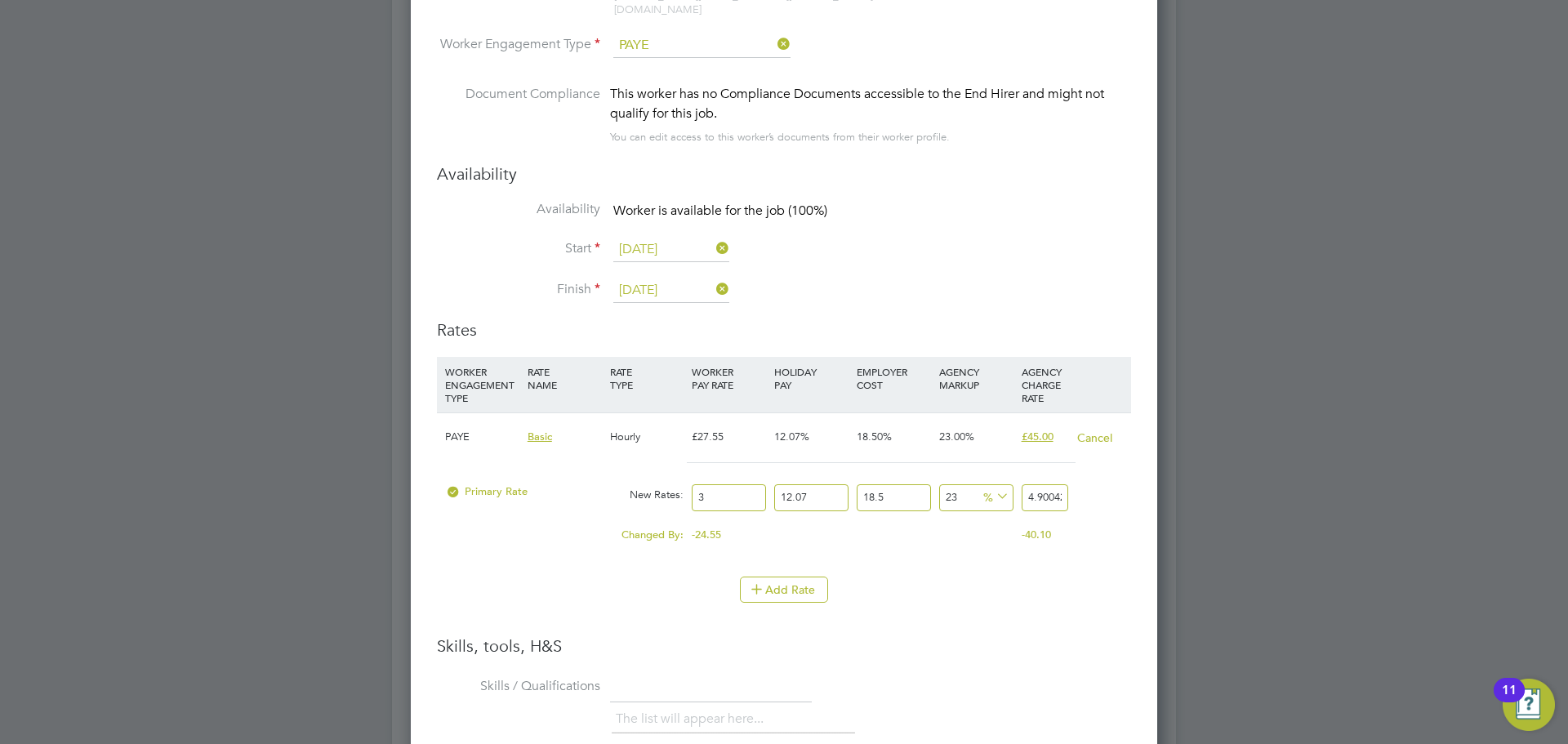
type input "49.00428855"
type input "30"
click at [533, 555] on li "WORKER ENGAGEMENT TYPE RATE NAME RATE TYPE WORKER PAY RATE HOLIDAY PAY EMPLOYER…" at bounding box center [784, 466] width 694 height 219
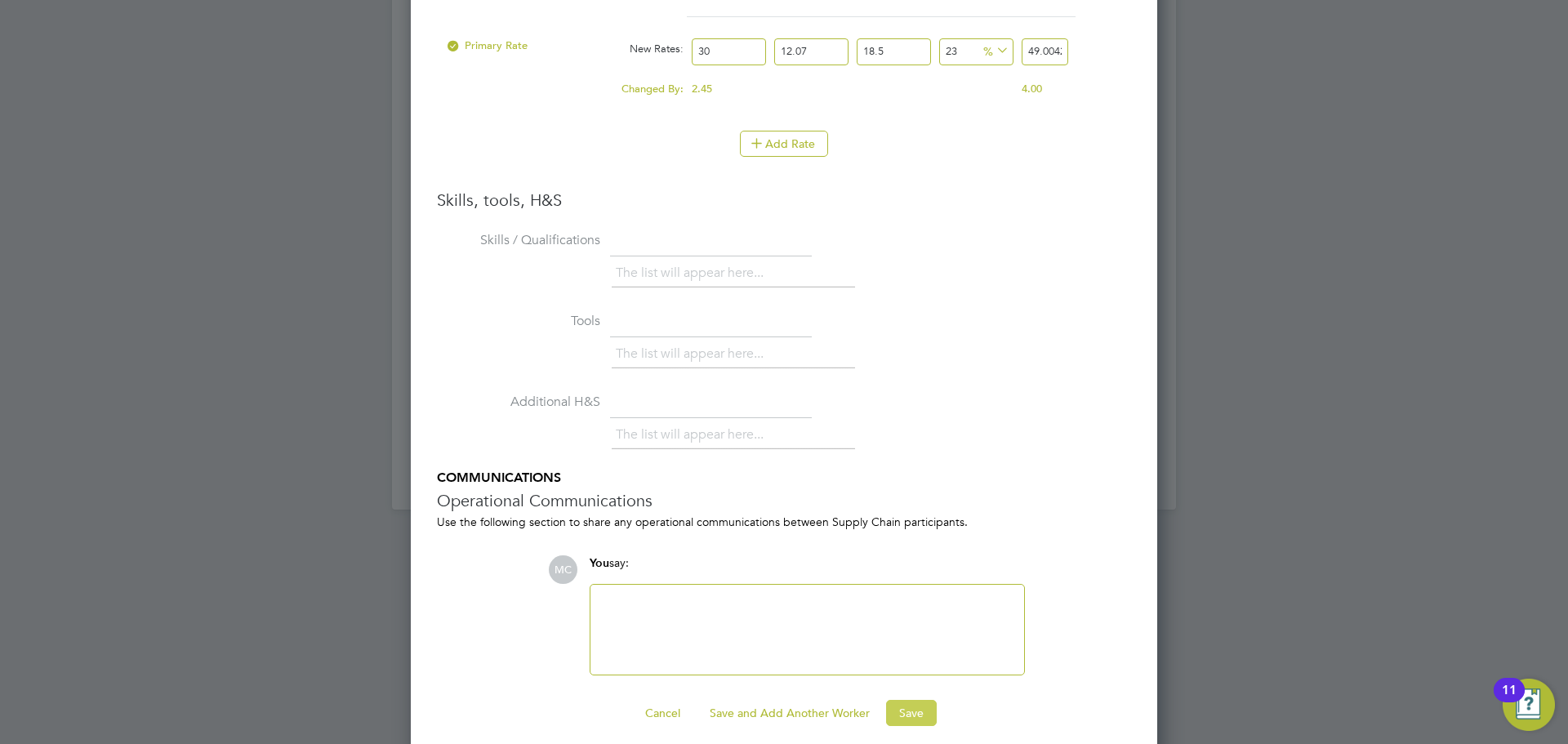
click at [918, 702] on button "Save" at bounding box center [911, 713] width 51 height 26
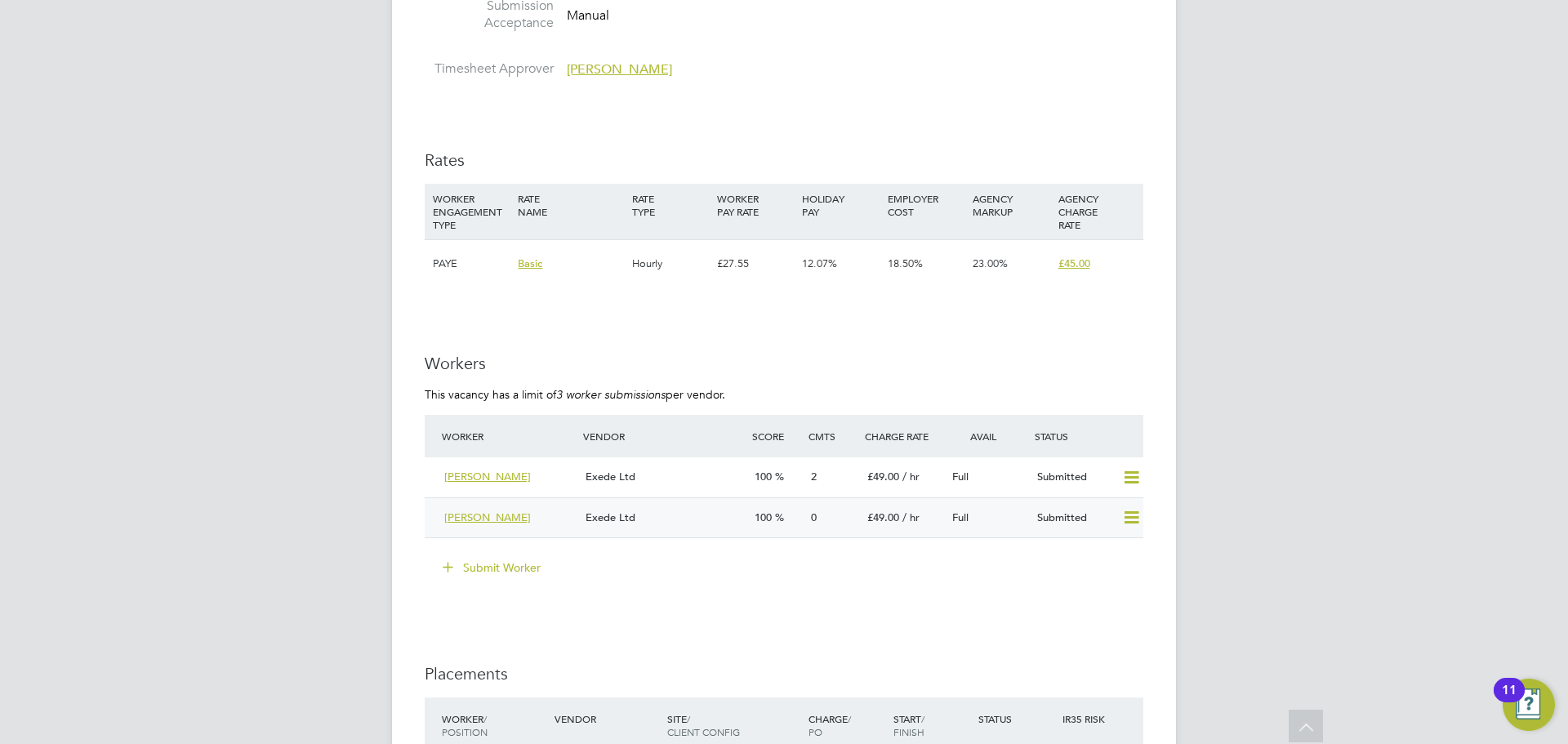
click at [554, 518] on div "[PERSON_NAME]" at bounding box center [508, 518] width 141 height 27
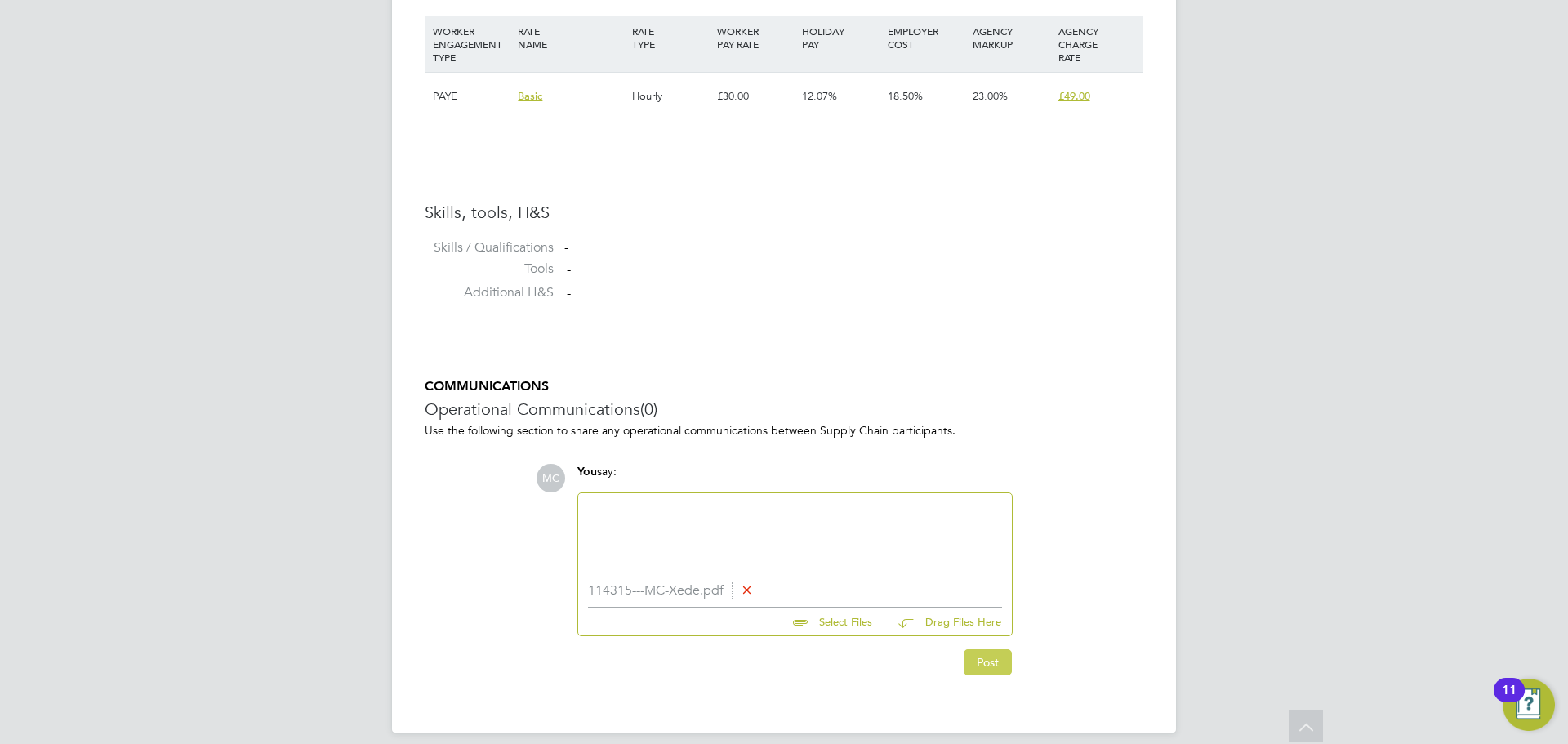
click at [977, 654] on button "Post" at bounding box center [987, 662] width 49 height 26
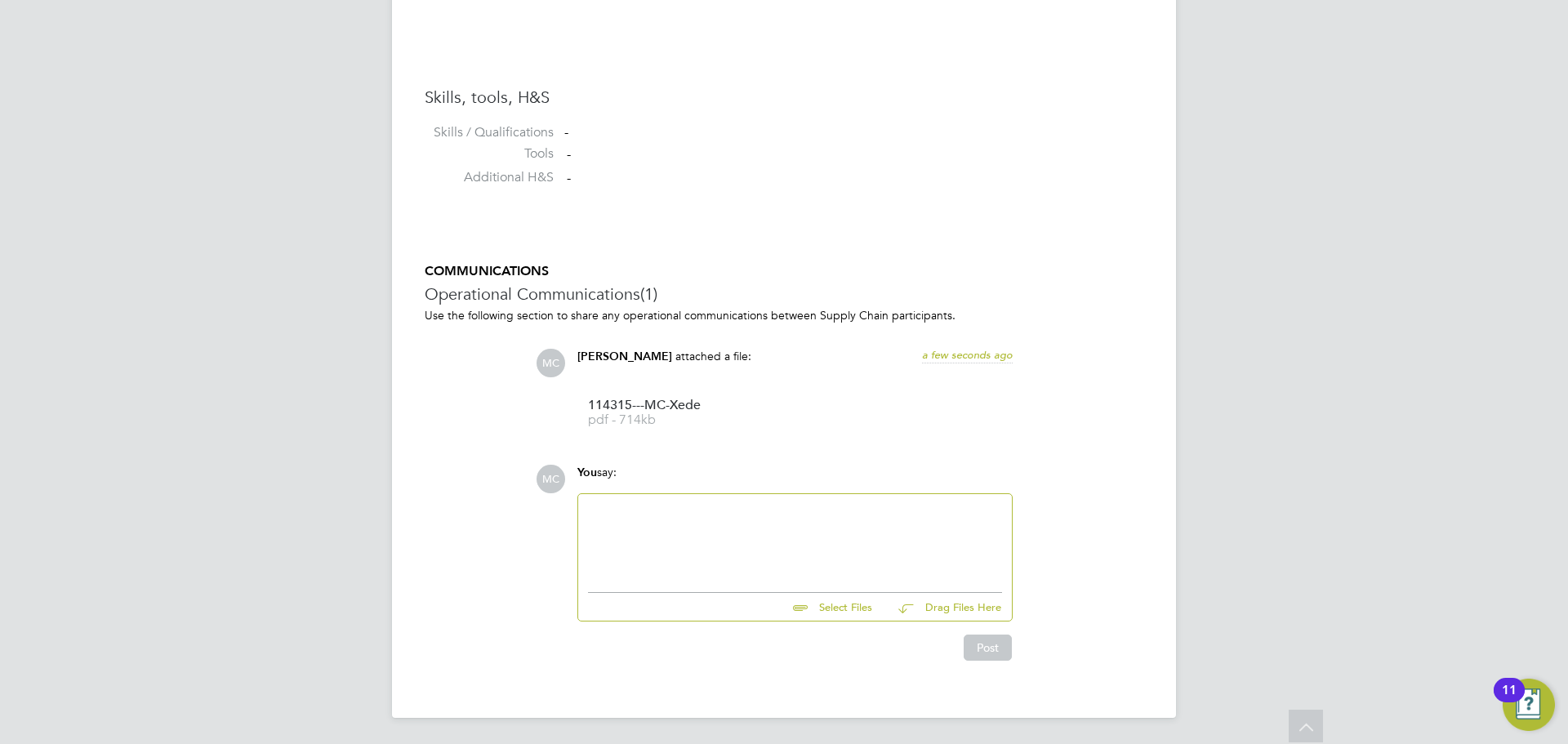
click at [662, 531] on div at bounding box center [795, 539] width 414 height 71
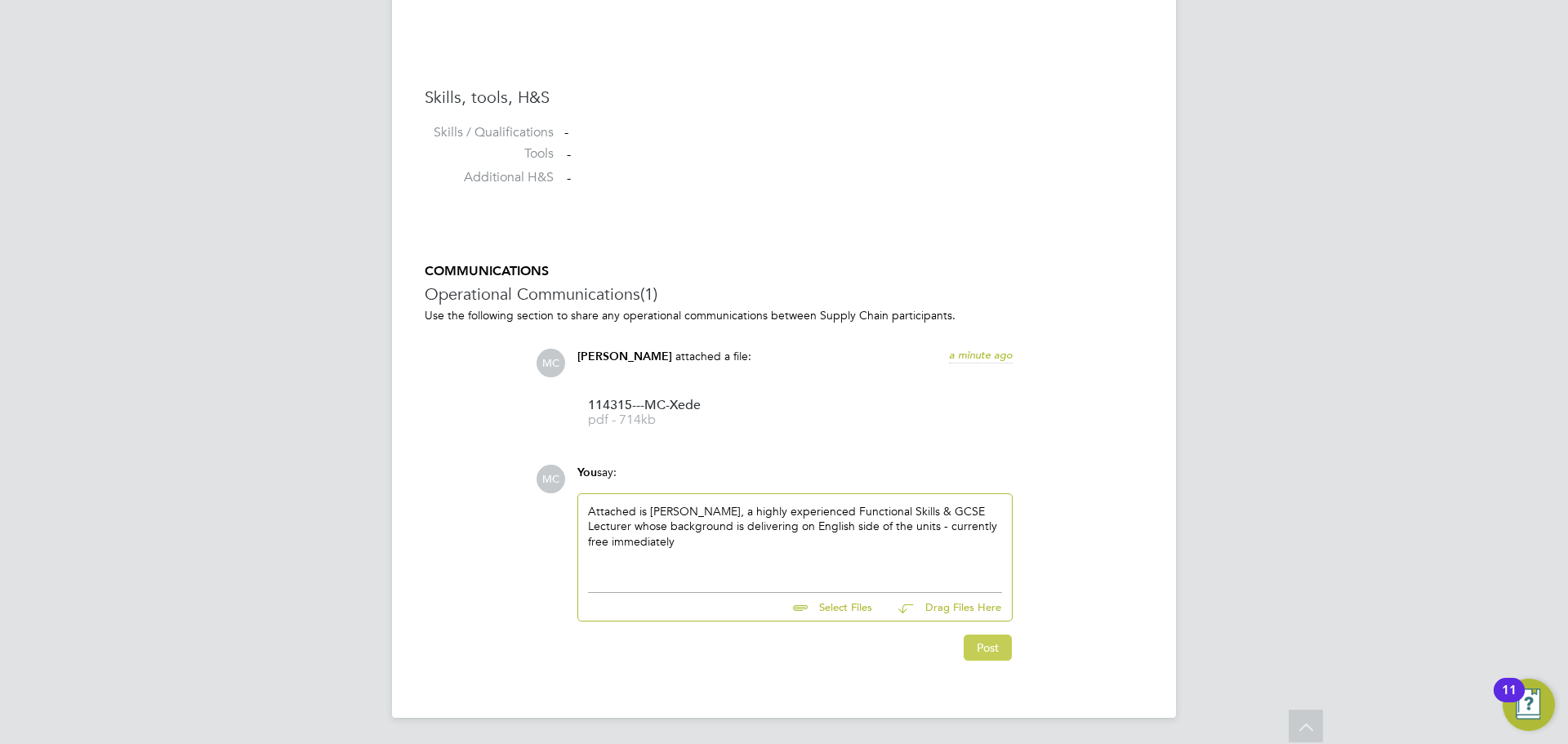
click at [998, 651] on button "Post" at bounding box center [987, 647] width 49 height 26
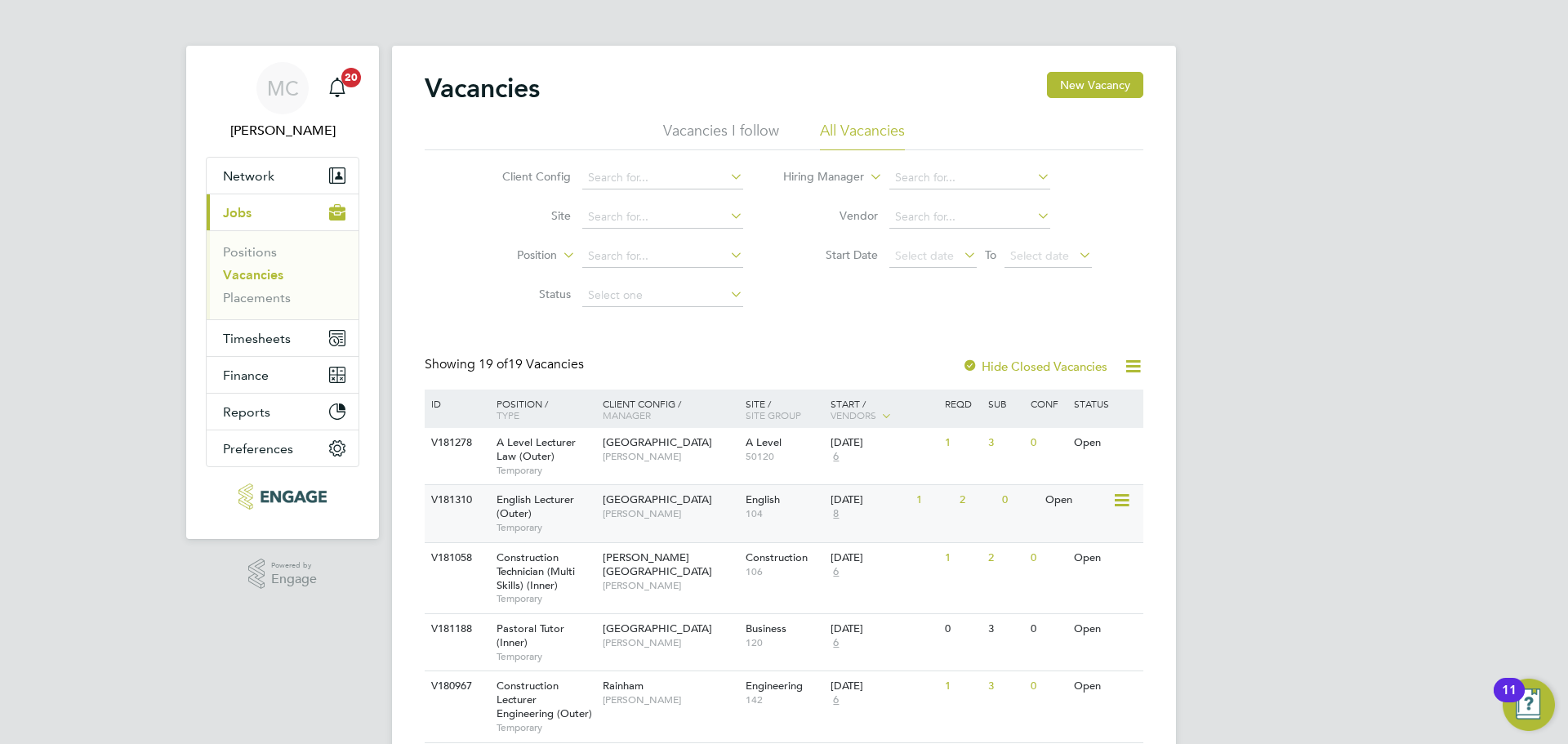
click at [656, 526] on div "Redbridge Campus Daria Gregory" at bounding box center [671, 506] width 143 height 43
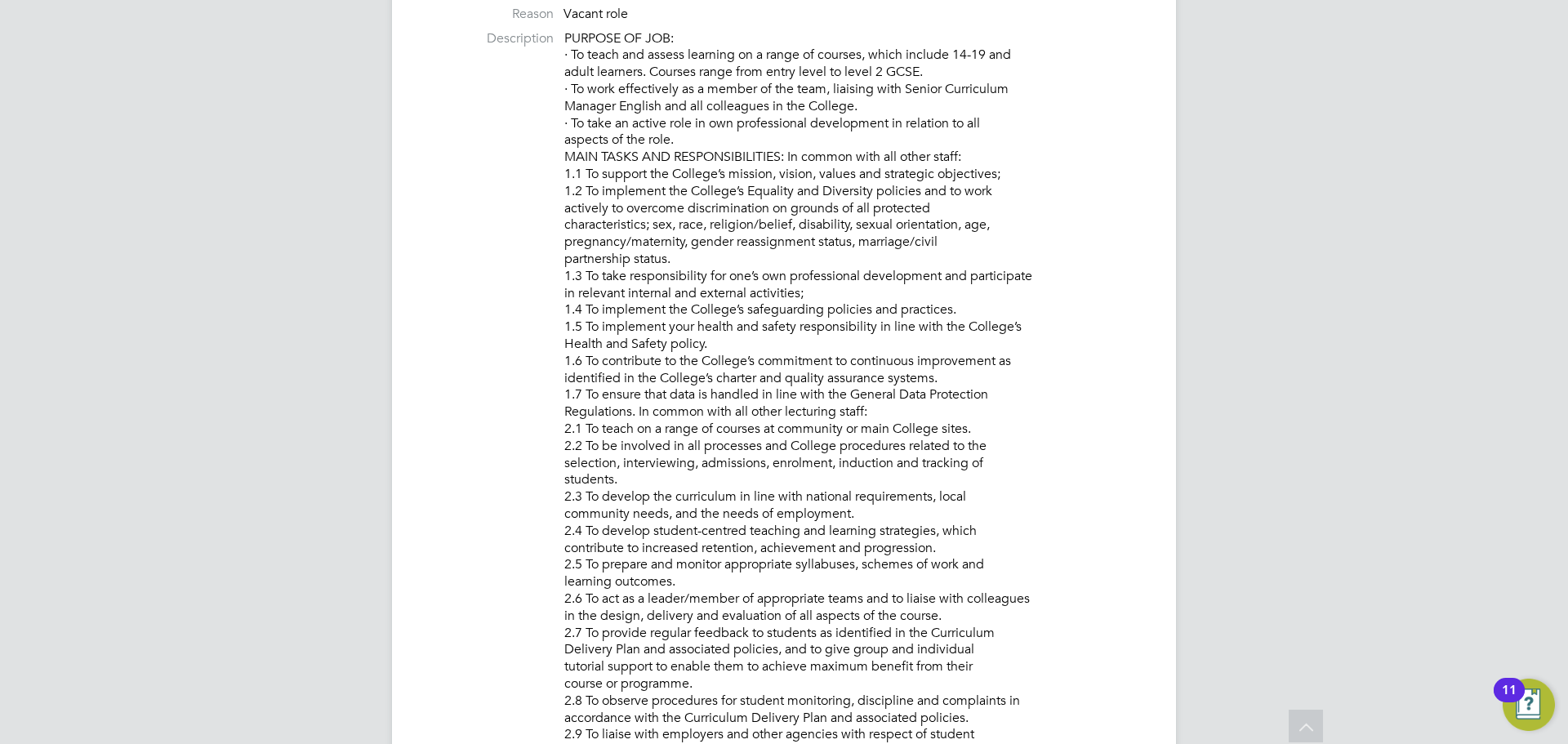
scroll to position [82, 0]
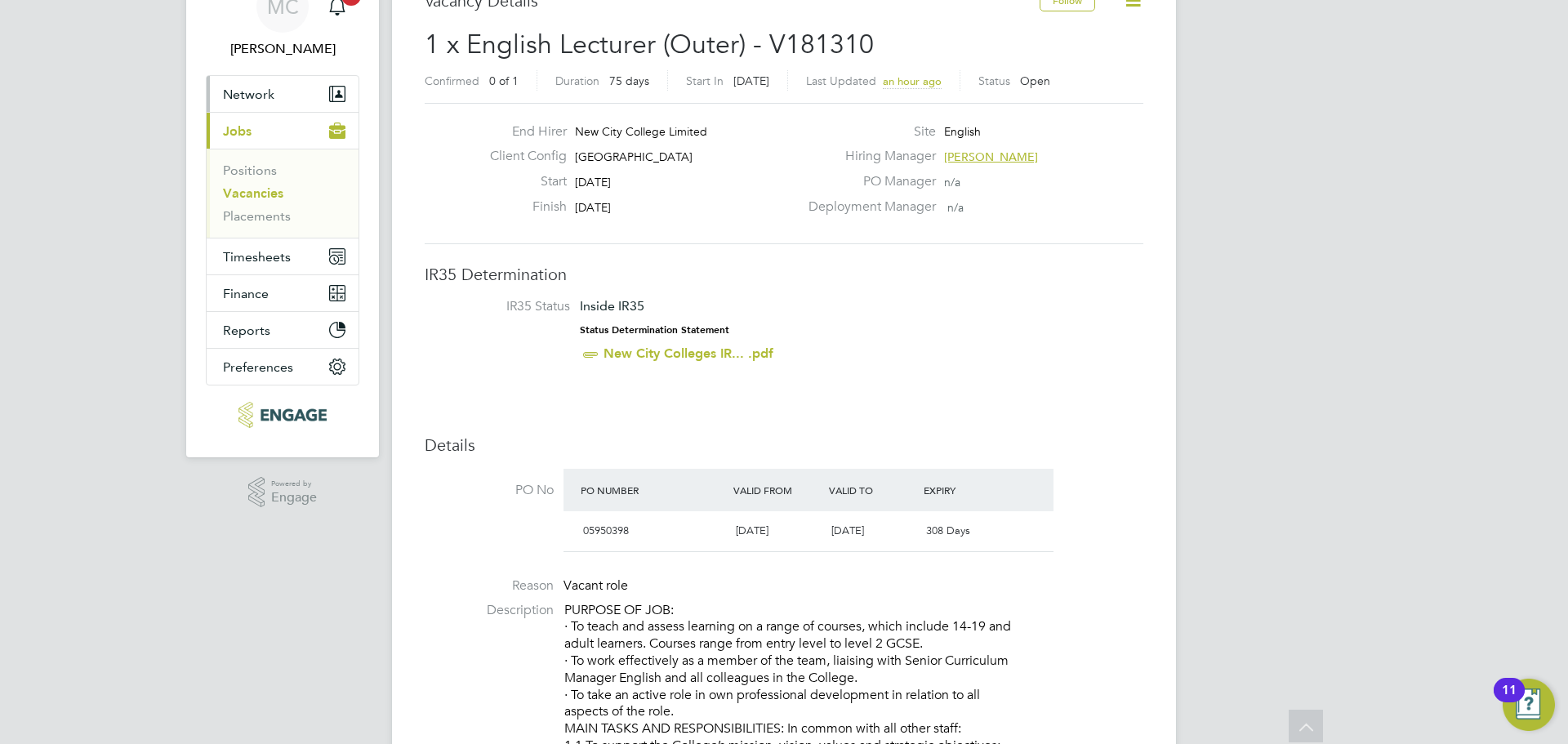
click at [253, 102] on button "Network" at bounding box center [282, 94] width 152 height 36
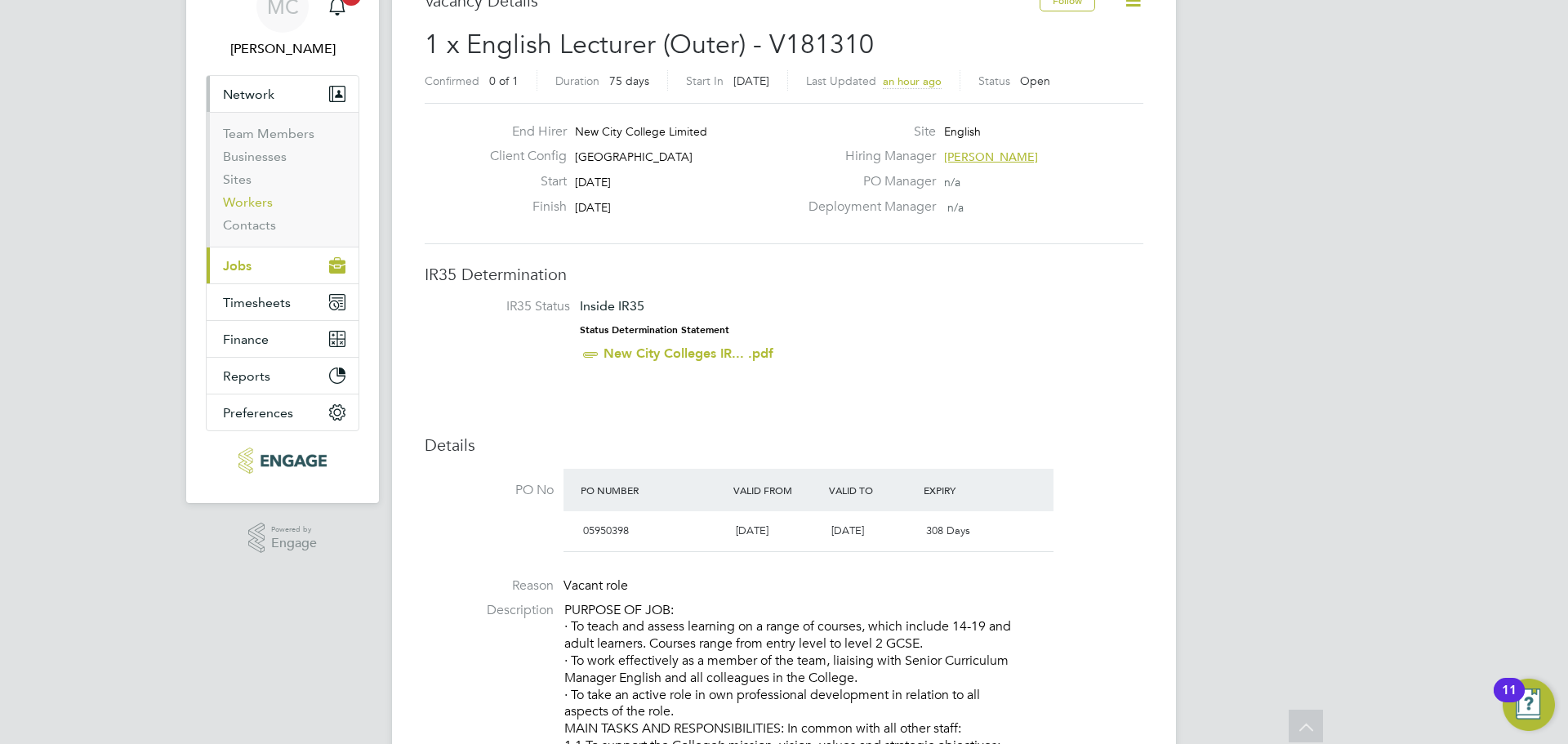
click at [241, 201] on link "Workers" at bounding box center [248, 202] width 50 height 15
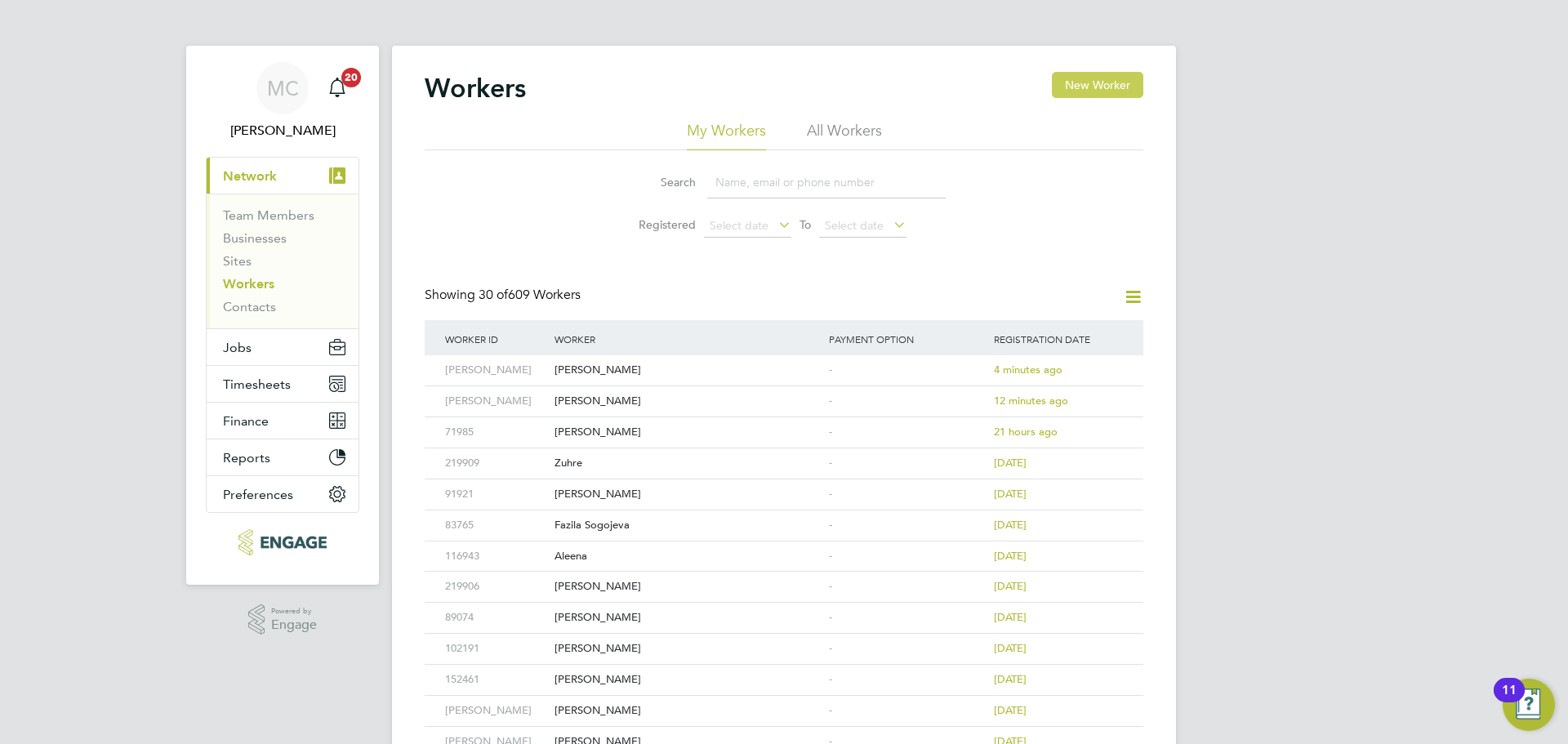
click at [1108, 88] on button "New Worker" at bounding box center [1098, 84] width 92 height 26
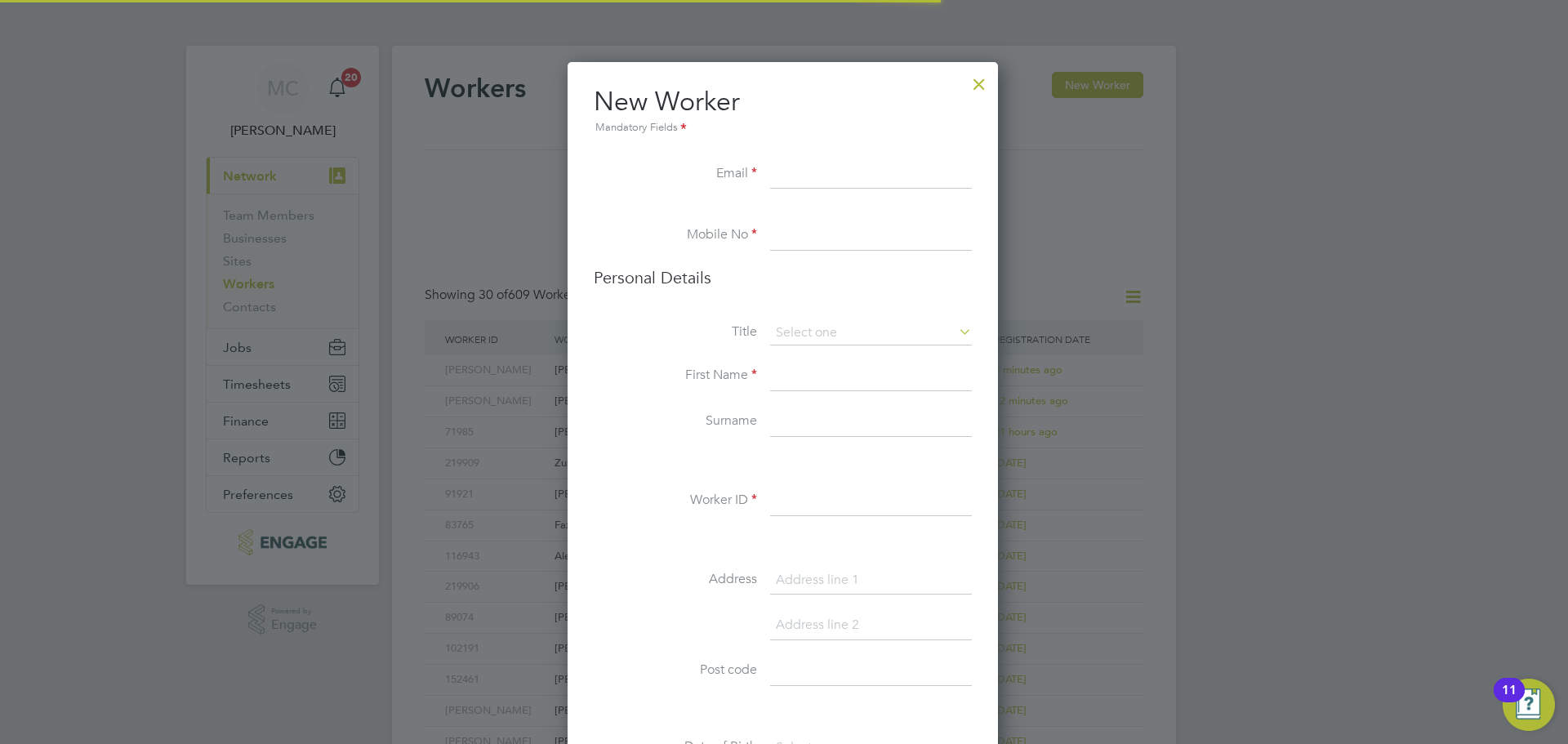
scroll to position [1382, 433]
paste input "[EMAIL_ADDRESS][DOMAIN_NAME]"
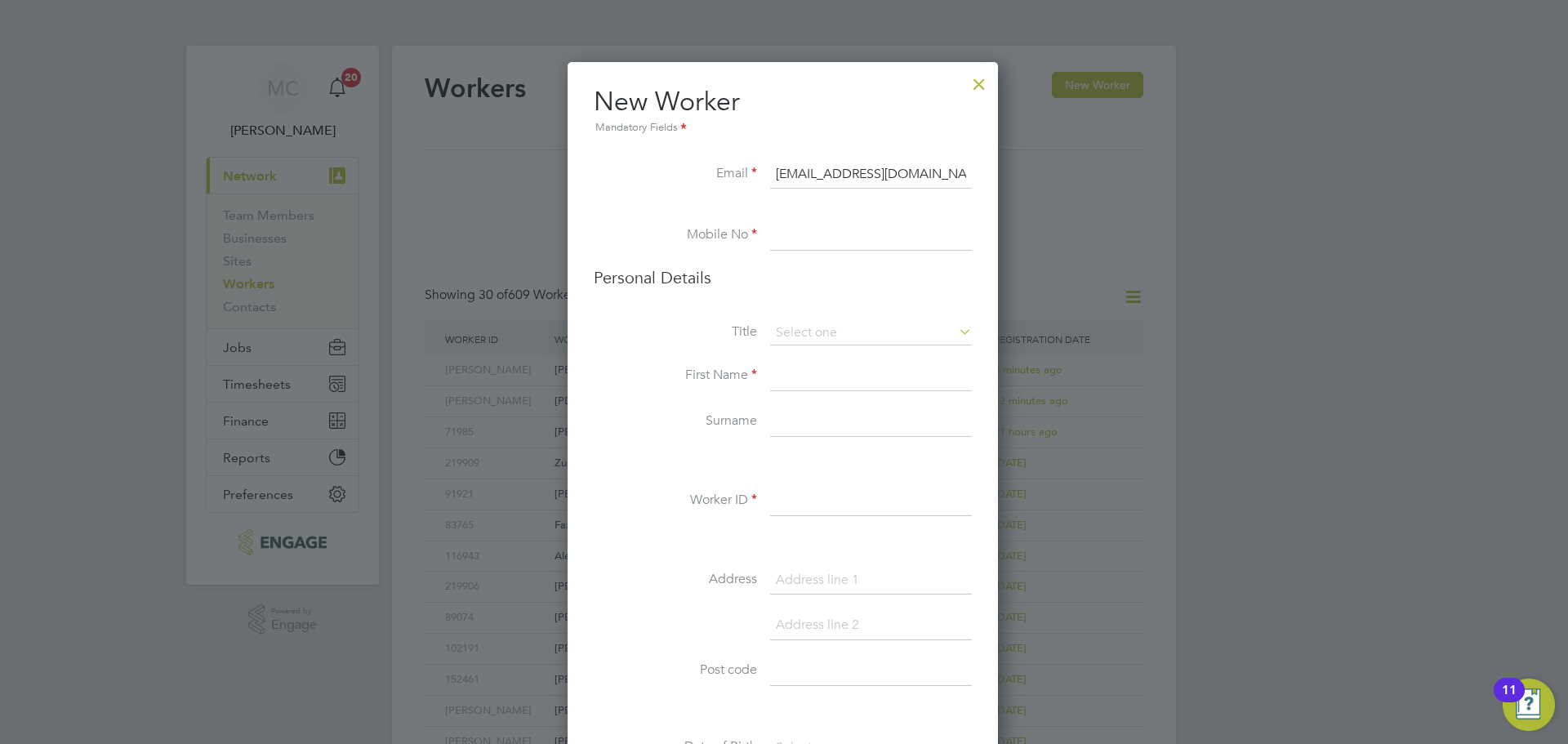
type input "[EMAIL_ADDRESS][DOMAIN_NAME]"
click at [815, 241] on input at bounding box center [871, 236] width 202 height 30
paste input "7462693262"
type input "07462693262"
drag, startPoint x: 764, startPoint y: 366, endPoint x: 815, endPoint y: 366, distance: 51.0
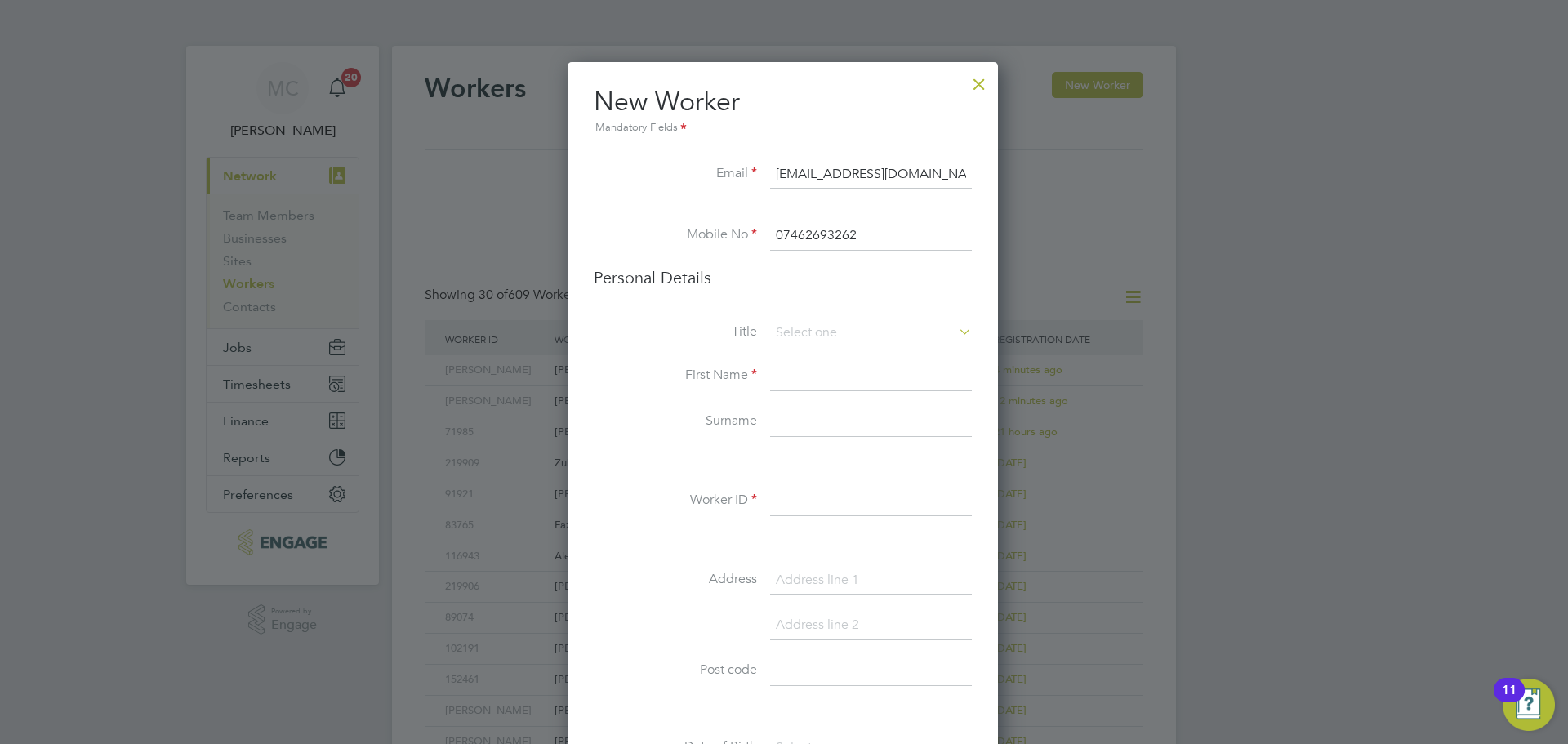
click at [780, 366] on li "First Name" at bounding box center [783, 384] width 378 height 46
drag, startPoint x: 804, startPoint y: 424, endPoint x: 797, endPoint y: 396, distance: 28.9
click at [804, 424] on input at bounding box center [871, 422] width 202 height 30
click at [793, 382] on input at bounding box center [871, 376] width 202 height 30
type input "Shoyra"
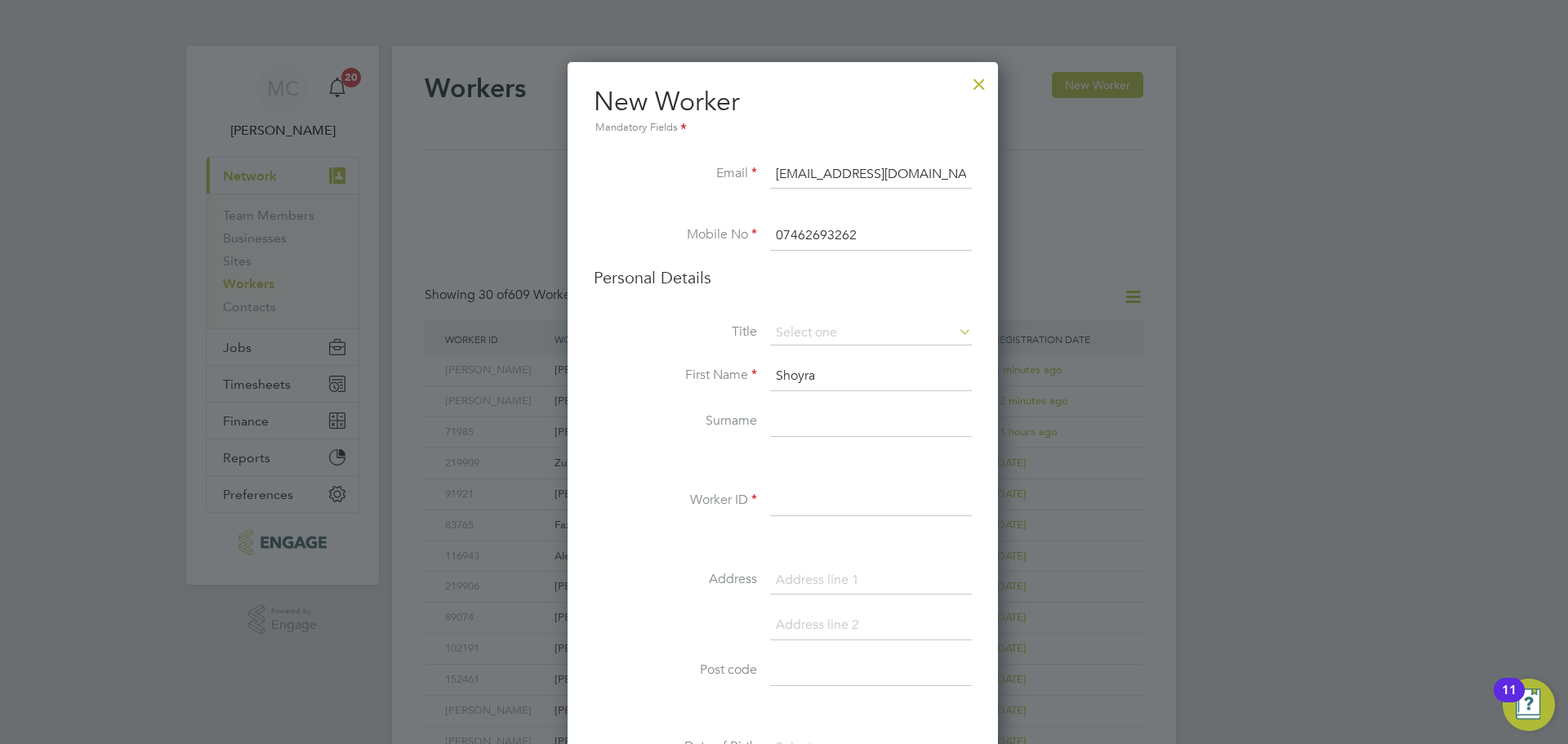
click at [800, 406] on li "First Name [PERSON_NAME]" at bounding box center [783, 384] width 378 height 46
click at [796, 418] on input at bounding box center [871, 422] width 202 height 30
type input "Begum"
click at [805, 483] on div "Title First Name Shoyra Surname Begum Worker ID Address Post code Date of Birth…" at bounding box center [783, 618] width 378 height 593
click at [790, 503] on input at bounding box center [871, 501] width 202 height 30
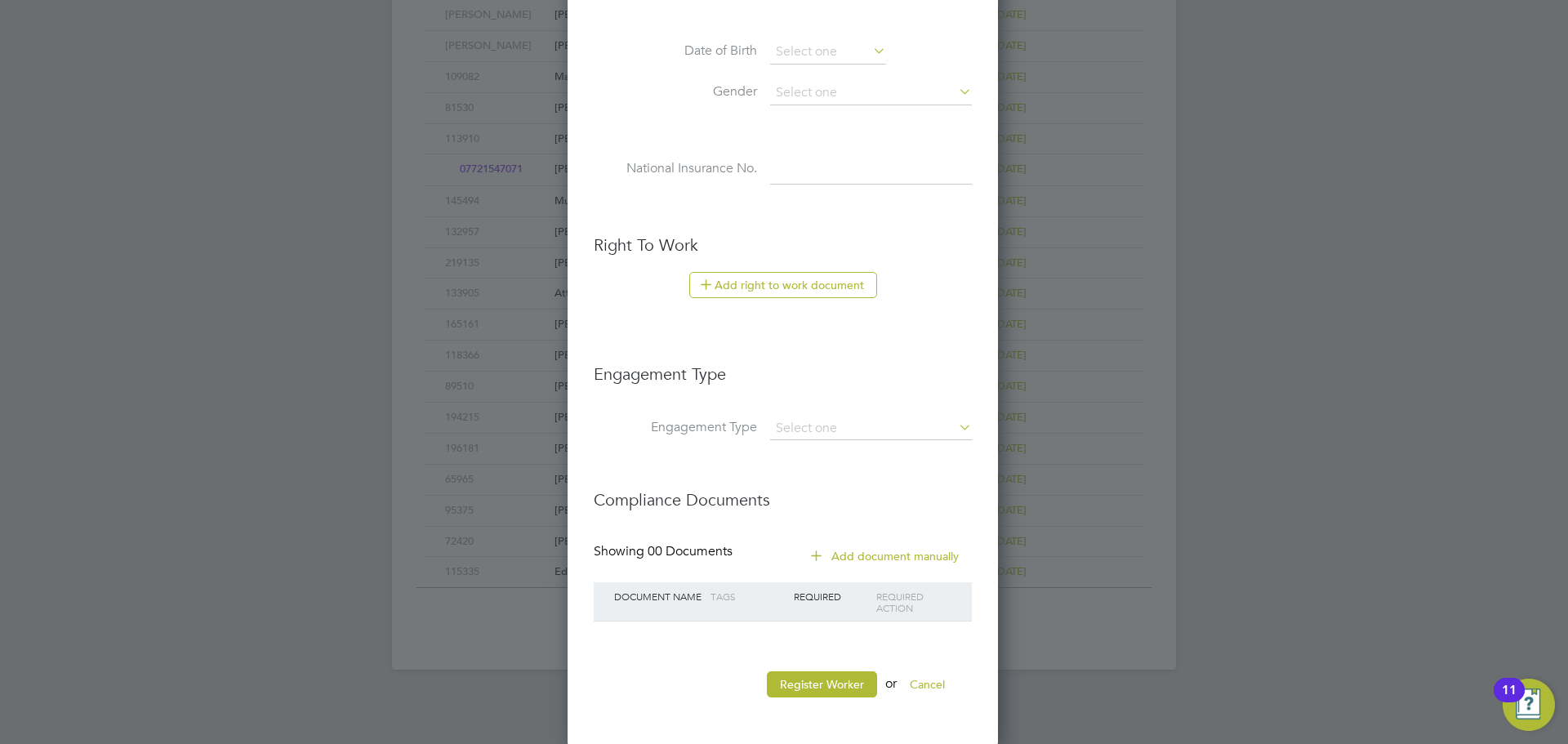
scroll to position [698, 0]
type input "Shoyra"
click at [828, 677] on button "Register Worker" at bounding box center [822, 681] width 111 height 26
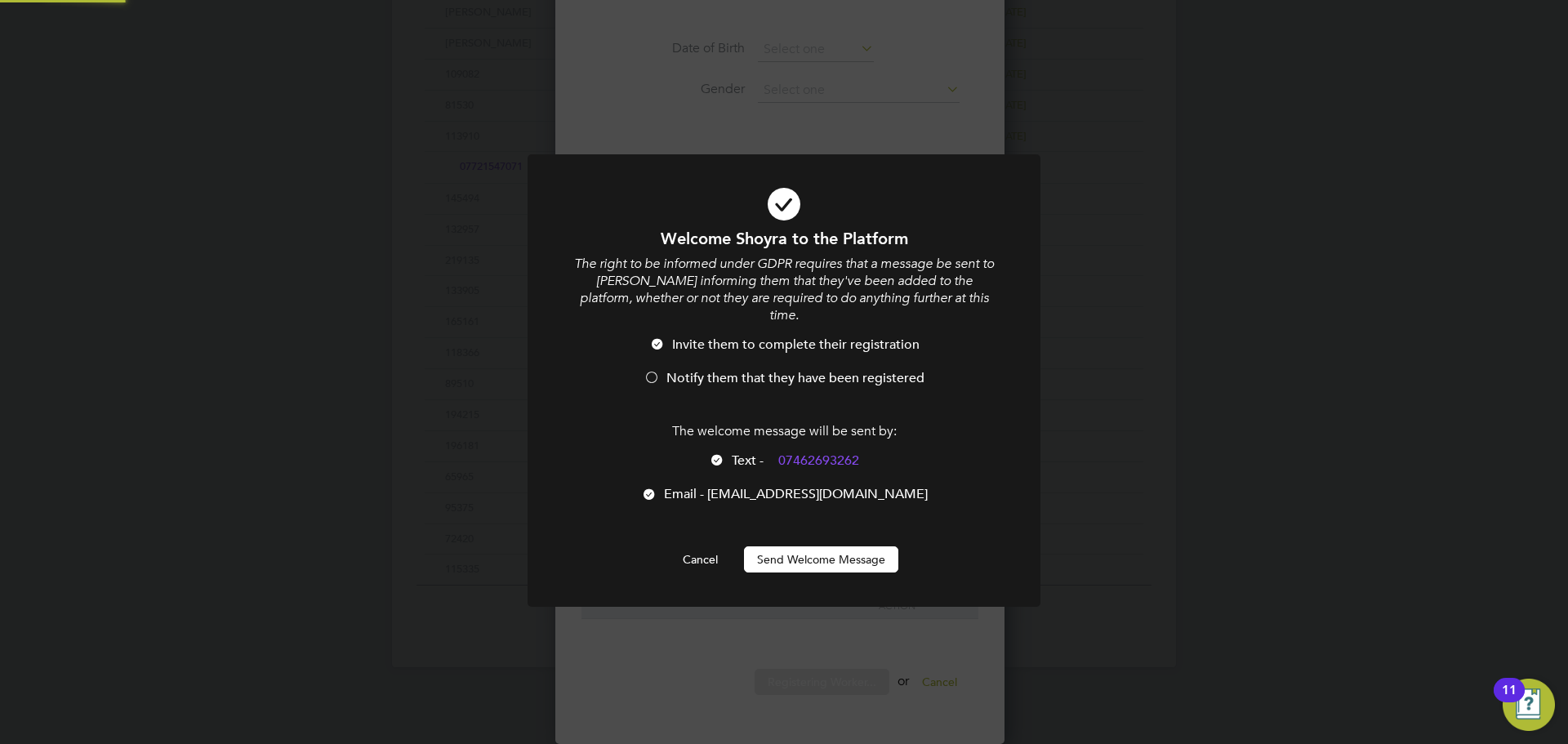
scroll to position [0, 0]
click at [685, 370] on span "Notify them that they have been registered" at bounding box center [795, 378] width 258 height 16
click at [845, 547] on button "Send Welcome Message" at bounding box center [821, 559] width 155 height 26
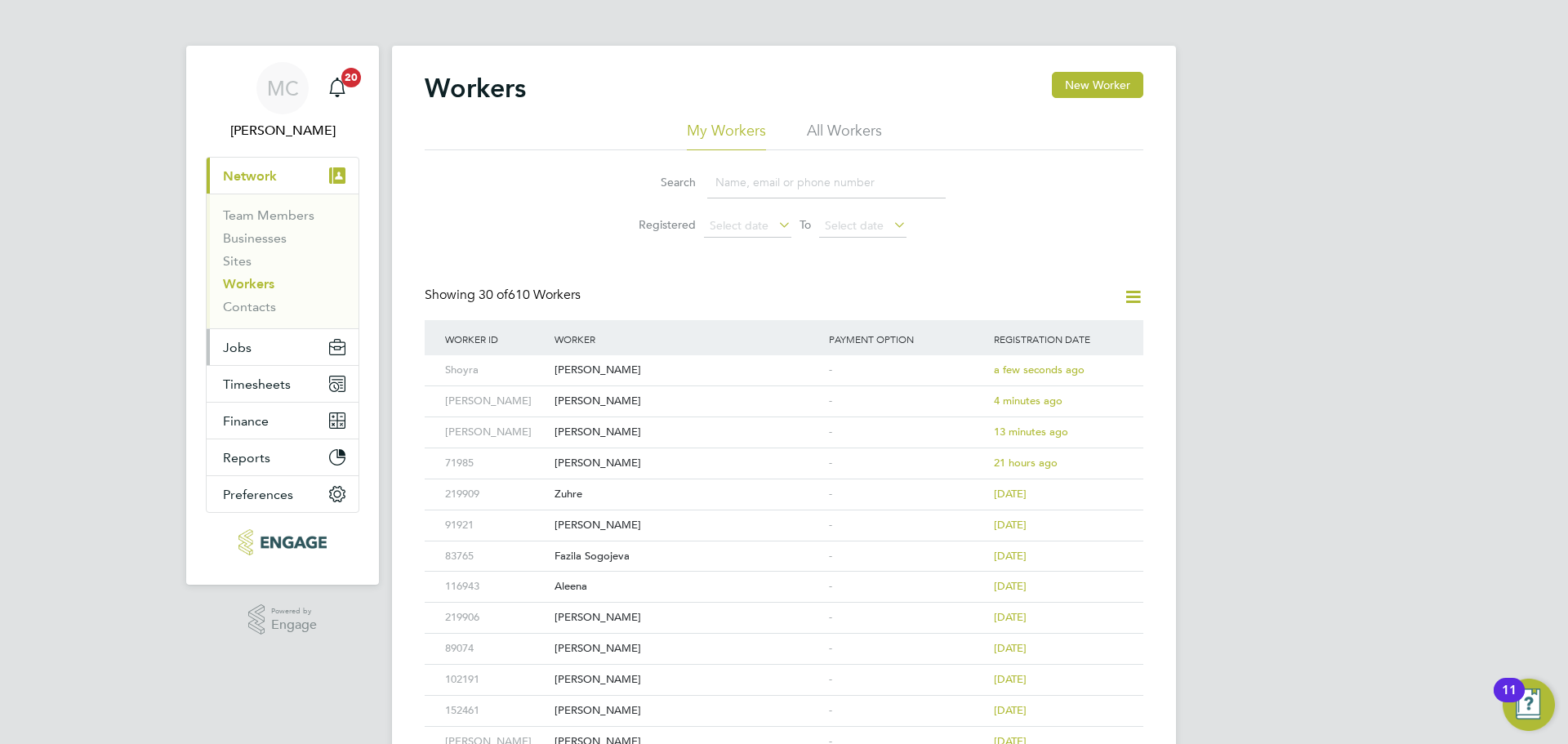
click at [245, 349] on span "Jobs" at bounding box center [237, 347] width 29 height 15
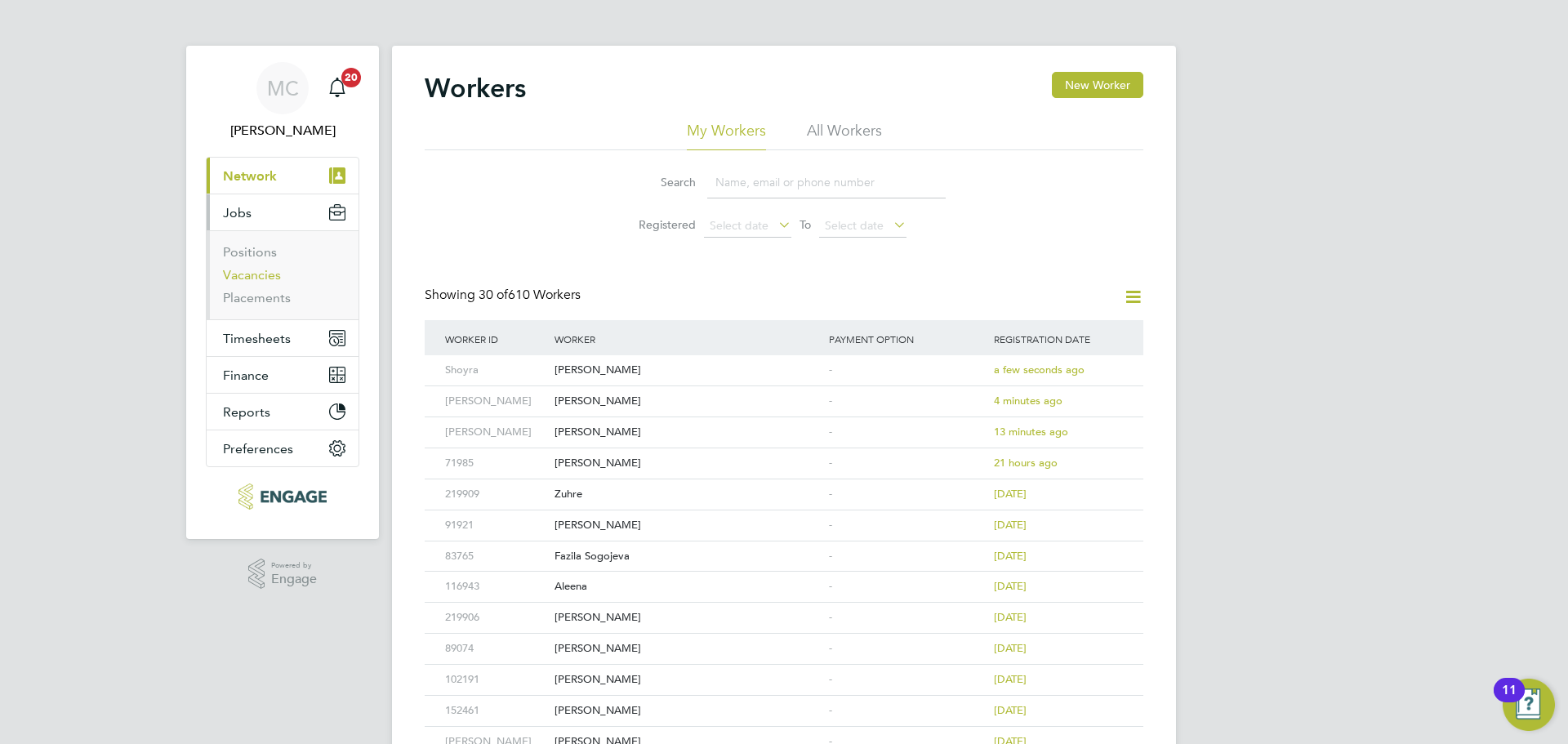
click at [251, 276] on link "Vacancies" at bounding box center [252, 275] width 58 height 15
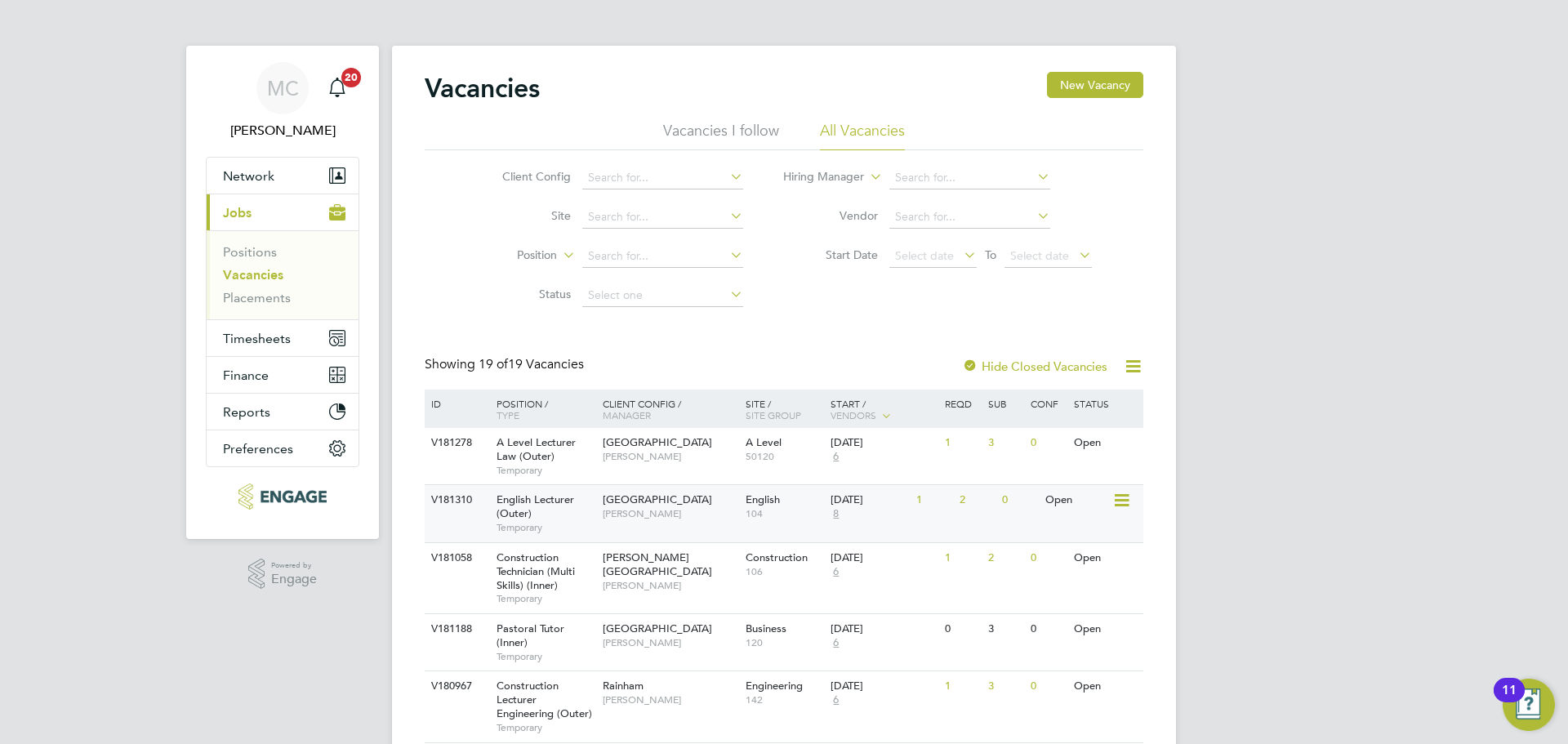
click at [571, 524] on span "Temporary" at bounding box center [546, 527] width 98 height 13
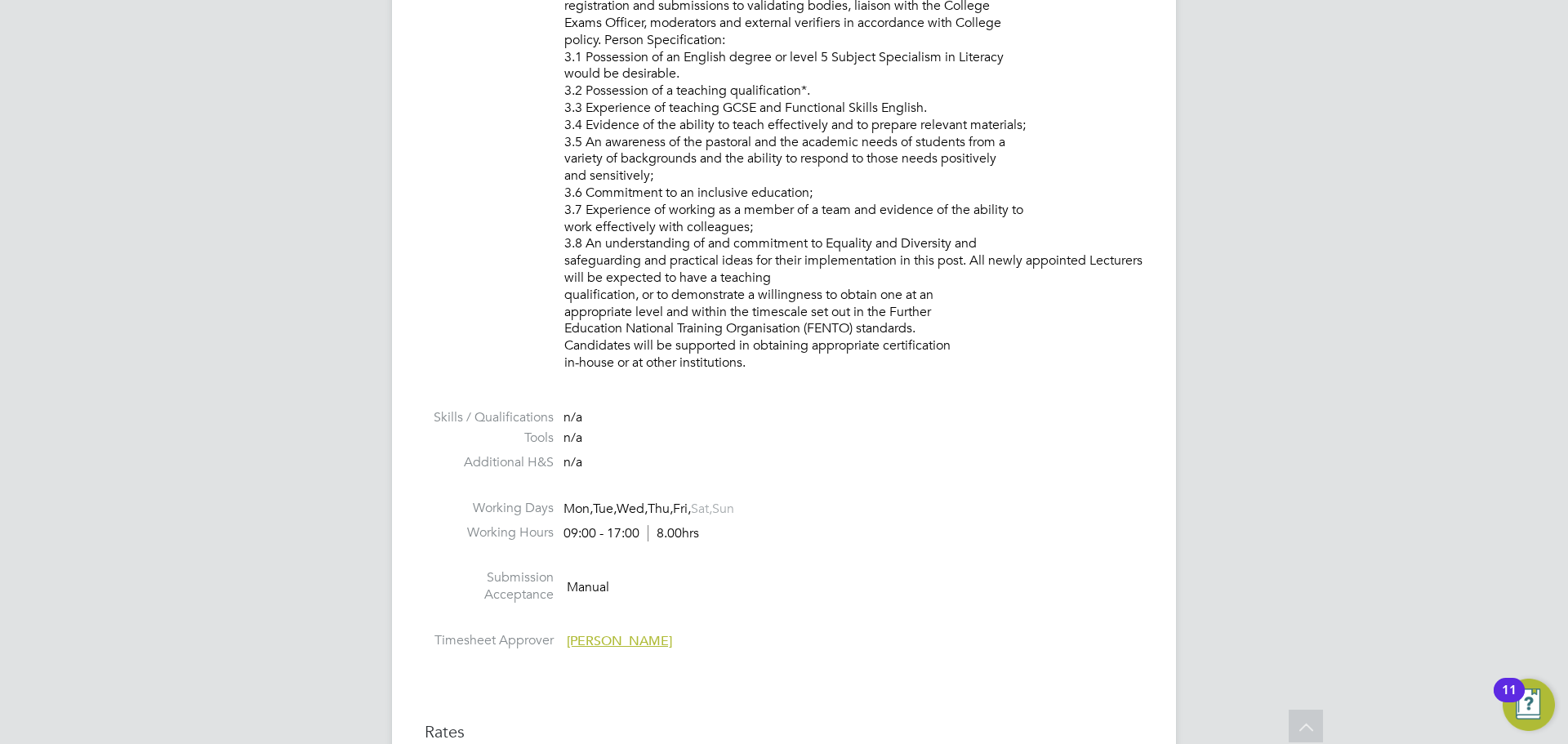
scroll to position [2205, 0]
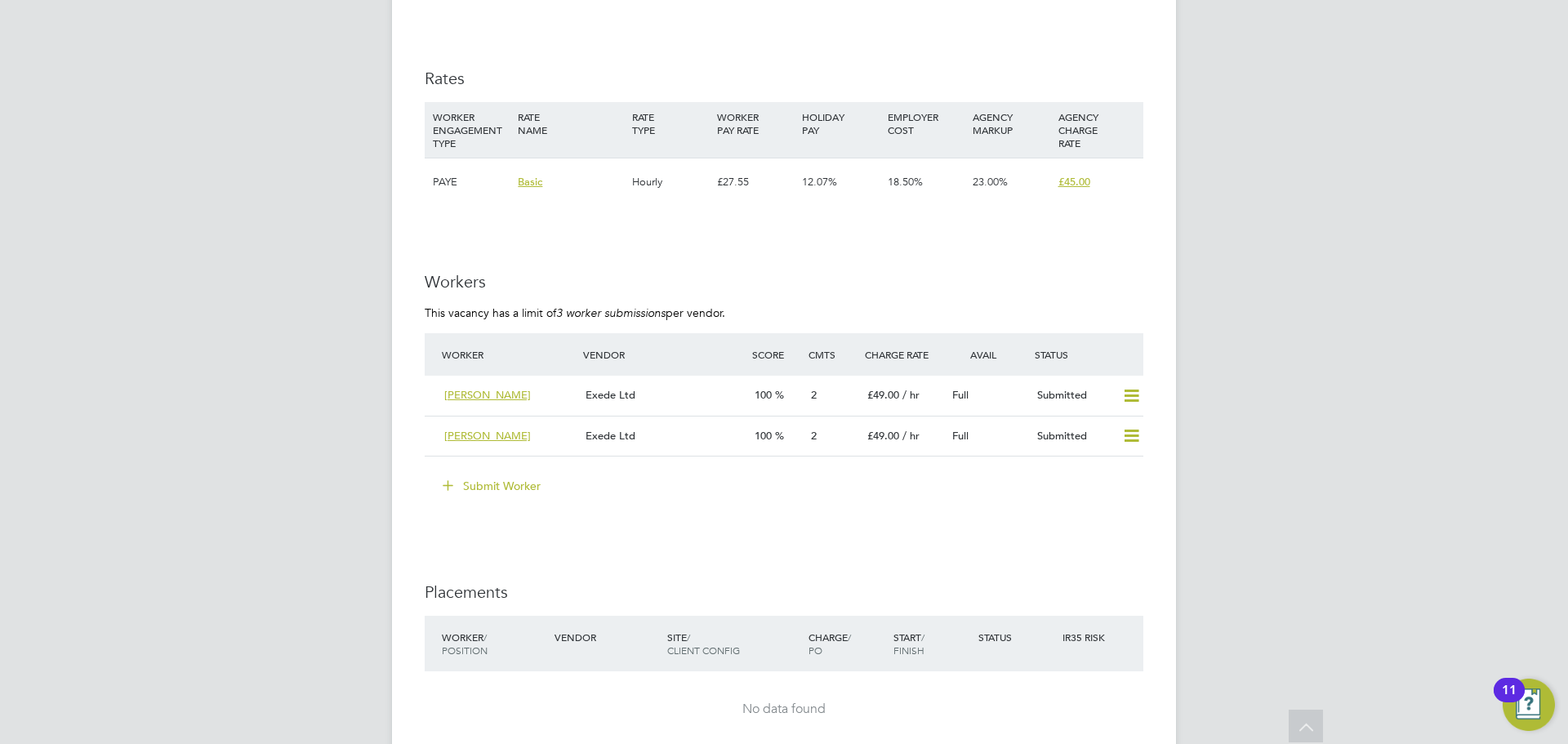
click at [507, 478] on button "Submit Worker" at bounding box center [492, 486] width 122 height 26
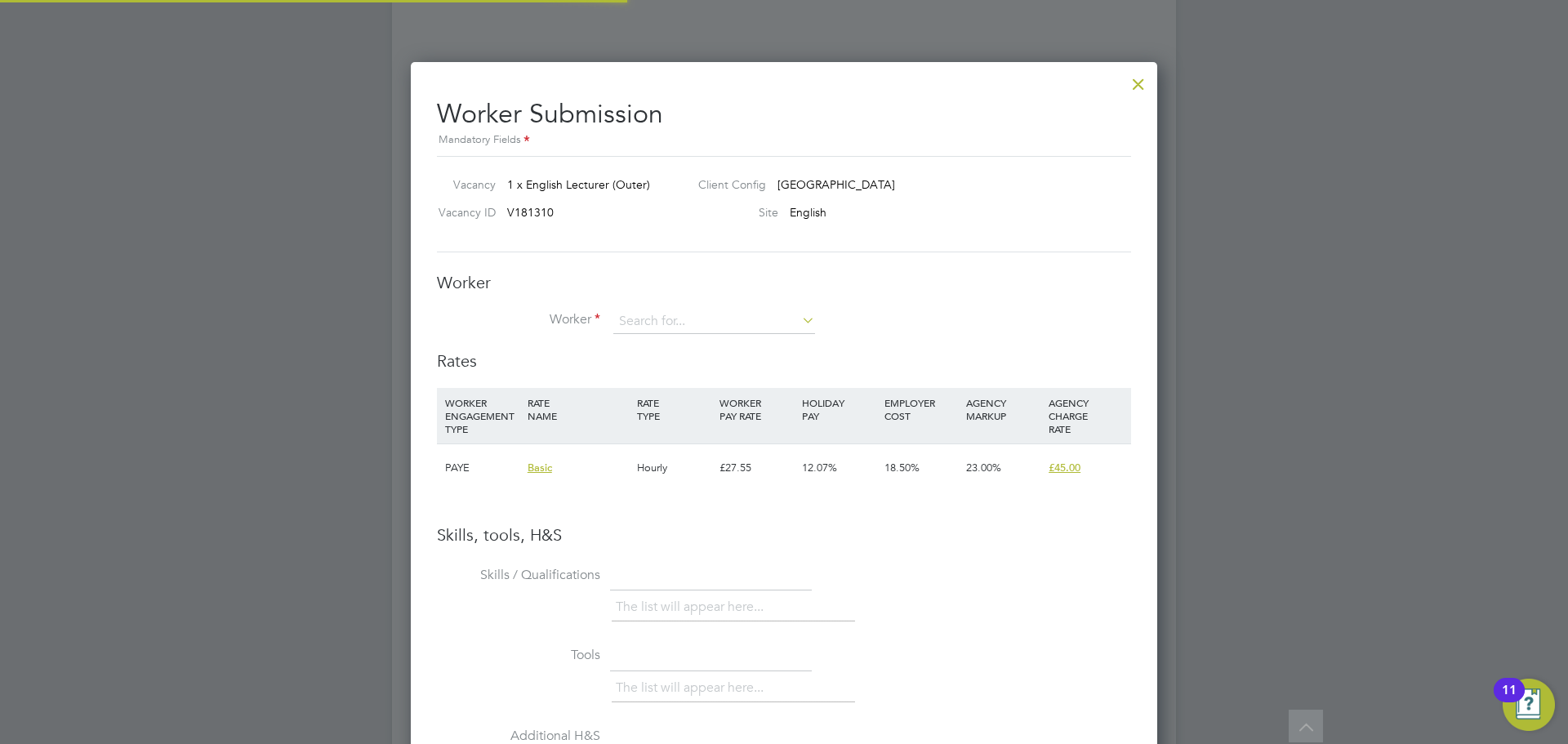
scroll to position [1032, 748]
click at [632, 310] on input at bounding box center [714, 322] width 202 height 25
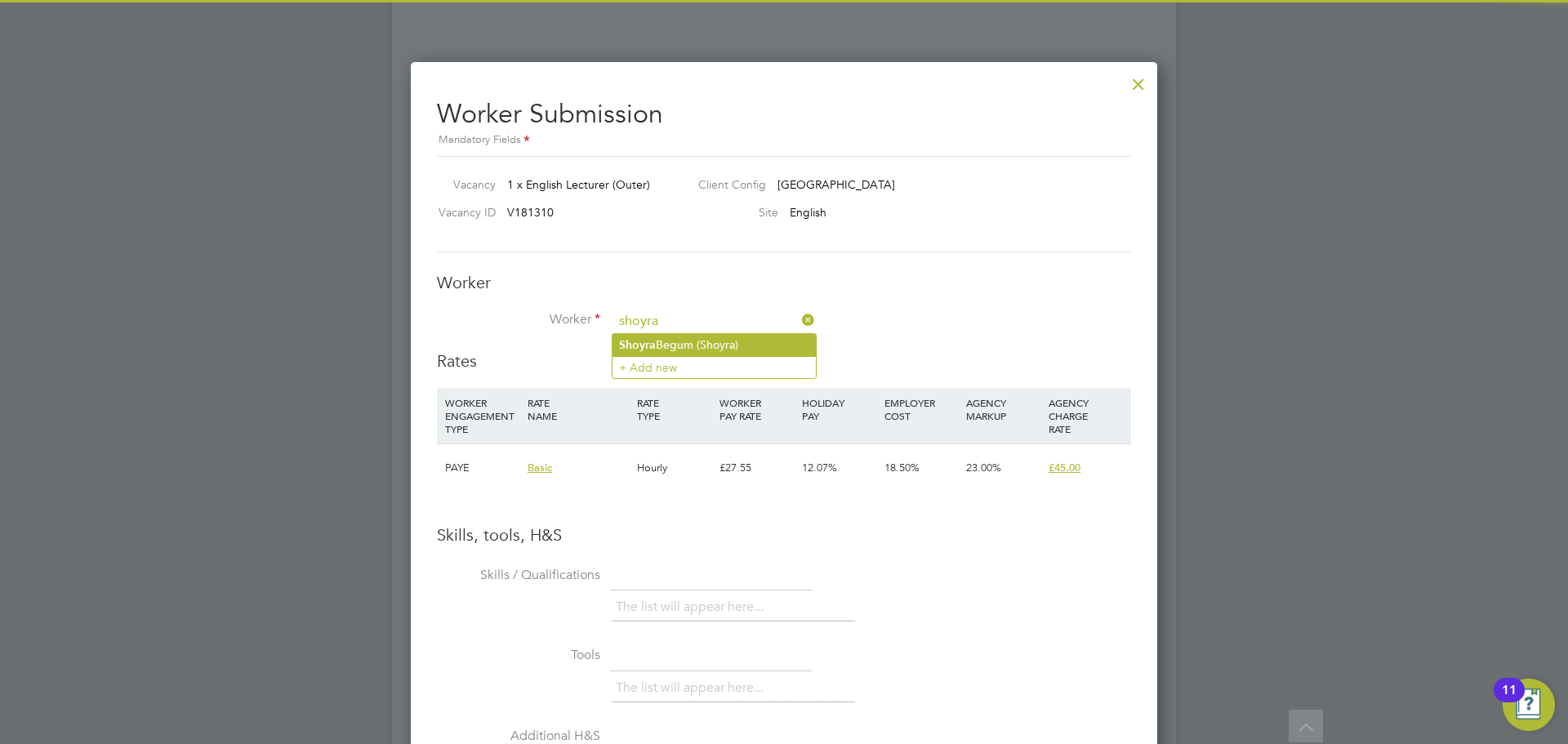
click at [639, 339] on b "Shoyra" at bounding box center [637, 345] width 37 height 14
type input "Shoyra Begum (Shoyra)"
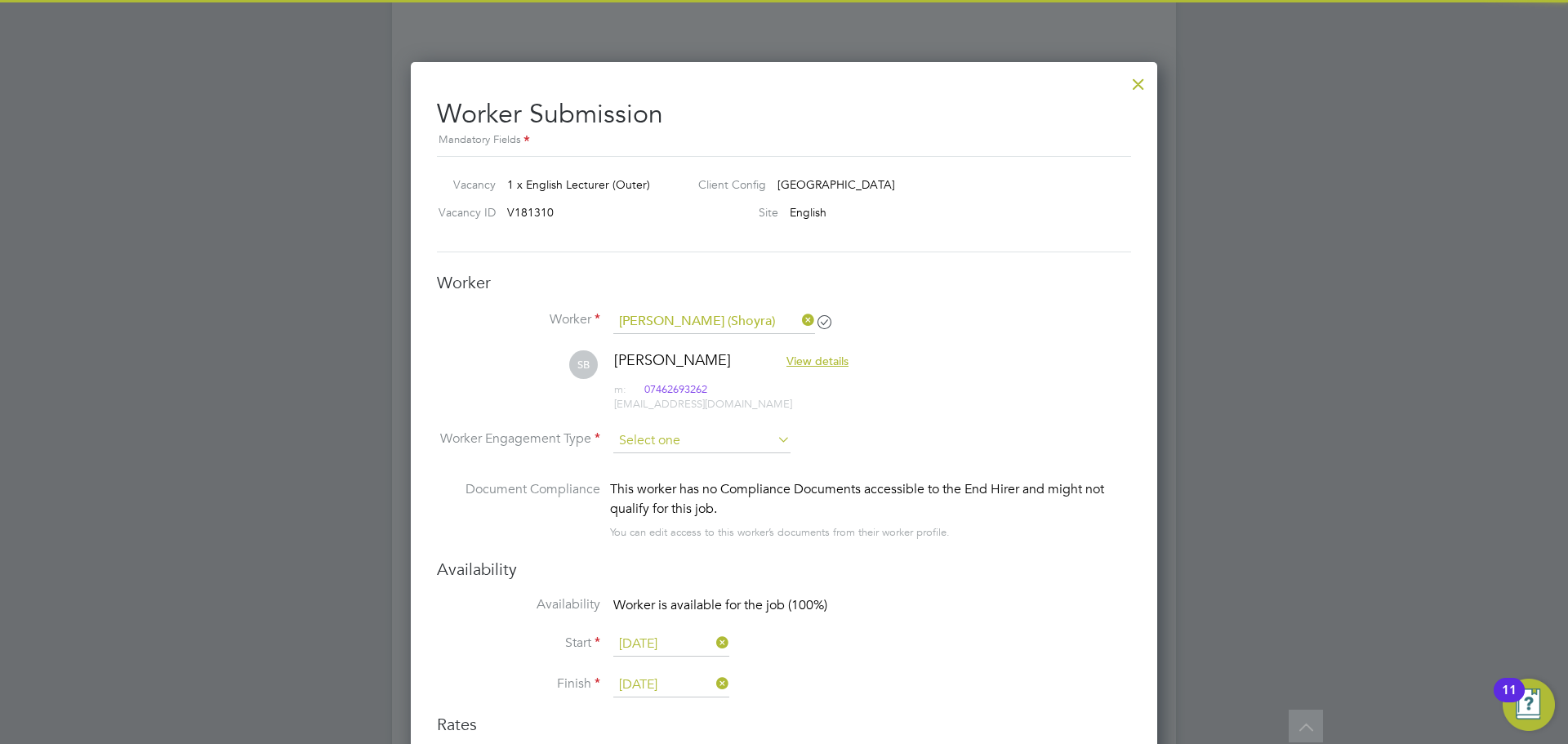
click at [650, 433] on input at bounding box center [702, 442] width 177 height 25
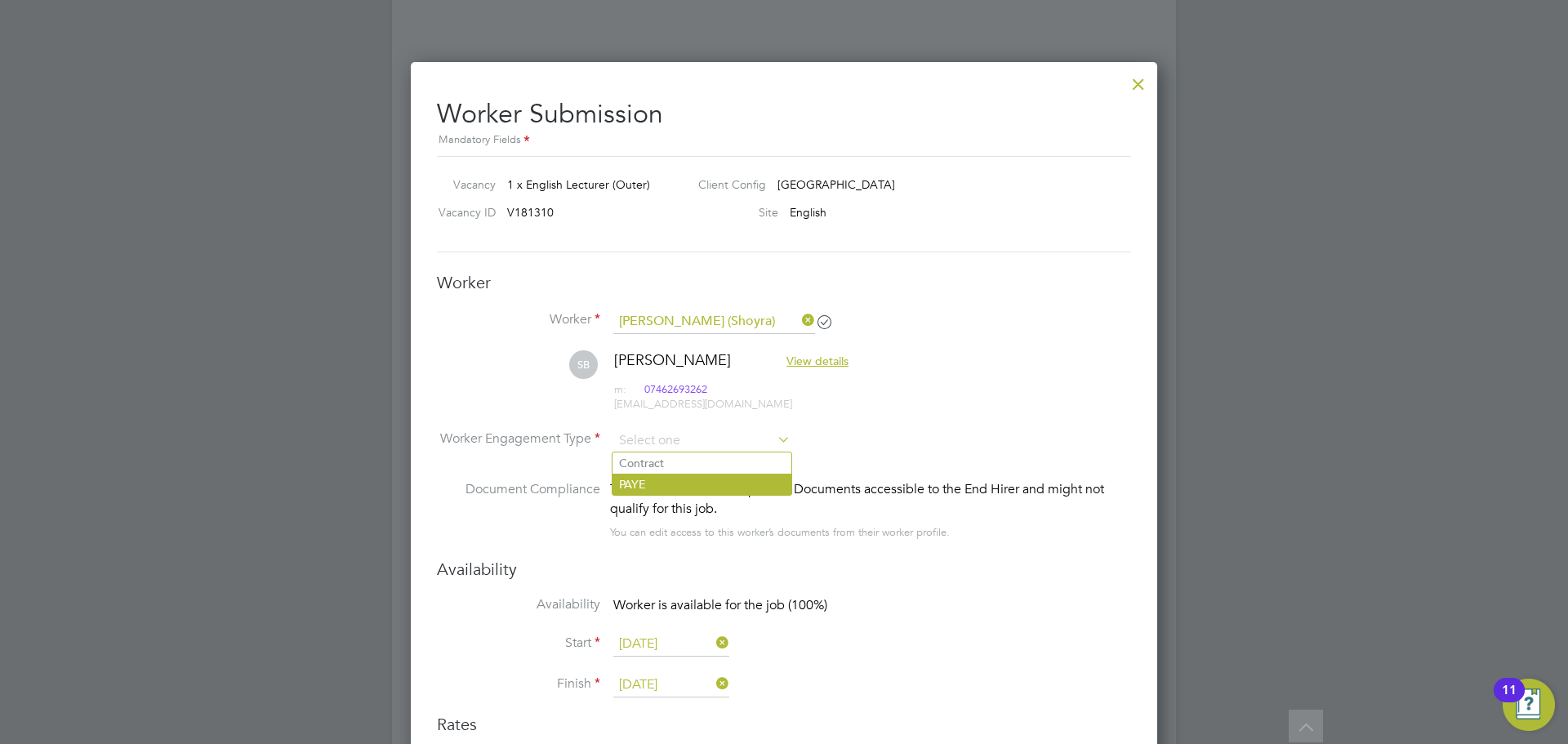
click at [651, 486] on li "PAYE" at bounding box center [702, 485] width 179 height 21
type input "PAYE"
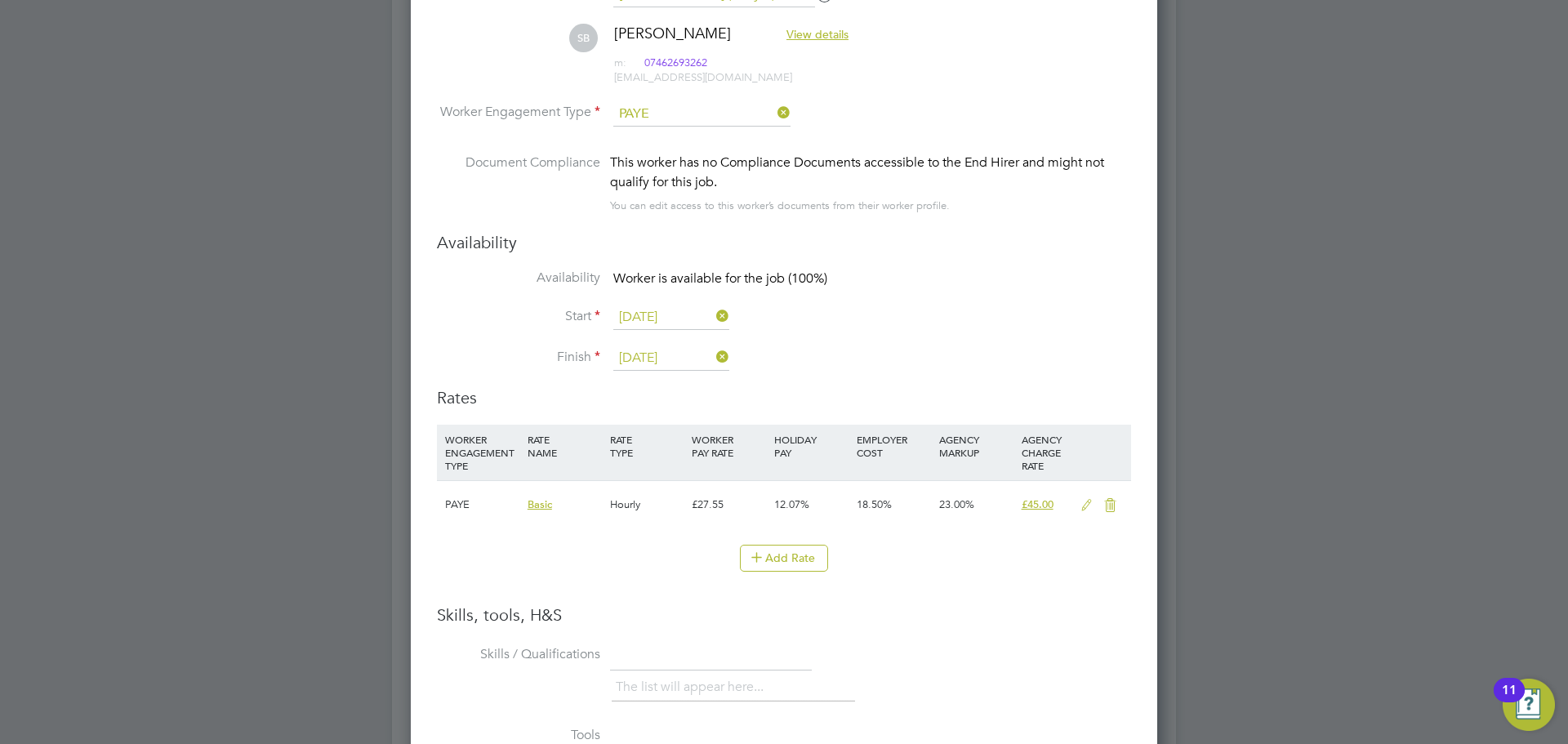
click at [1085, 507] on icon at bounding box center [1086, 506] width 20 height 13
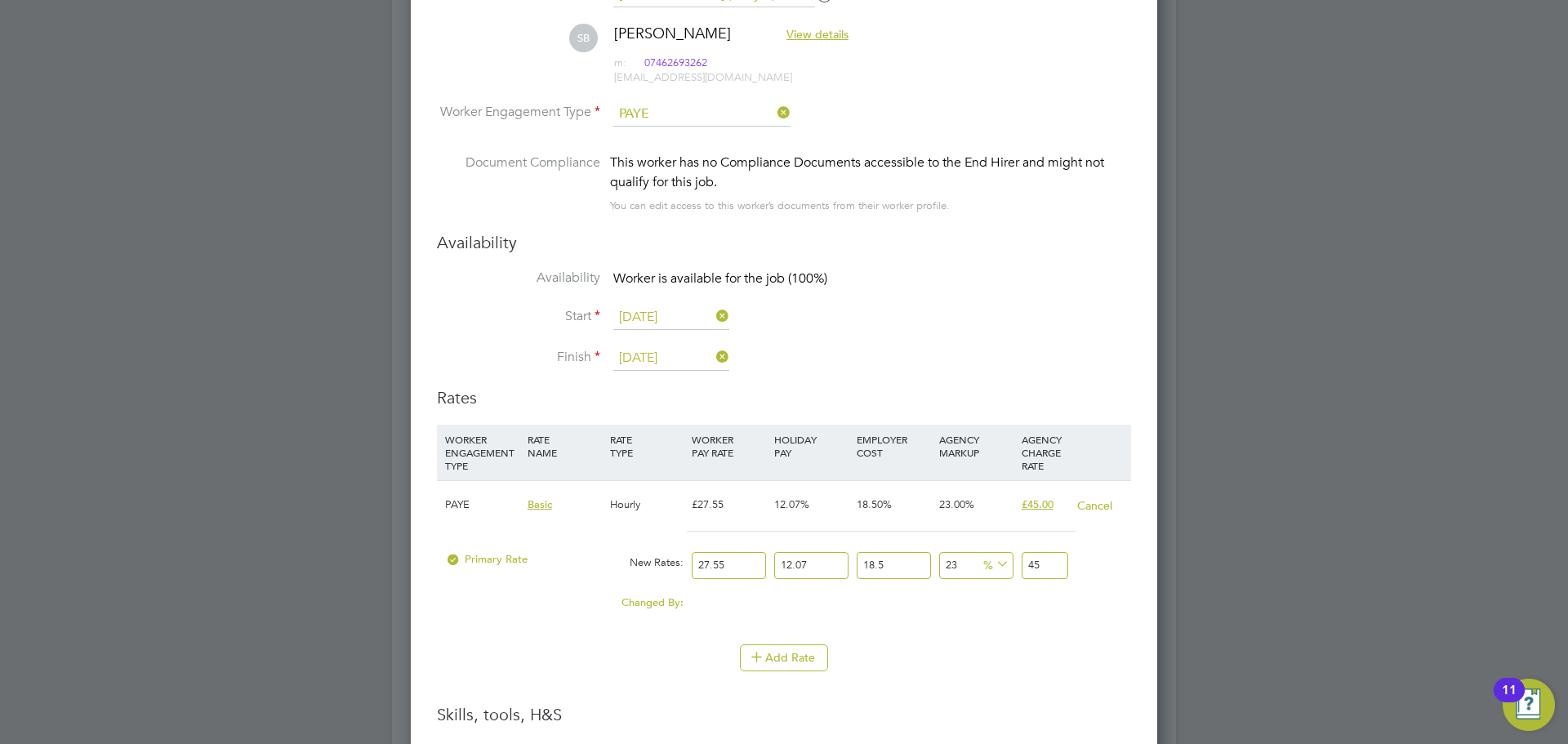
drag, startPoint x: 598, startPoint y: 566, endPoint x: 591, endPoint y: 487, distance: 79.3
click at [575, 535] on div "PAYE Basic Hourly £27.55 12.07% 18.50% 23.00% £45.00 Cancel Primary Rate New Ra…" at bounding box center [784, 554] width 694 height 148
type input "3"
type input "4.900428855"
type input "30"
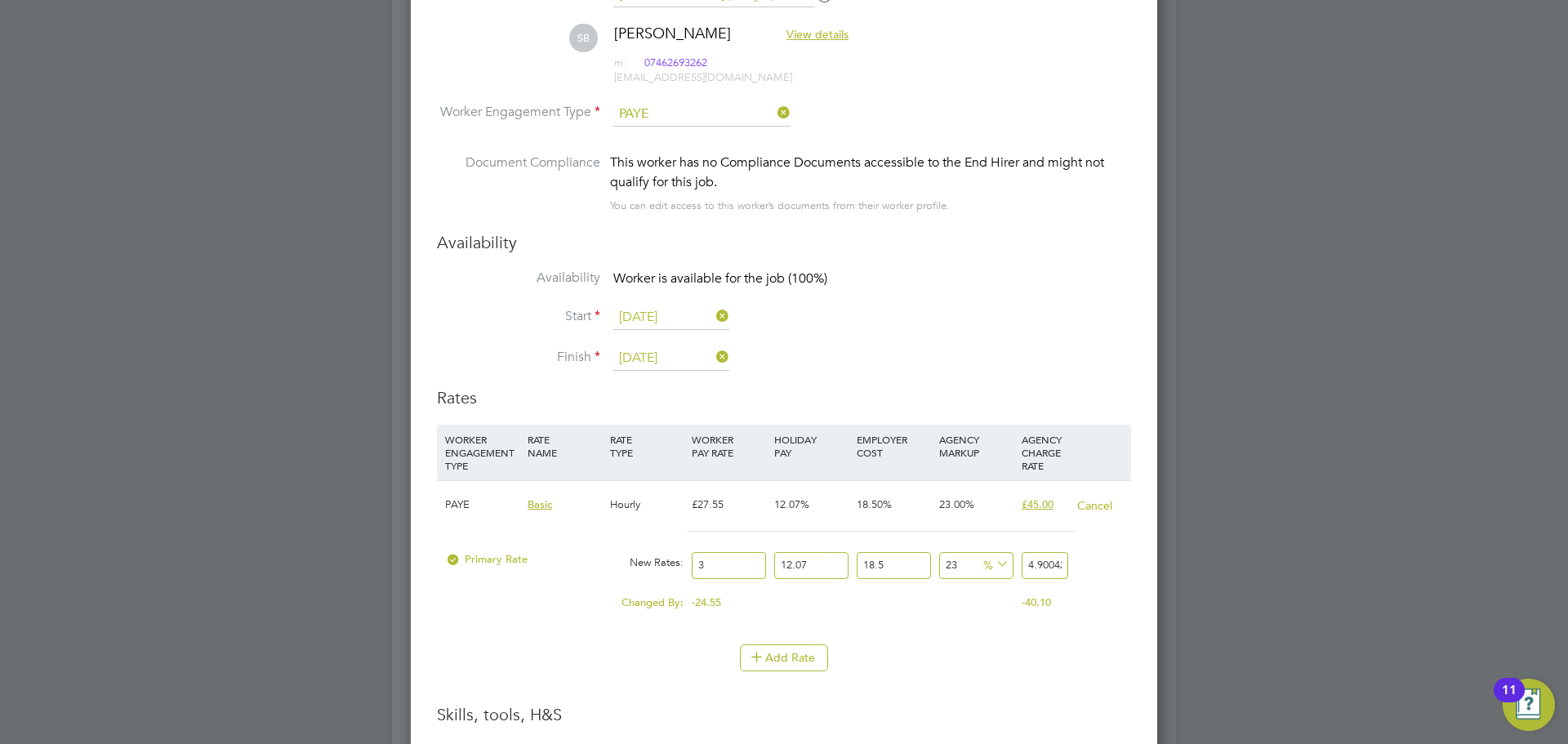
type input "49.00428855"
type input "30"
click at [446, 598] on div "Changed By:" at bounding box center [564, 603] width 247 height 31
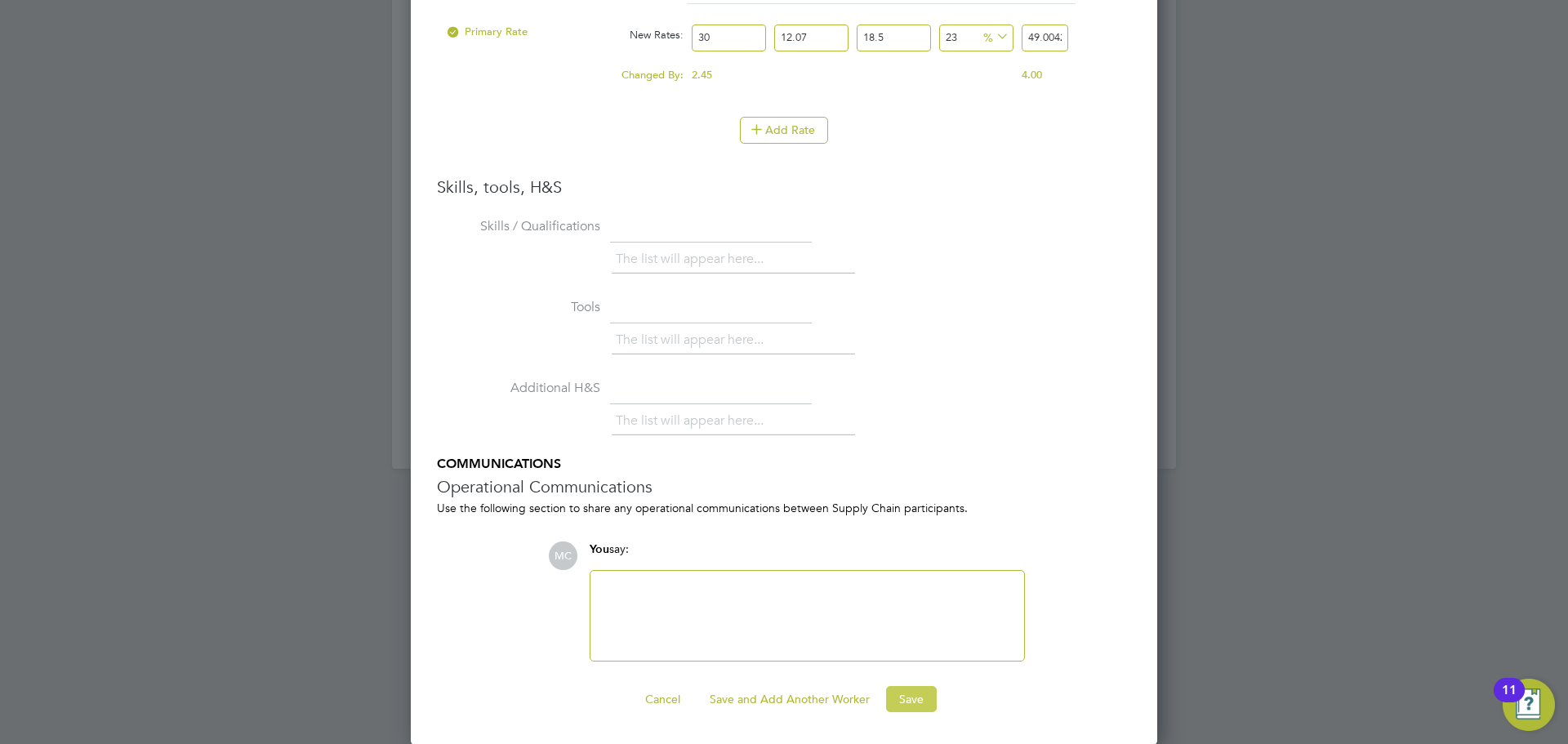
click at [924, 707] on button "Save" at bounding box center [911, 698] width 51 height 26
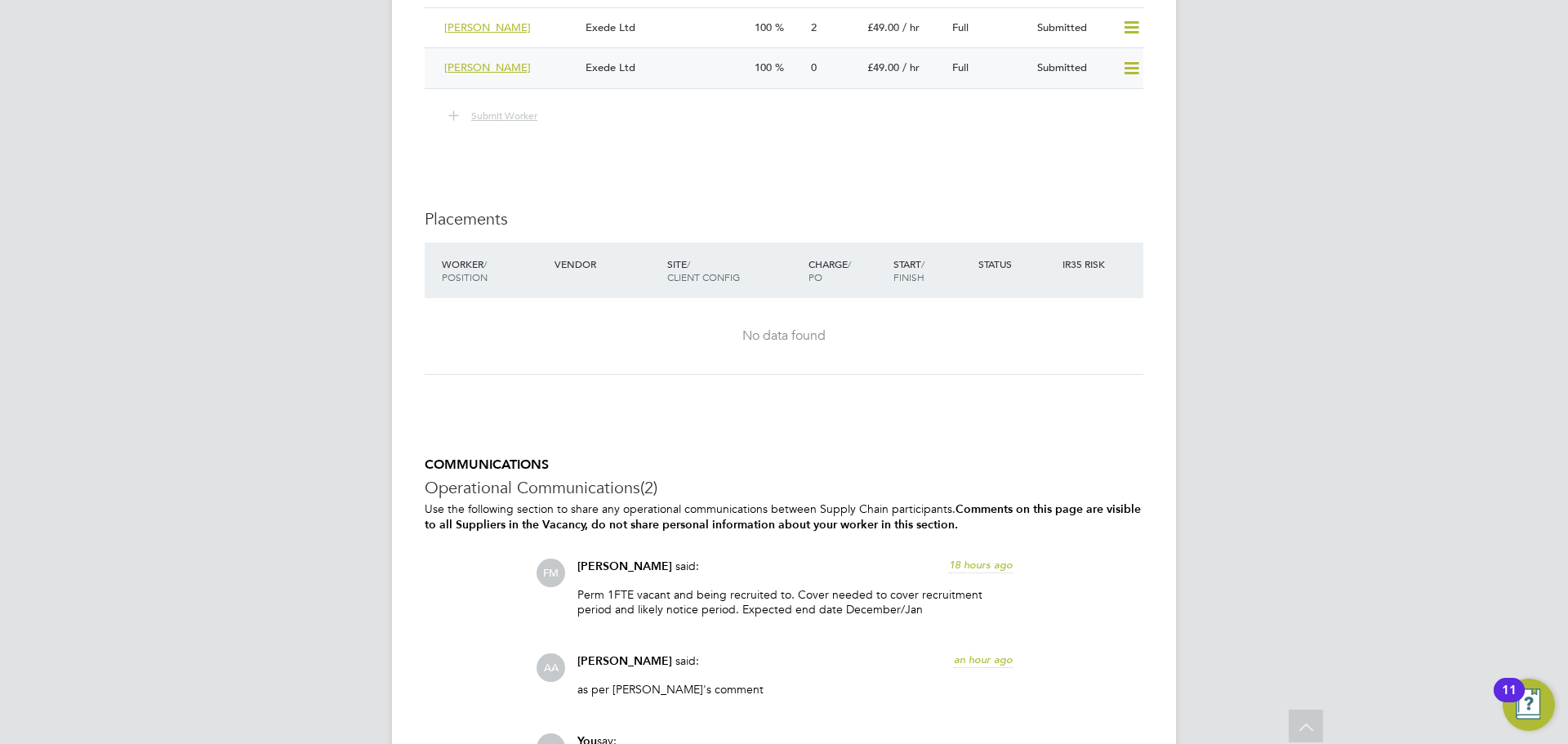
click at [643, 79] on div "Exede Ltd" at bounding box center [663, 68] width 169 height 27
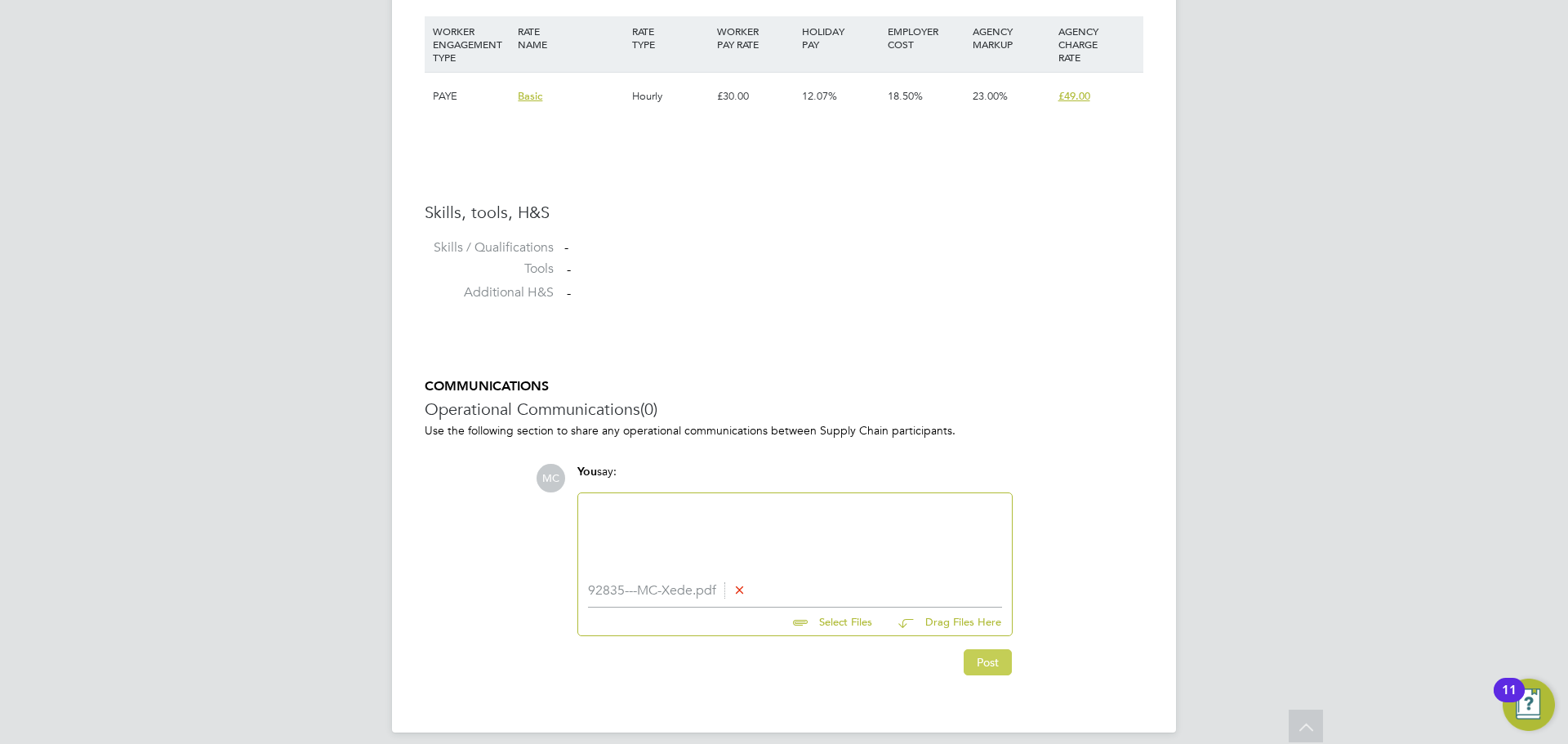
drag, startPoint x: 989, startPoint y: 664, endPoint x: 906, endPoint y: 674, distance: 83.6
click at [989, 664] on button "Post" at bounding box center [987, 662] width 49 height 26
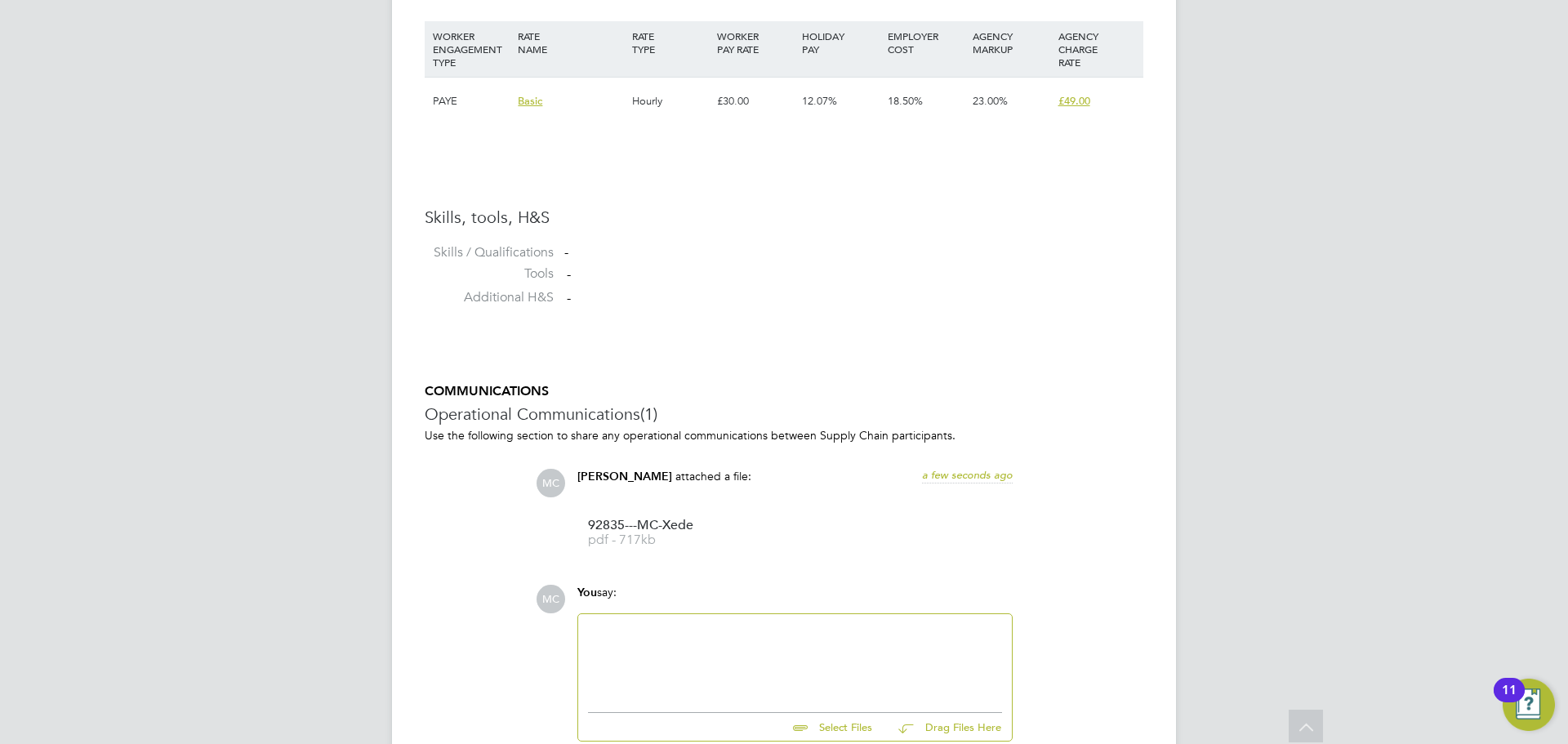
click at [644, 637] on div at bounding box center [795, 659] width 414 height 71
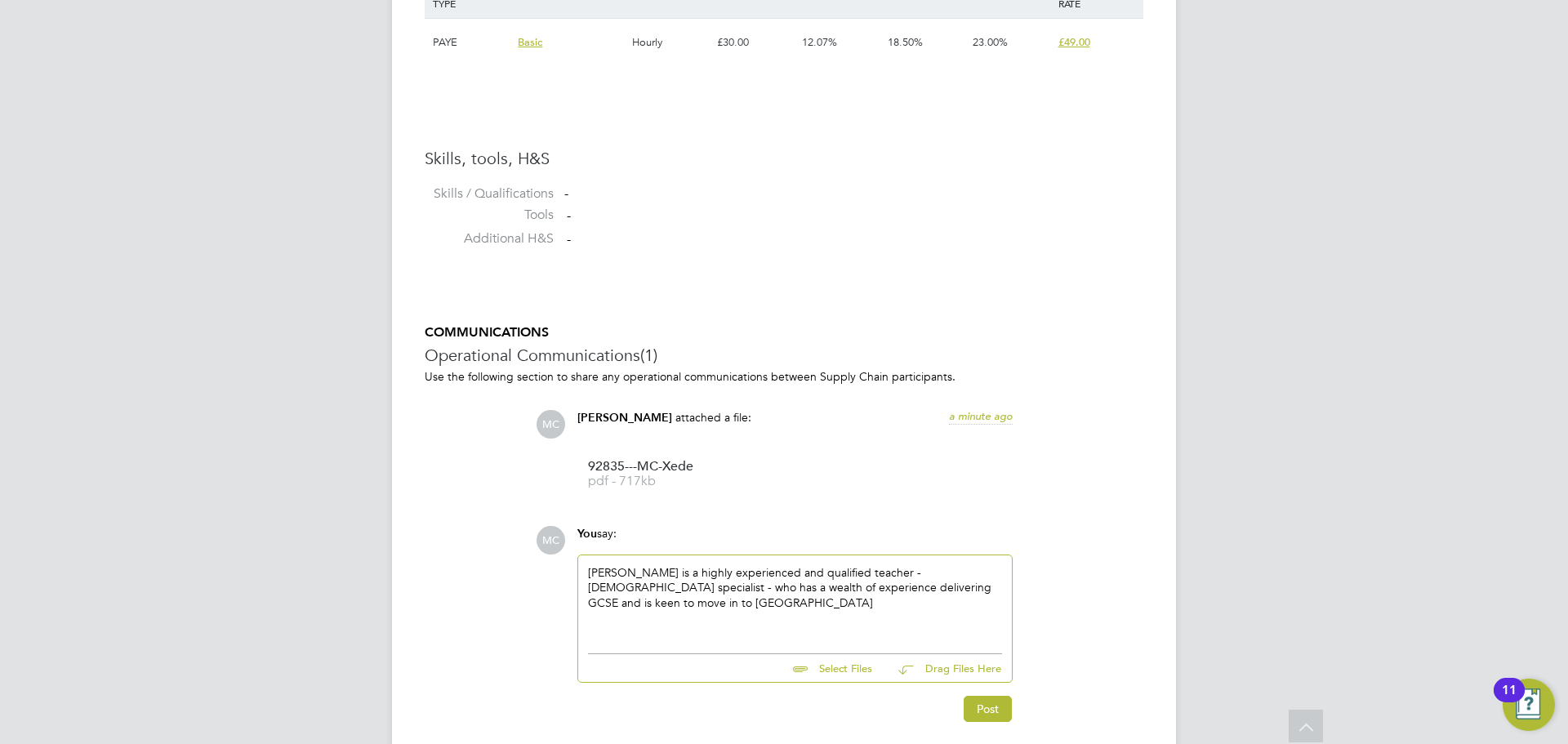
scroll to position [1265, 0]
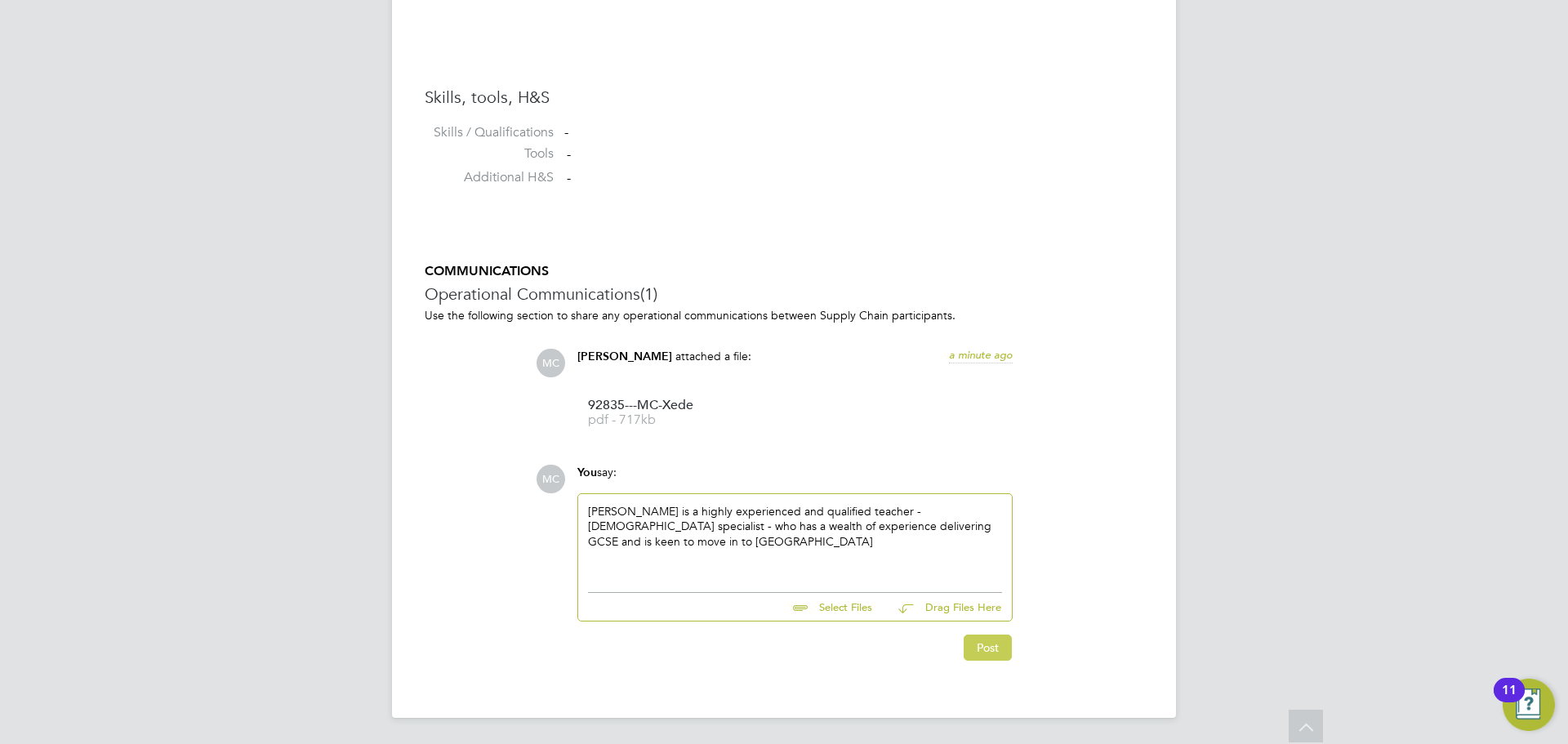
click at [978, 643] on button "Post" at bounding box center [987, 647] width 49 height 26
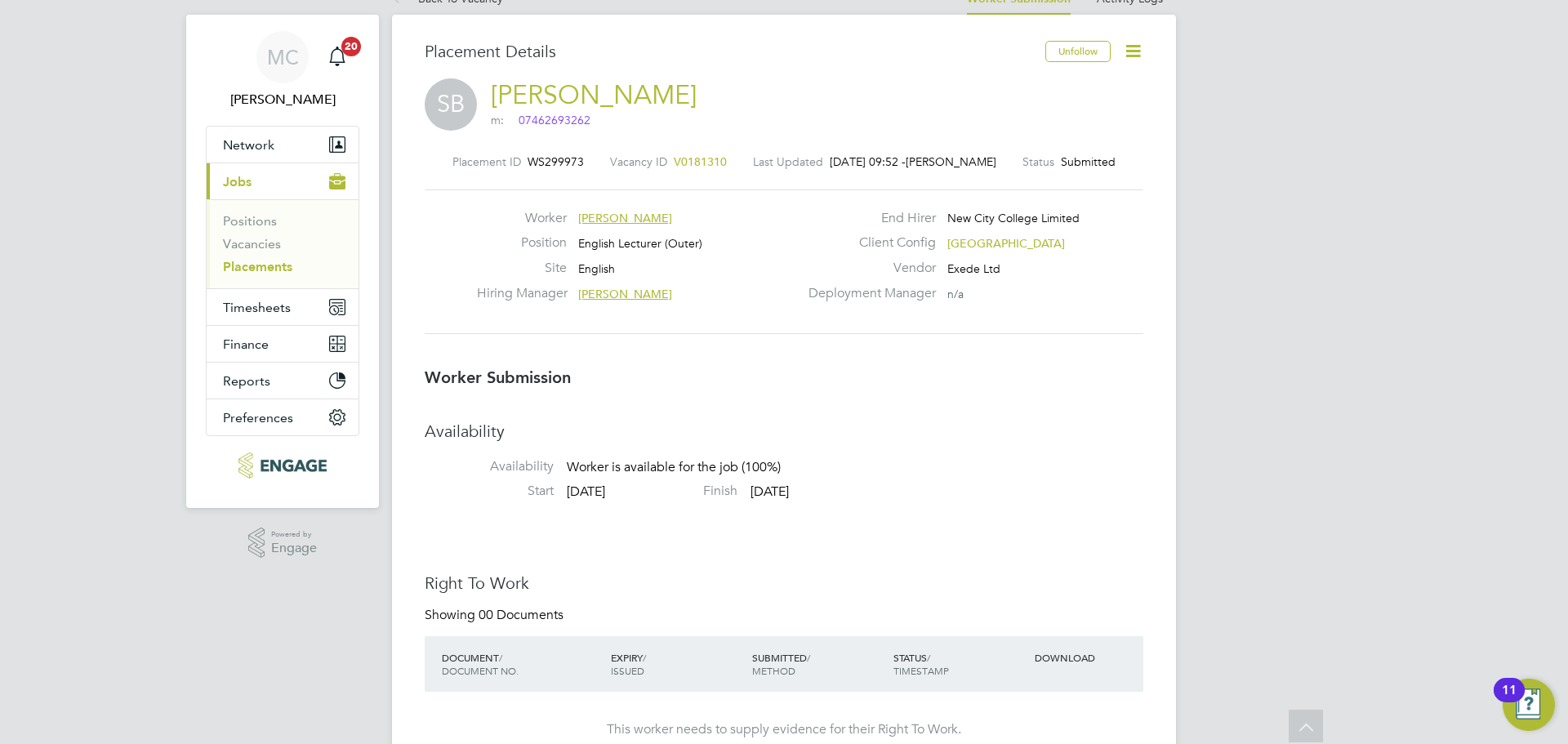
scroll to position [0, 0]
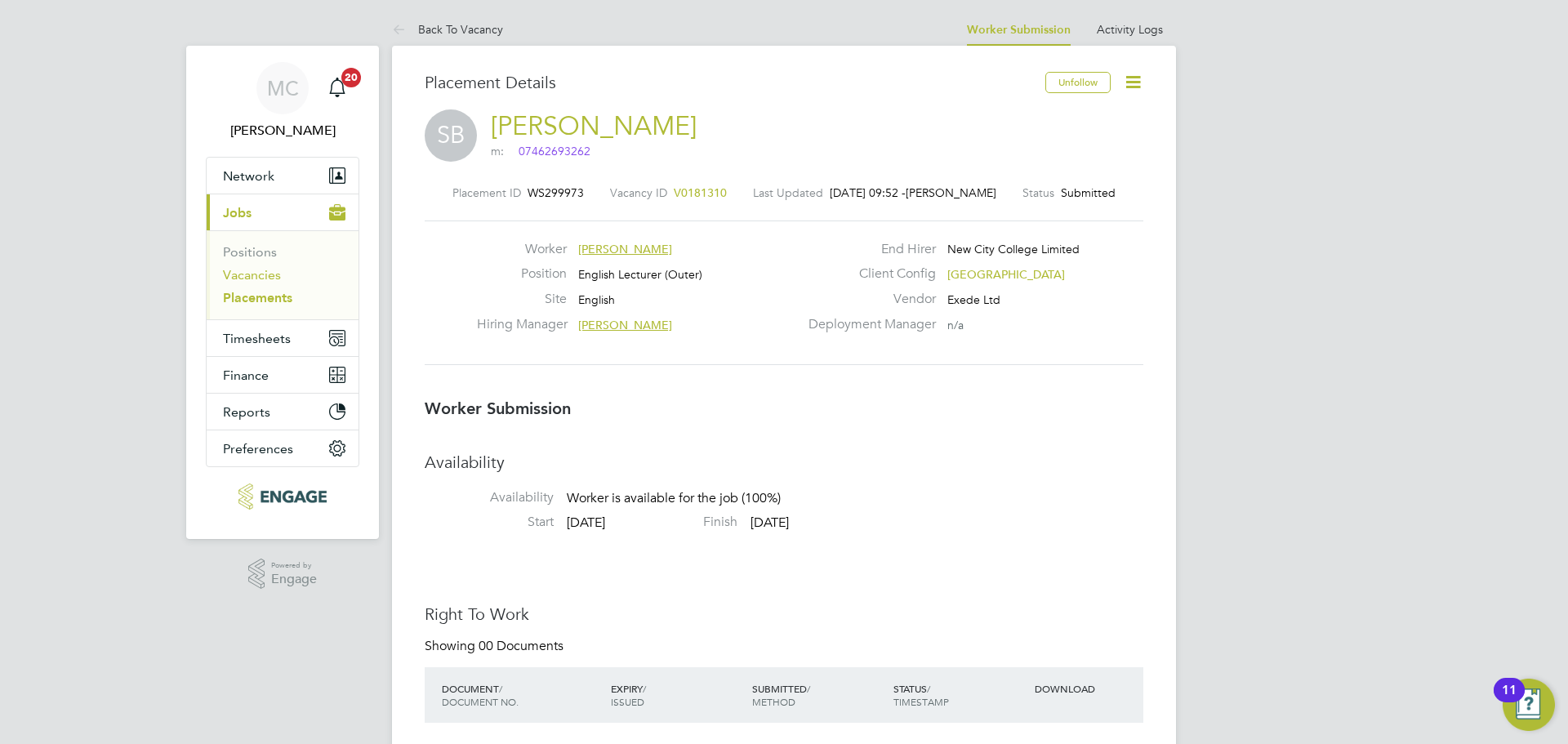
click at [232, 277] on link "Vacancies" at bounding box center [252, 275] width 58 height 15
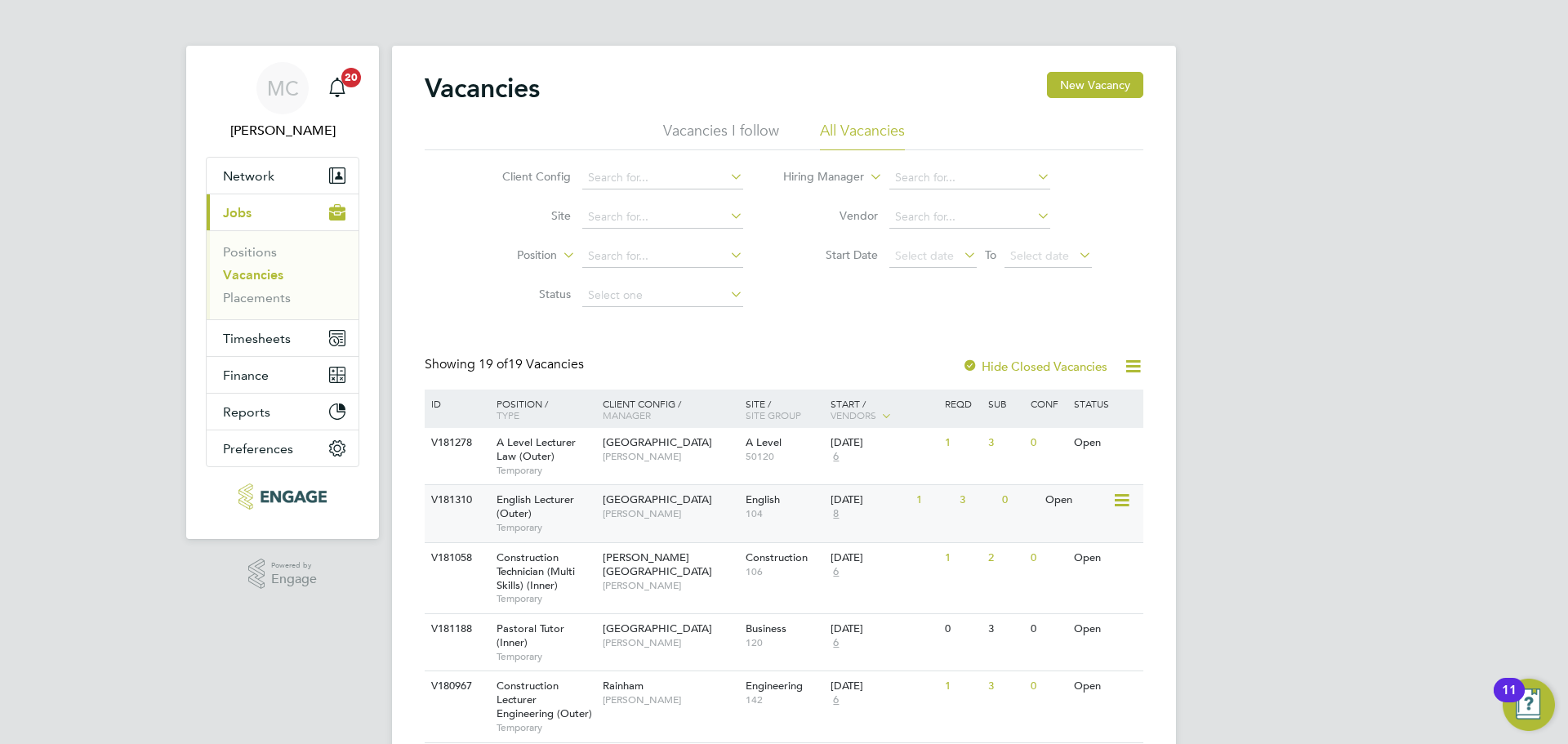
click at [603, 531] on div "V181310 English Lecturer (Outer) Temporary Redbridge Campus Daria Gregory Engli…" at bounding box center [784, 513] width 719 height 57
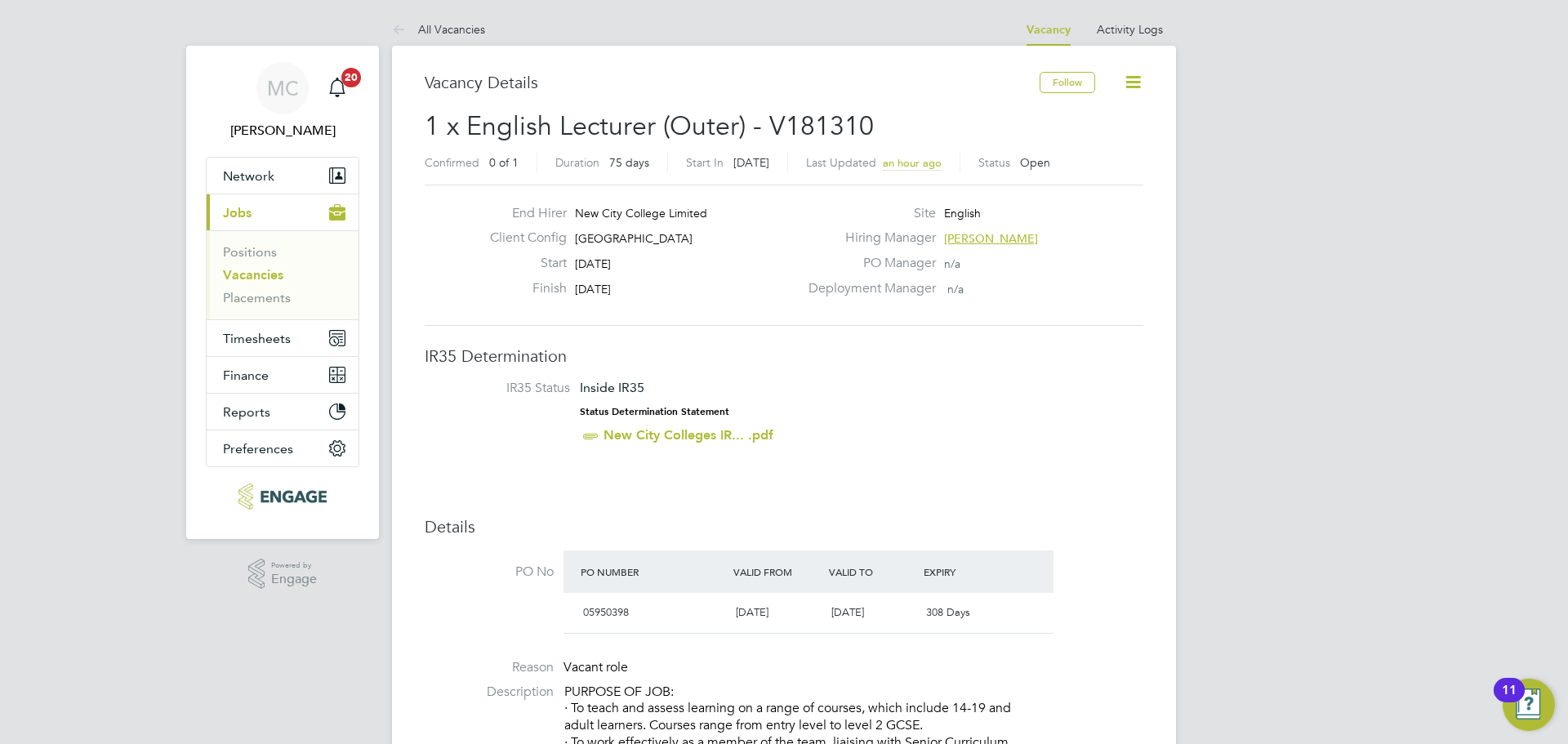
click at [259, 272] on link "Vacancies" at bounding box center [253, 275] width 60 height 15
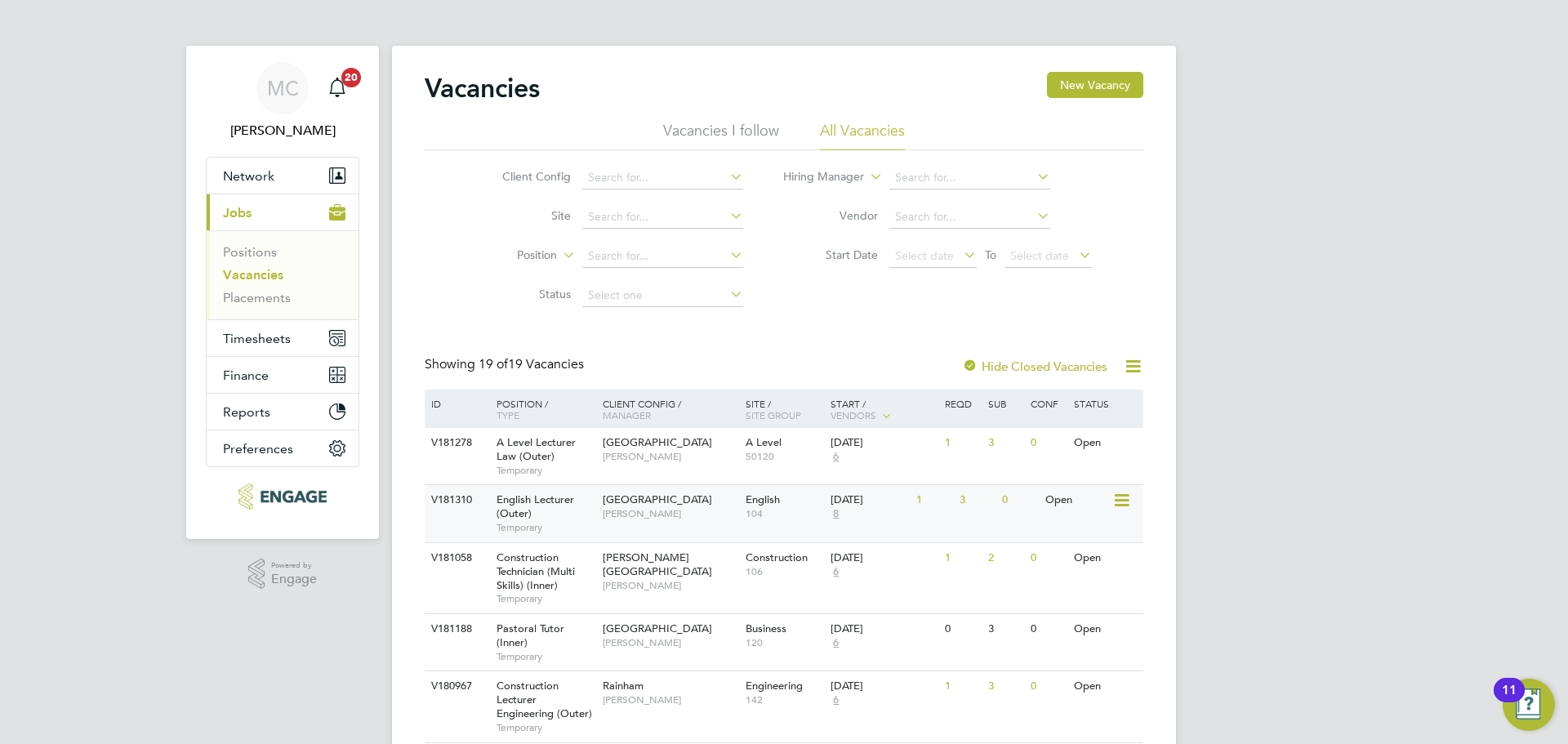
click at [677, 525] on div "Redbridge Campus Daria Gregory" at bounding box center [671, 506] width 143 height 43
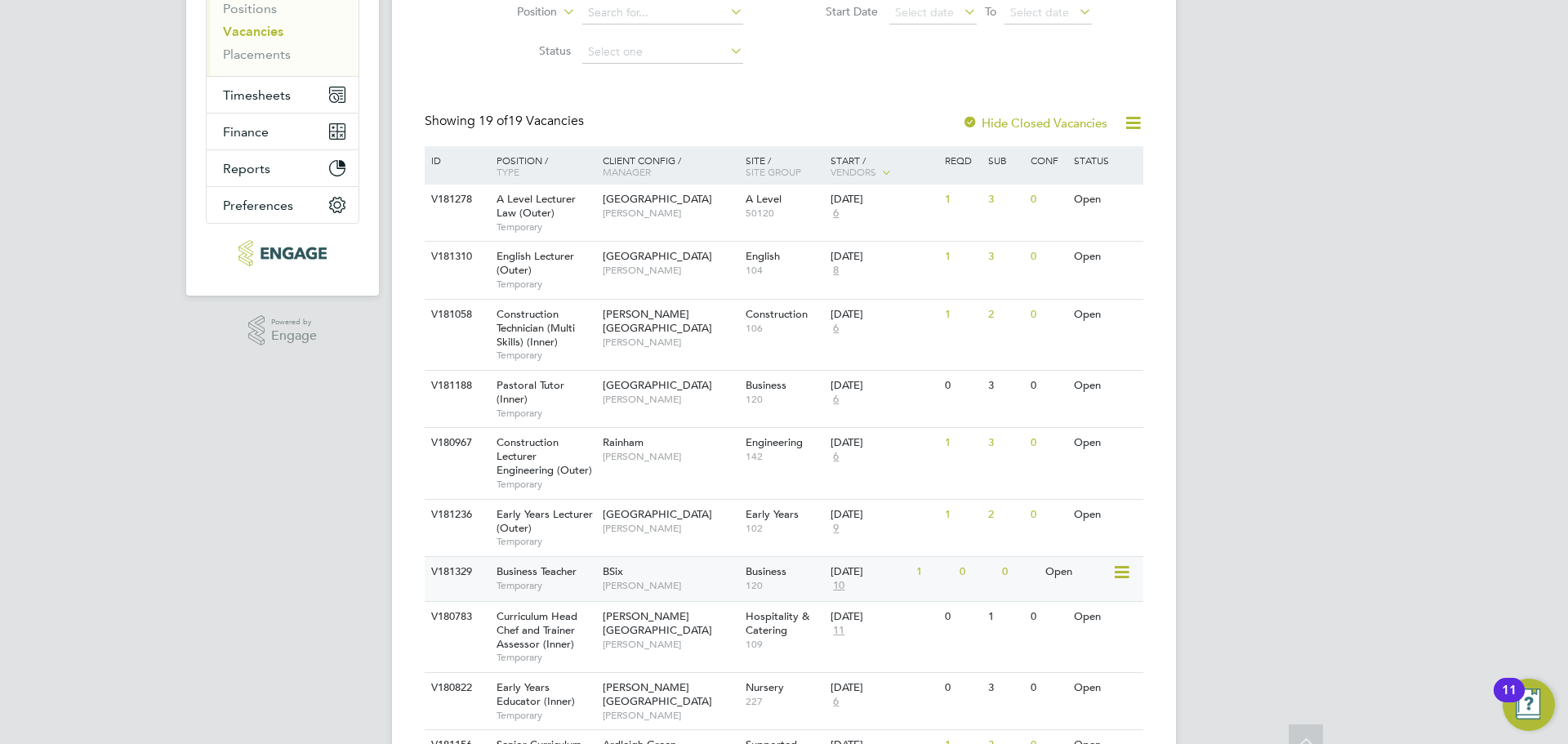
scroll to position [245, 0]
click at [733, 334] on span "[PERSON_NAME]" at bounding box center [670, 341] width 134 height 13
